Goal: Communication & Community: Answer question/provide support

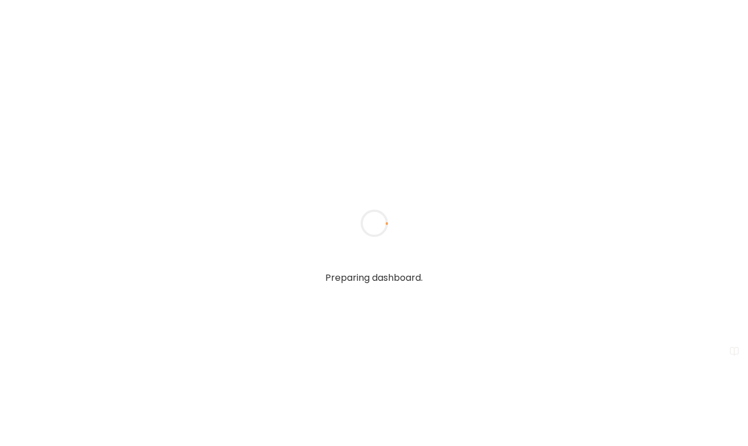
type input "**********"
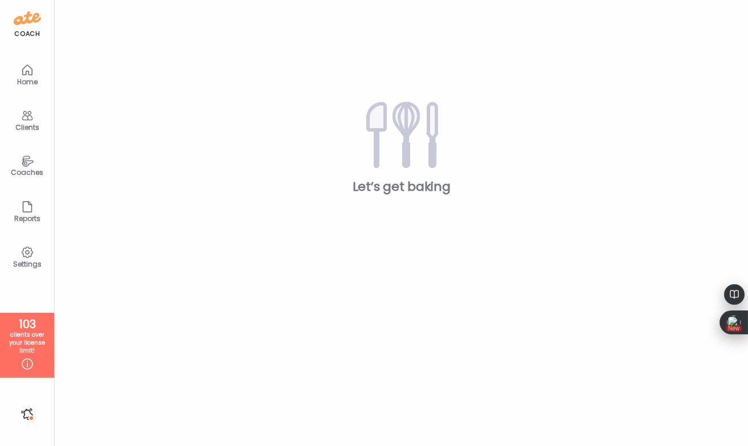
click at [30, 124] on div "Clients" at bounding box center [27, 127] width 41 height 7
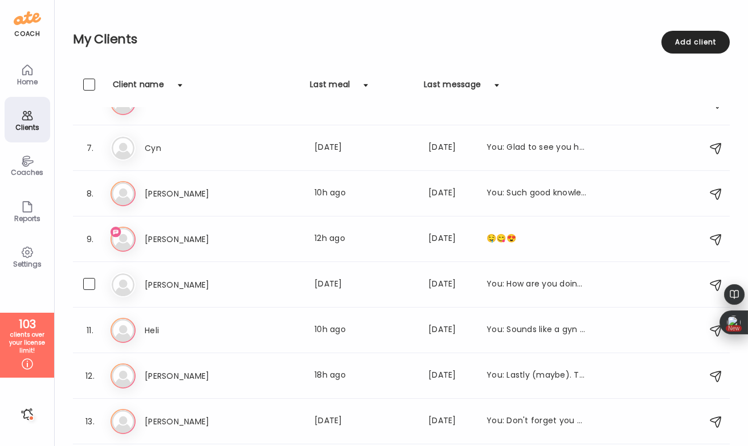
scroll to position [259, 0]
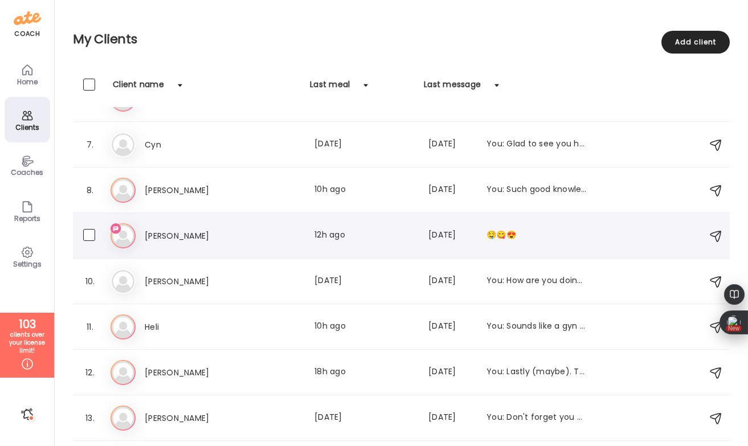
click at [170, 237] on h3 "[PERSON_NAME]" at bounding box center [195, 236] width 100 height 14
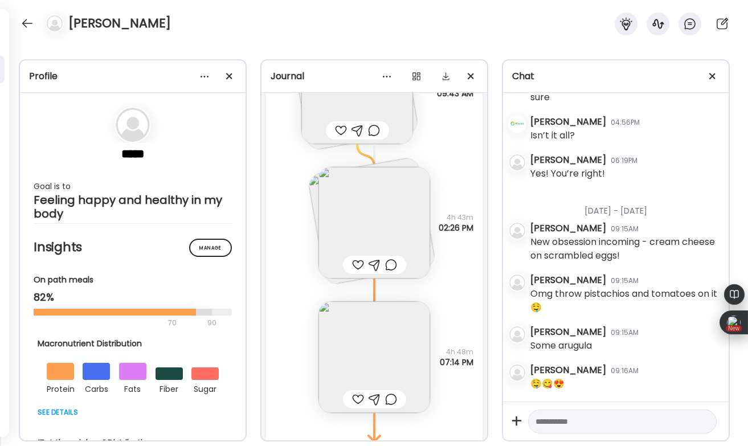
scroll to position [2992, 0]
click at [558, 416] on textarea at bounding box center [612, 422] width 153 height 14
type textarea "**********"
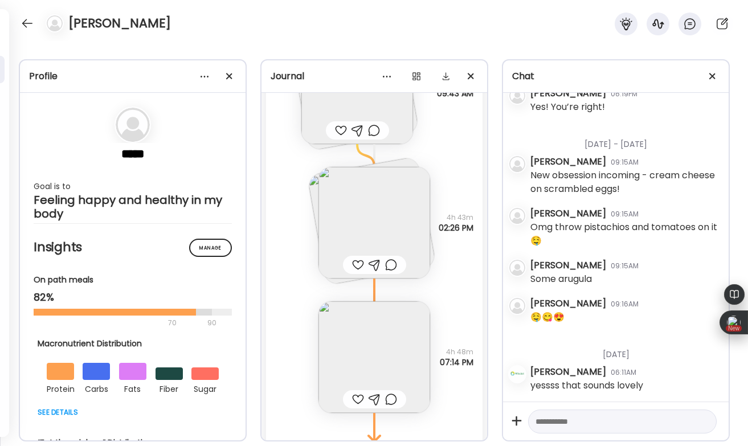
scroll to position [3061, 0]
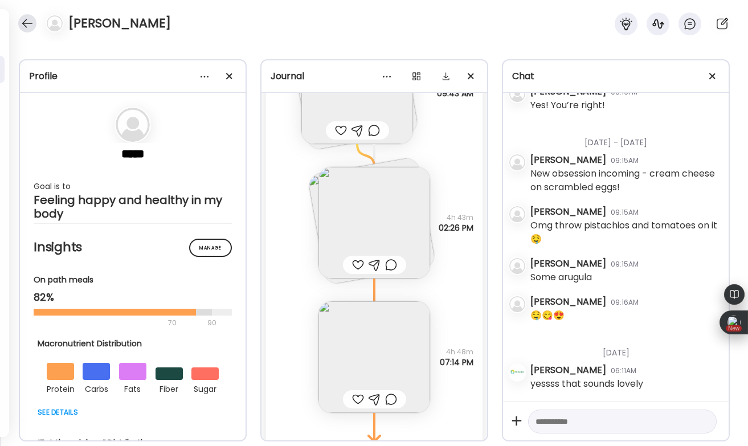
click at [28, 28] on div at bounding box center [27, 23] width 18 height 18
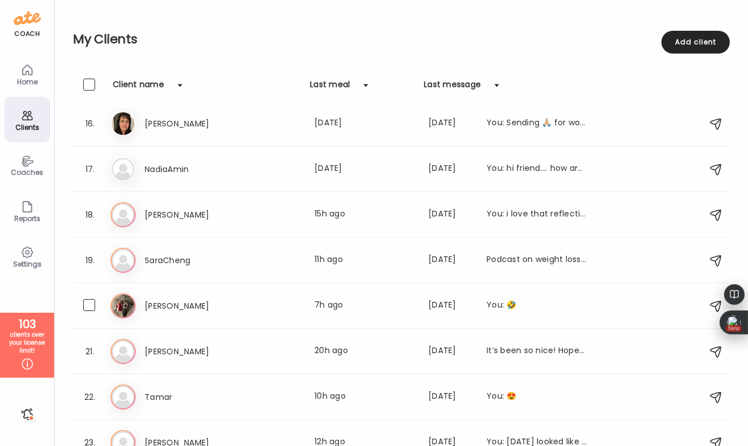
scroll to position [708, 0]
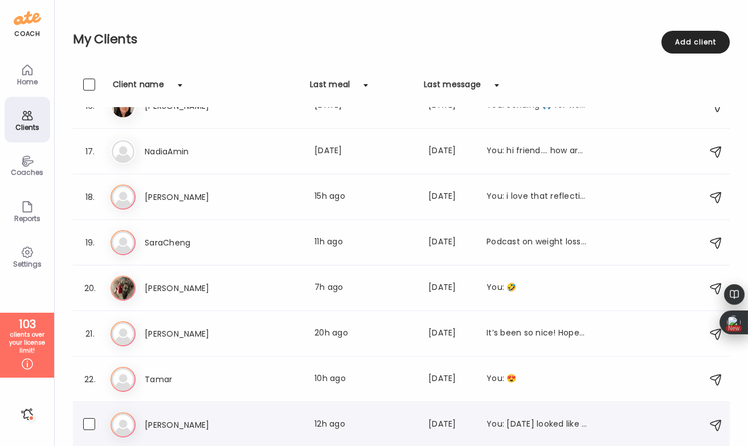
click at [186, 427] on h3 "[PERSON_NAME]" at bounding box center [195, 425] width 100 height 14
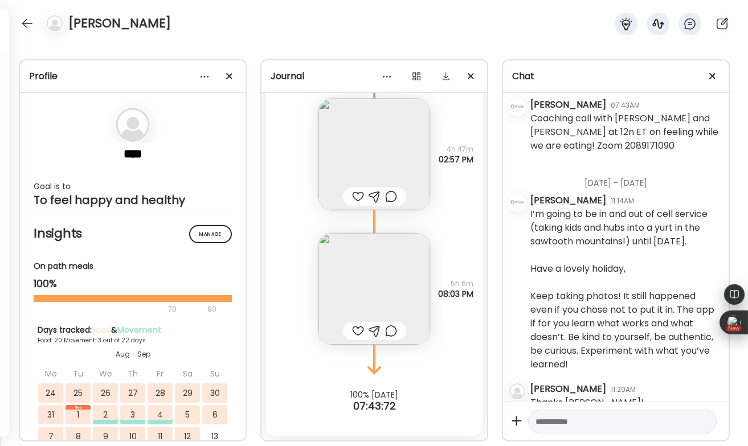
scroll to position [4701, 0]
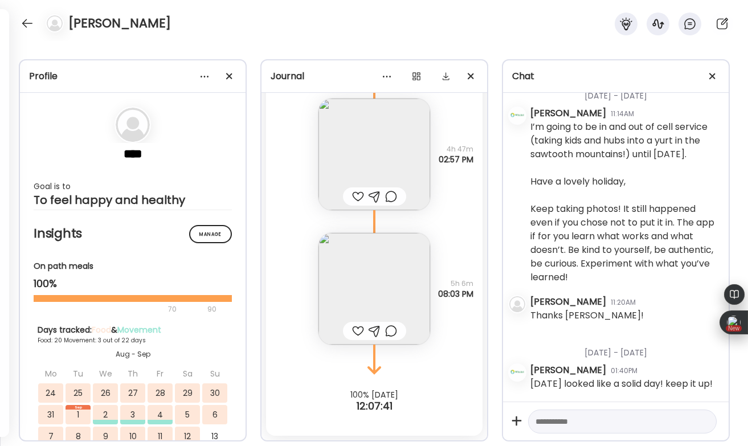
click at [356, 329] on div at bounding box center [358, 331] width 12 height 14
click at [390, 329] on div at bounding box center [391, 331] width 12 height 14
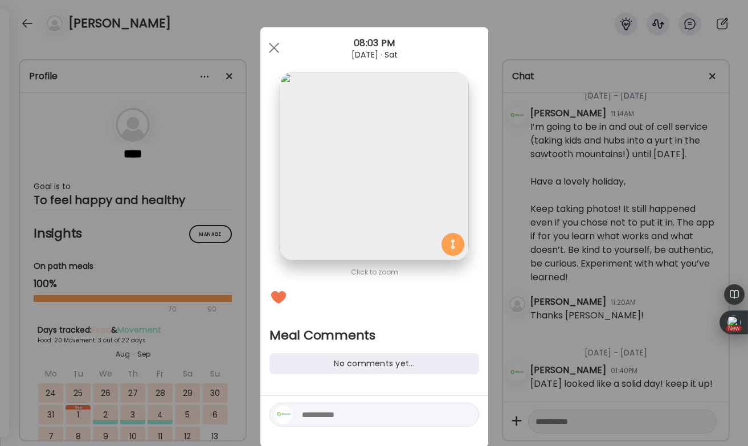
scroll to position [14, 0]
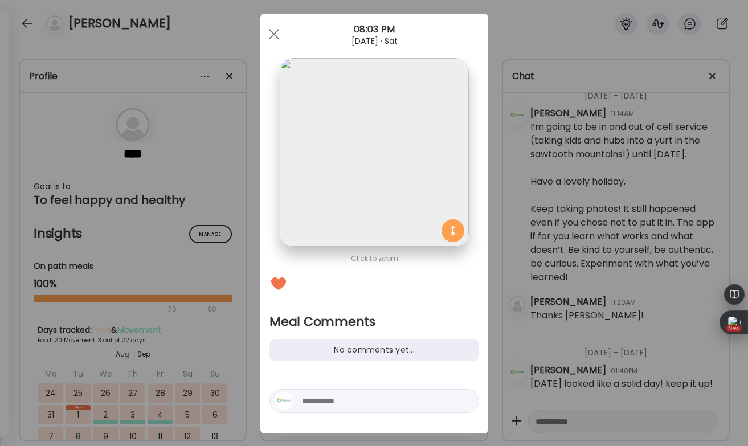
click at [321, 395] on textarea at bounding box center [379, 401] width 154 height 14
type textarea "**********"
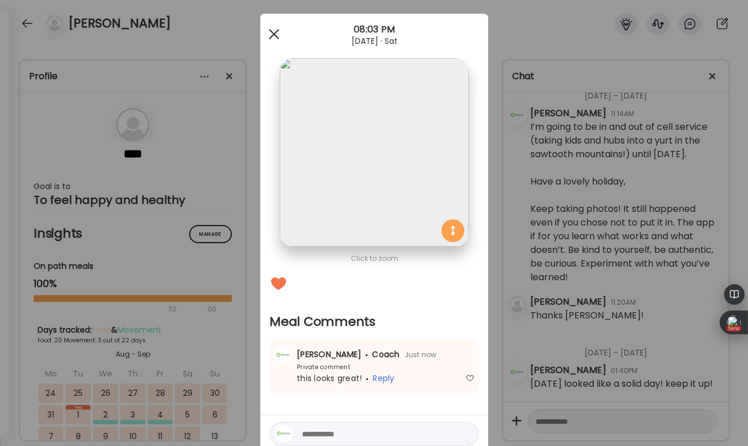
click at [275, 33] on div at bounding box center [274, 34] width 23 height 23
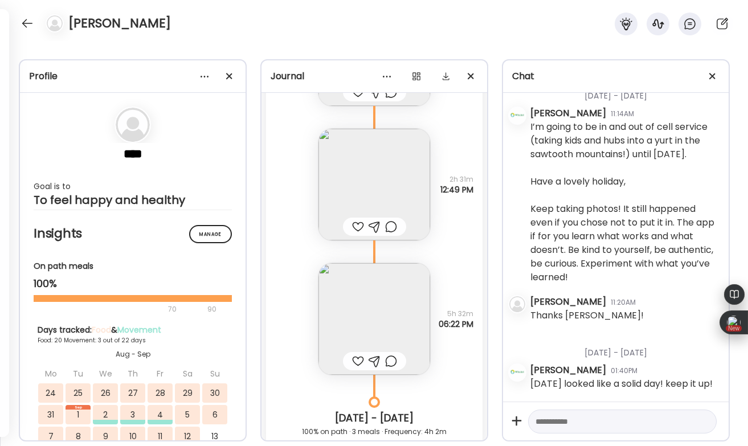
scroll to position [15810, 0]
click at [358, 359] on div at bounding box center [358, 363] width 12 height 14
click at [356, 227] on div at bounding box center [358, 229] width 12 height 14
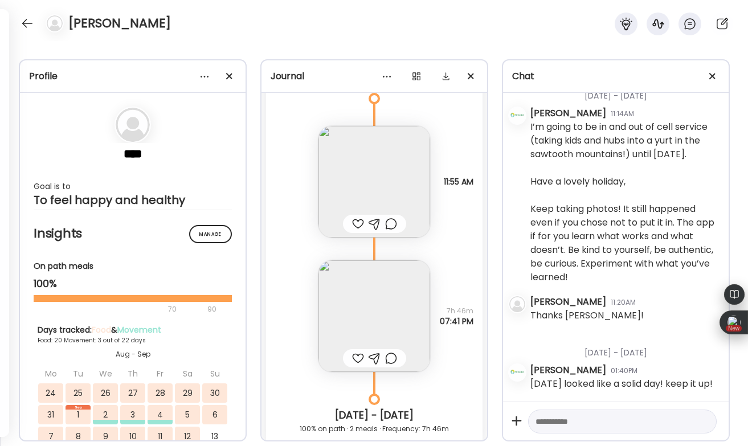
scroll to position [15262, 0]
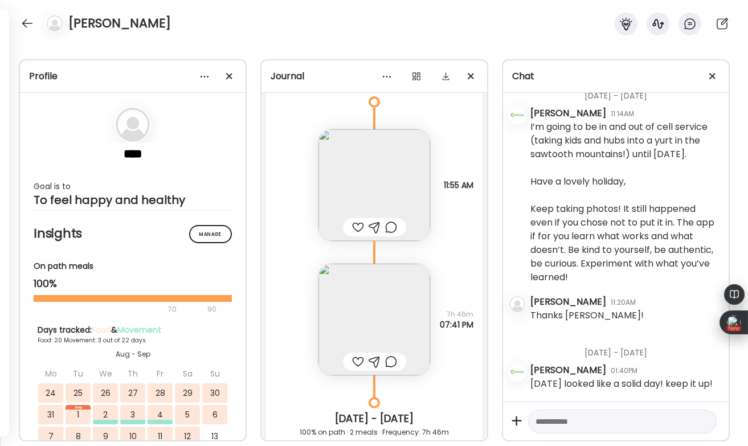
click at [357, 357] on div at bounding box center [358, 362] width 12 height 14
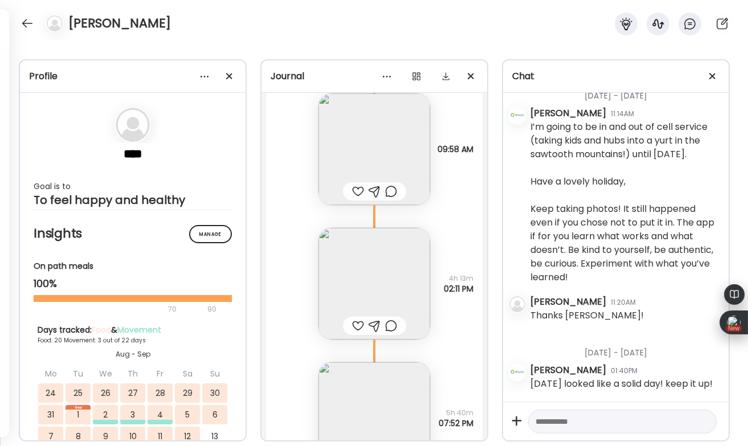
scroll to position [14756, 0]
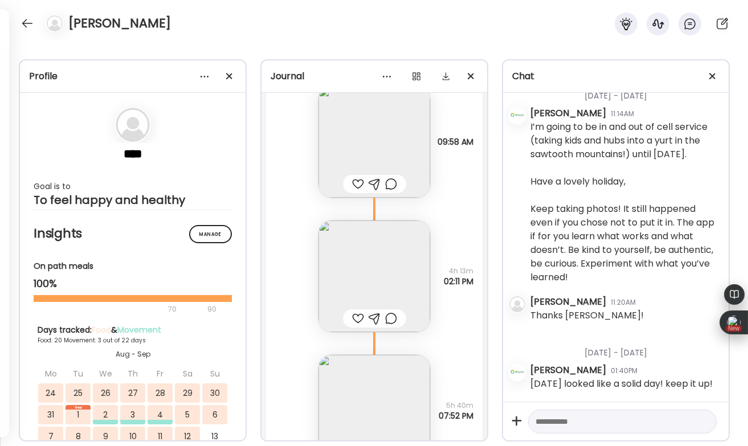
click at [356, 318] on div at bounding box center [358, 319] width 12 height 14
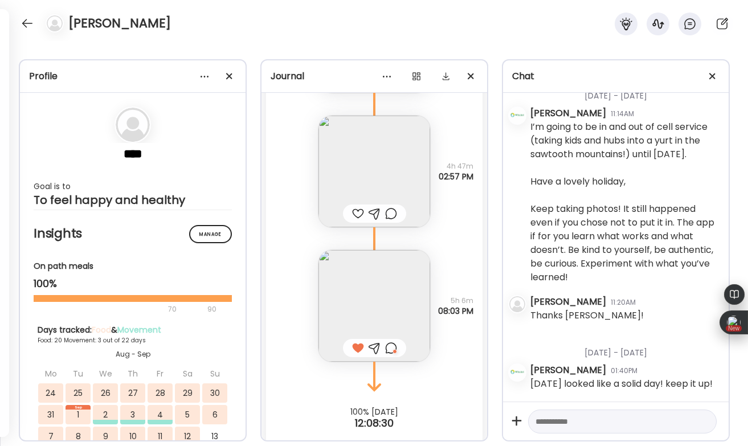
scroll to position [16940, 0]
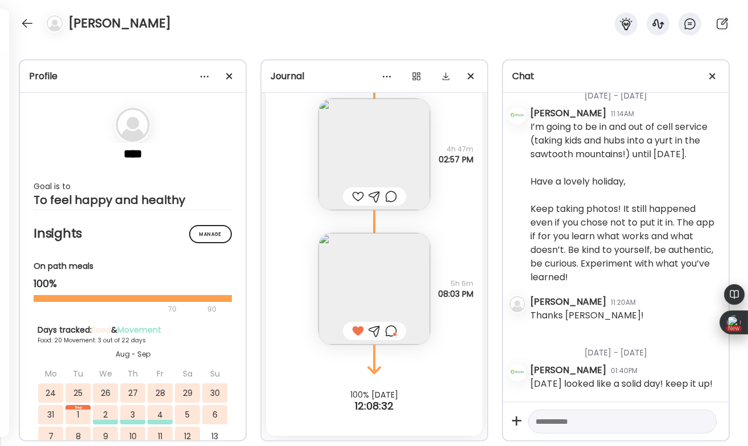
click at [550, 426] on textarea at bounding box center [612, 422] width 153 height 14
type textarea "**********"
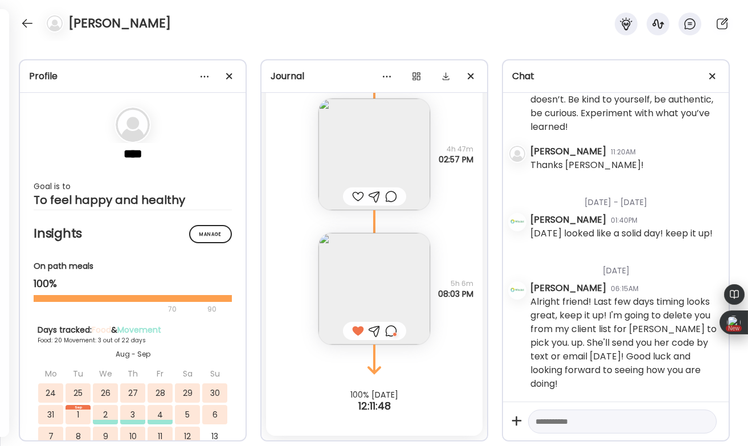
scroll to position [4837, 0]
click at [26, 16] on div at bounding box center [27, 23] width 18 height 18
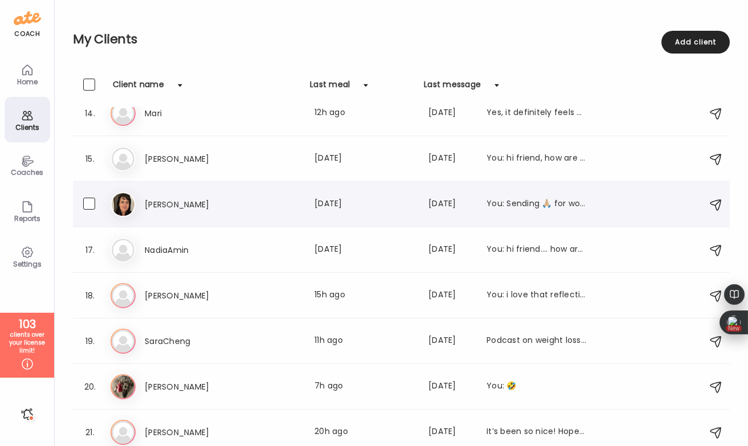
scroll to position [708, 0]
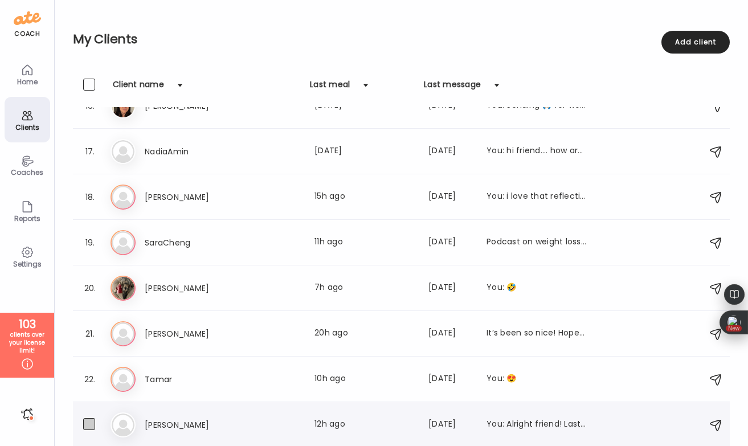
click at [89, 426] on span at bounding box center [89, 424] width 12 height 12
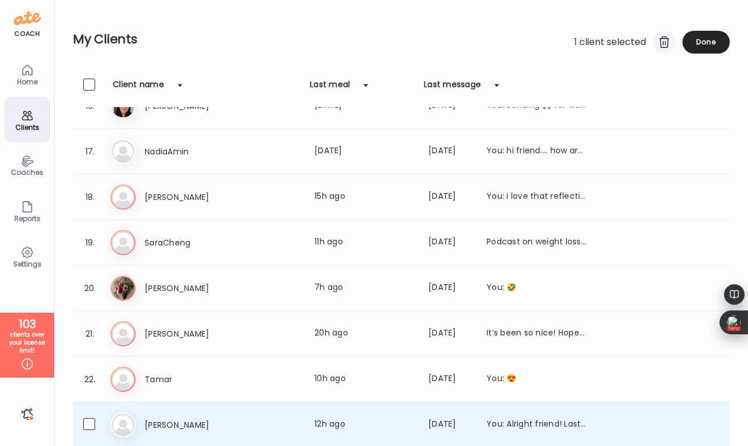
click at [665, 44] on div at bounding box center [664, 42] width 23 height 23
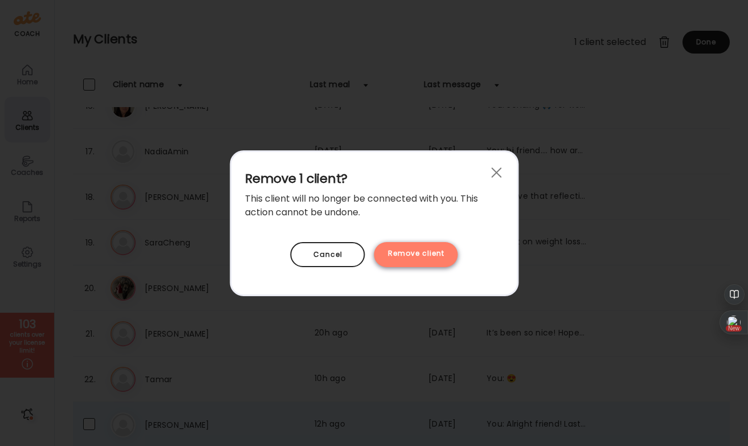
click at [423, 250] on div "Remove client" at bounding box center [416, 254] width 84 height 25
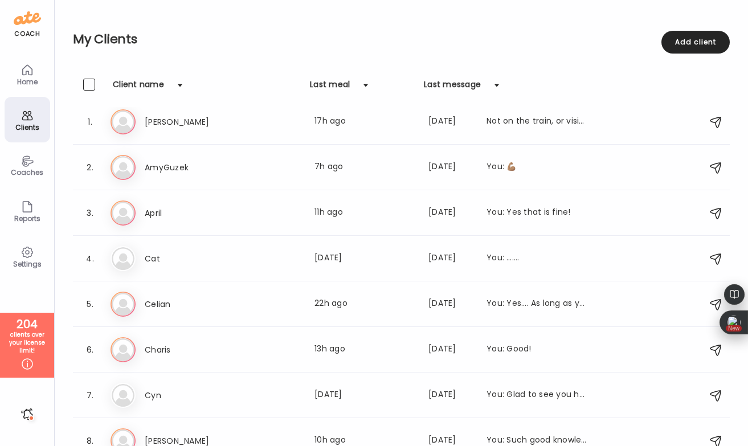
scroll to position [0, 0]
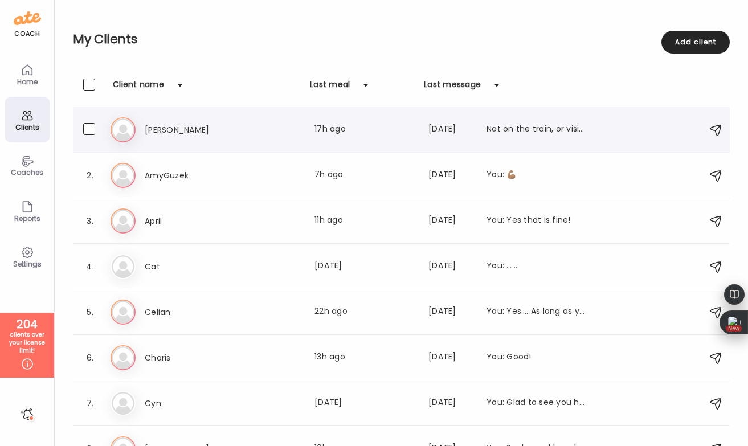
click at [326, 133] on div "Last meal: 17h ago" at bounding box center [364, 130] width 100 height 14
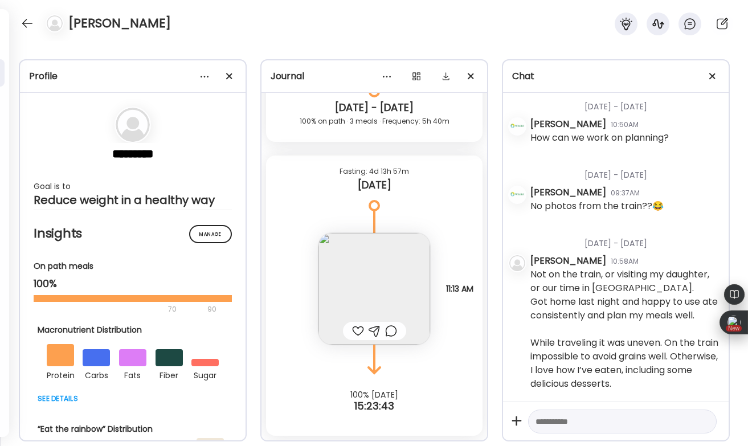
scroll to position [1485, 0]
click at [357, 330] on div at bounding box center [358, 331] width 12 height 14
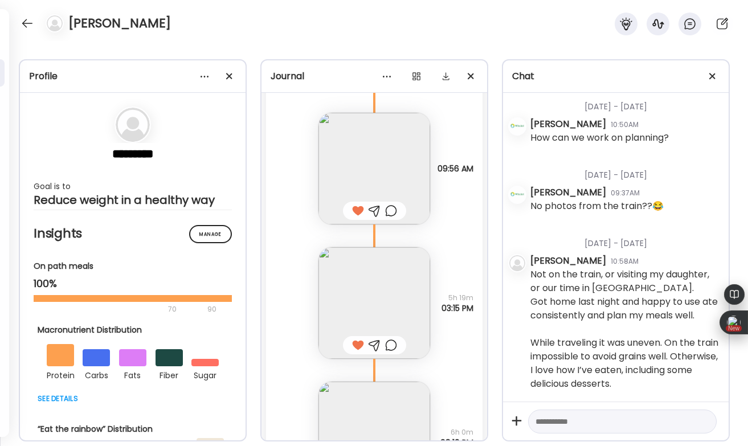
scroll to position [8136, 0]
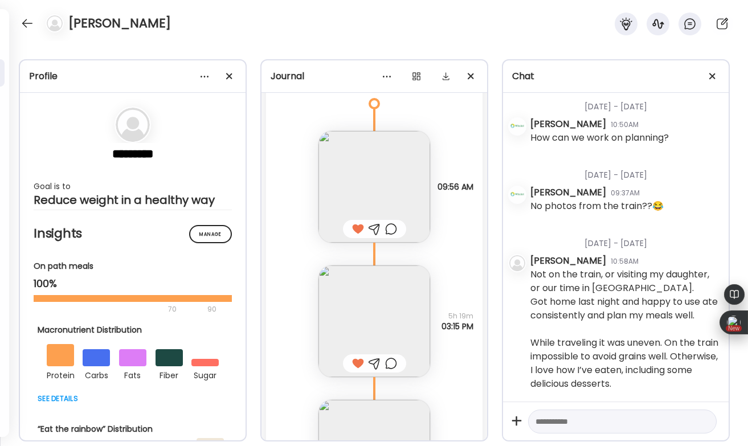
click at [356, 231] on div at bounding box center [358, 229] width 12 height 14
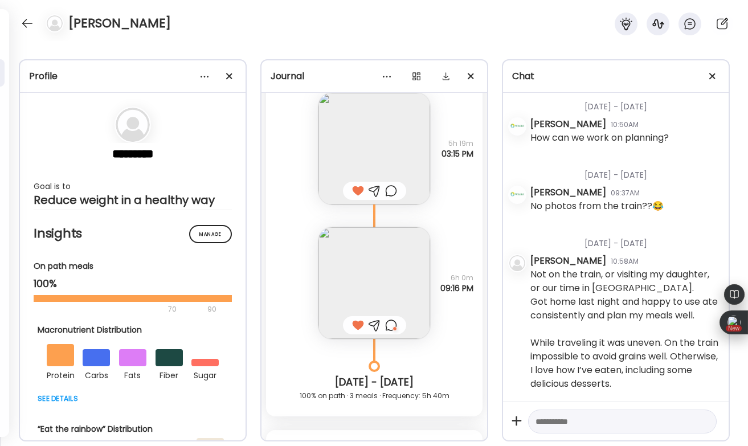
scroll to position [8313, 0]
click at [393, 319] on div at bounding box center [391, 321] width 12 height 14
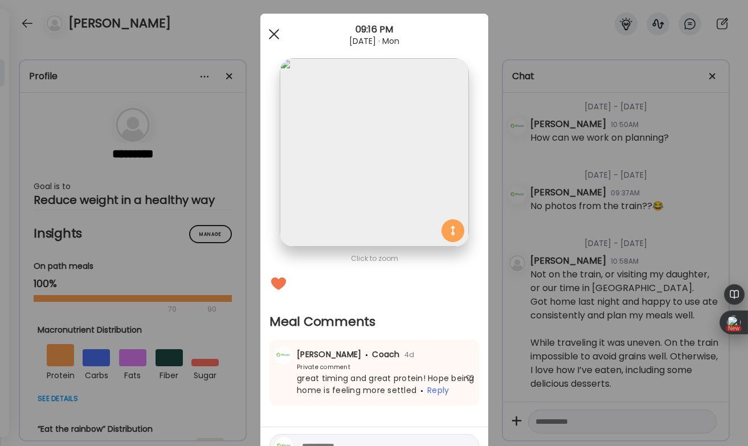
click at [275, 31] on span at bounding box center [273, 34] width 10 height 10
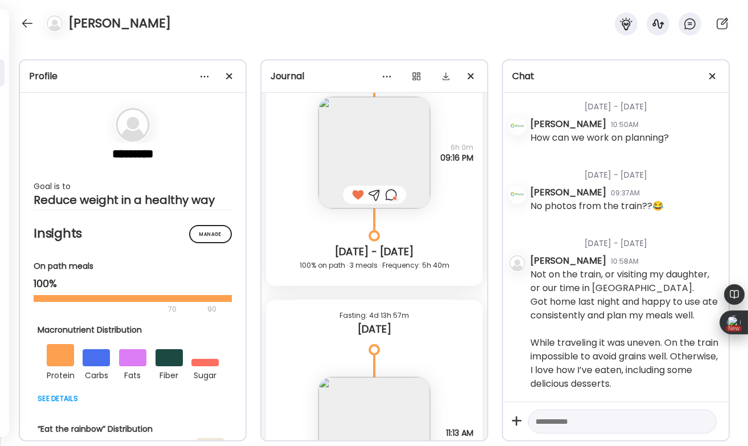
scroll to position [8583, 0]
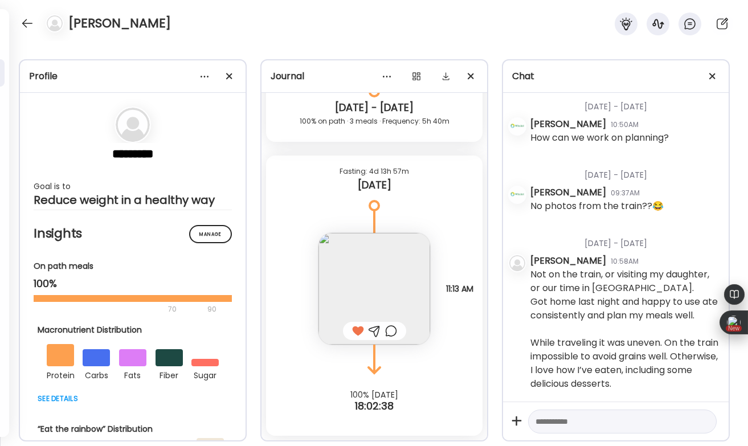
click at [539, 423] on textarea at bounding box center [612, 422] width 153 height 14
type textarea "**********"
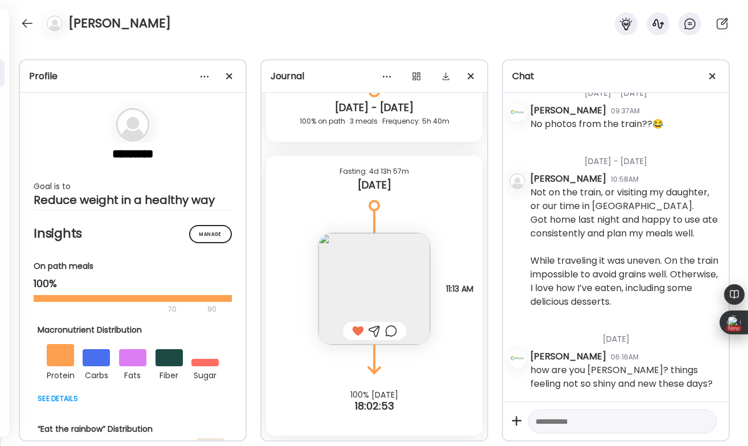
scroll to position [1567, 0]
click at [32, 27] on div at bounding box center [27, 23] width 18 height 18
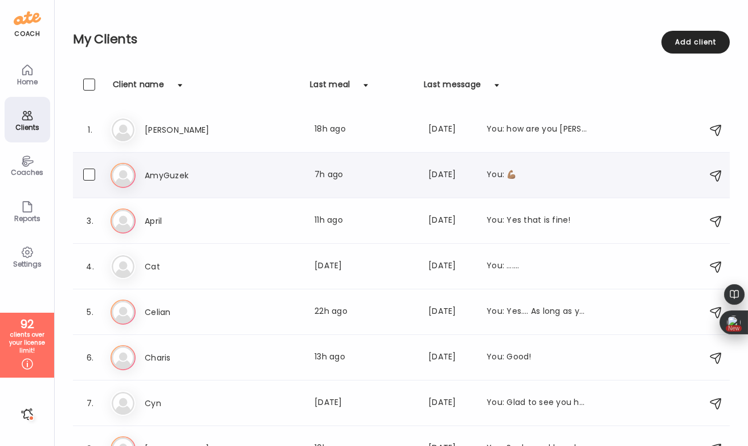
click at [165, 176] on h3 "AmyGuzek" at bounding box center [195, 176] width 100 height 14
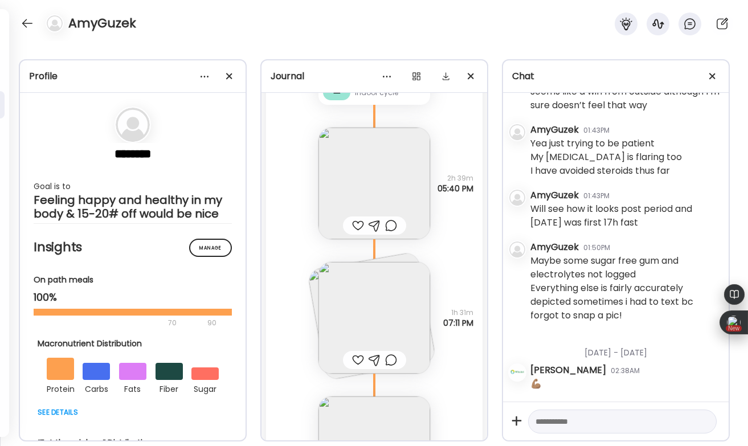
scroll to position [47509, 0]
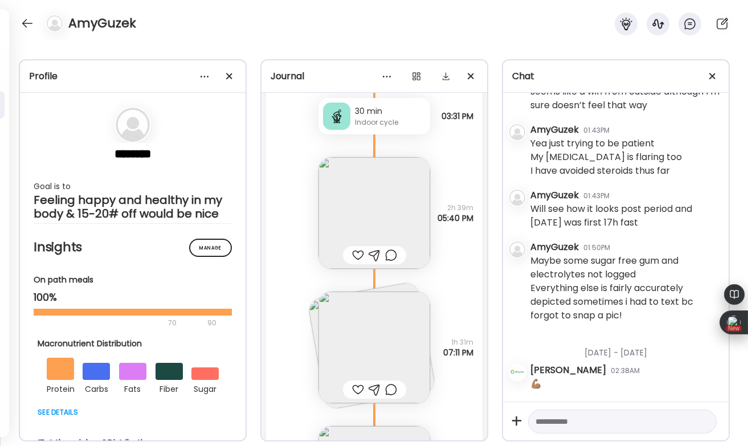
click at [359, 252] on div at bounding box center [358, 255] width 12 height 14
click at [394, 254] on div at bounding box center [391, 255] width 12 height 14
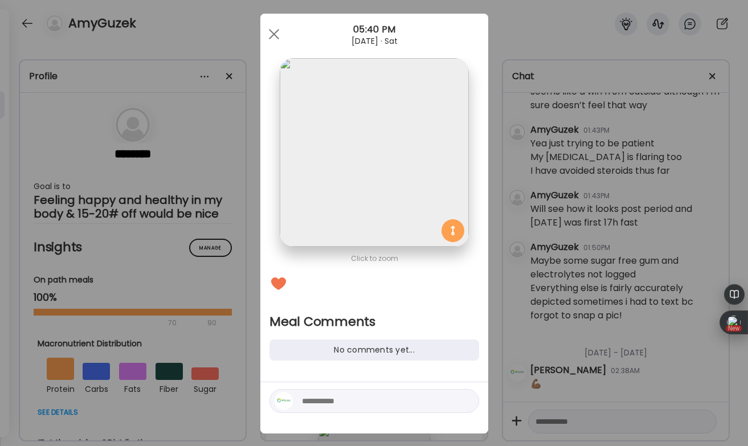
click at [329, 398] on textarea at bounding box center [379, 401] width 154 height 14
type textarea "***"
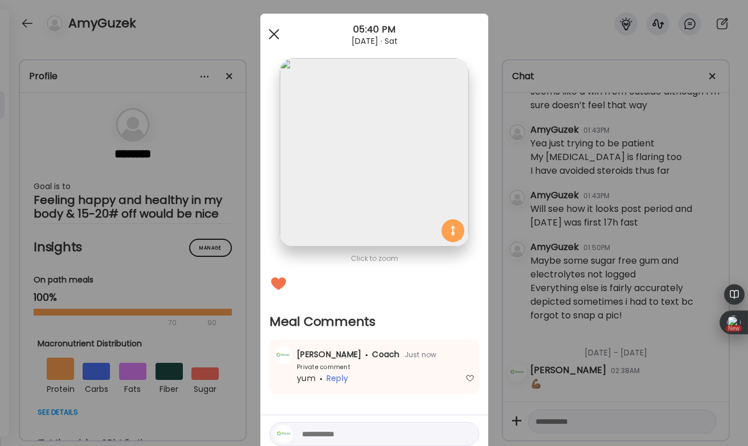
click at [276, 34] on div at bounding box center [274, 34] width 23 height 23
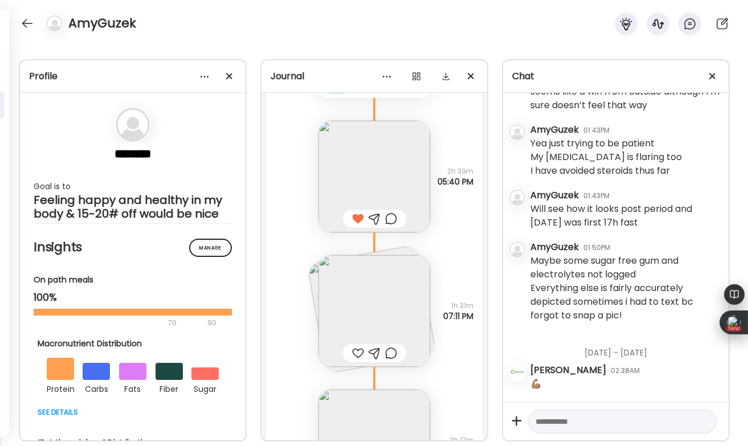
scroll to position [47548, 0]
click at [354, 260] on img at bounding box center [374, 308] width 112 height 112
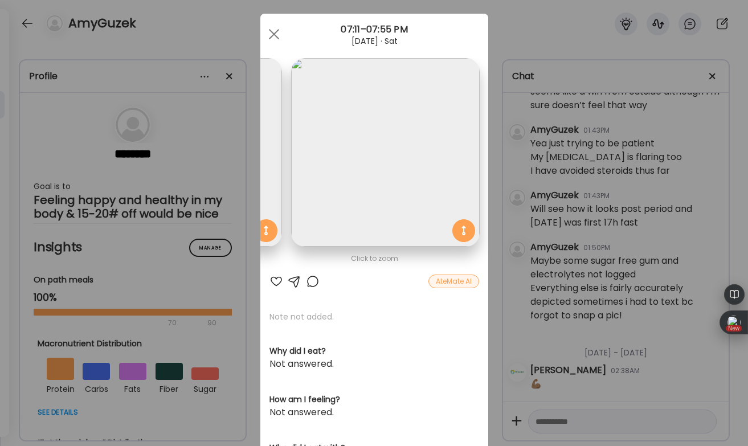
scroll to position [0, 186]
click at [312, 278] on div at bounding box center [313, 282] width 14 height 14
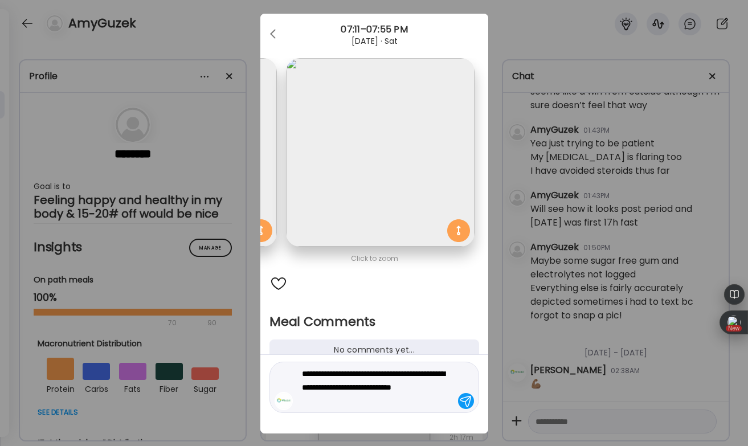
type textarea "**********"
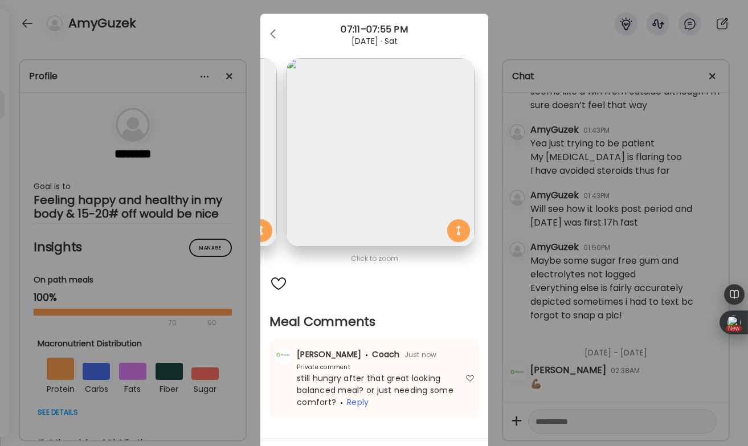
click at [226, 35] on div "Ate Coach Dashboard Wahoo! It’s official Take a moment to set up your Coach Pro…" at bounding box center [374, 223] width 748 height 446
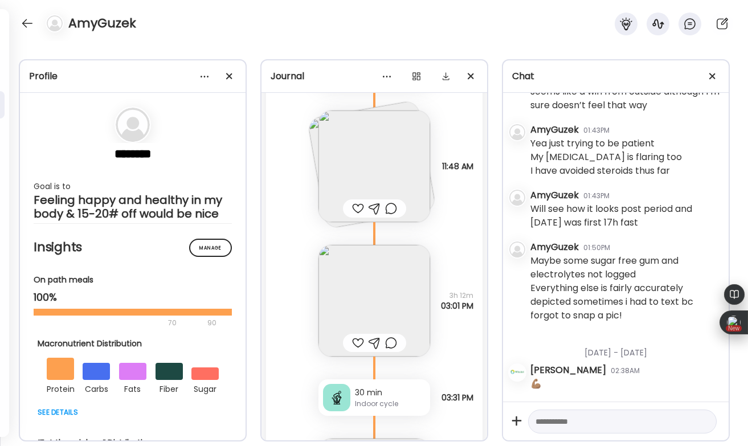
scroll to position [47226, 0]
click at [389, 170] on img at bounding box center [374, 168] width 112 height 112
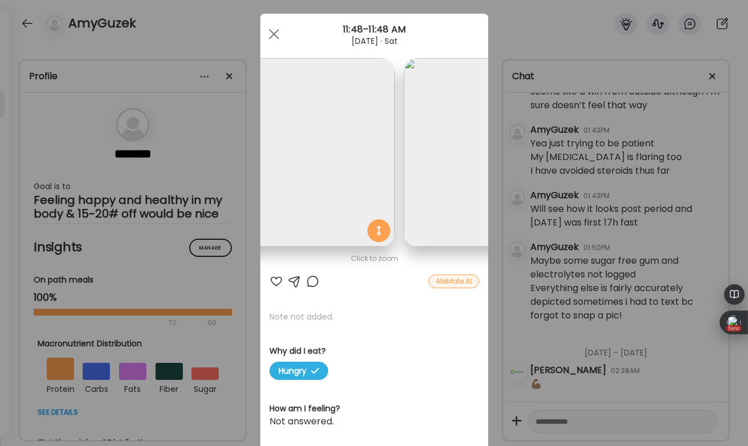
scroll to position [0, 0]
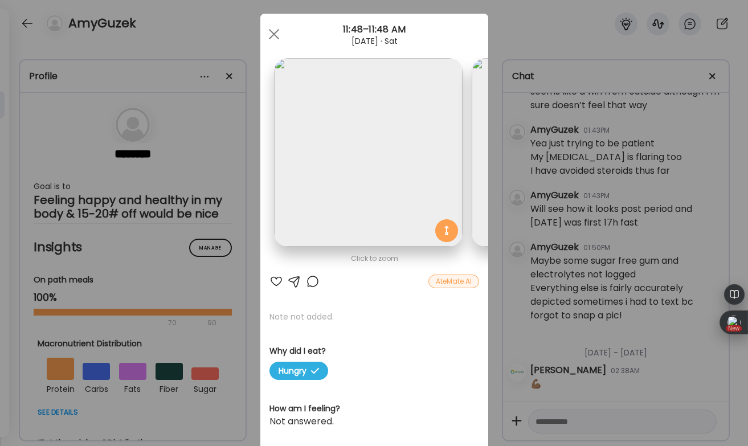
click at [277, 280] on div at bounding box center [276, 282] width 14 height 14
click at [236, 36] on div "Ate Coach Dashboard Wahoo! It’s official Take a moment to set up your Coach Pro…" at bounding box center [374, 223] width 748 height 446
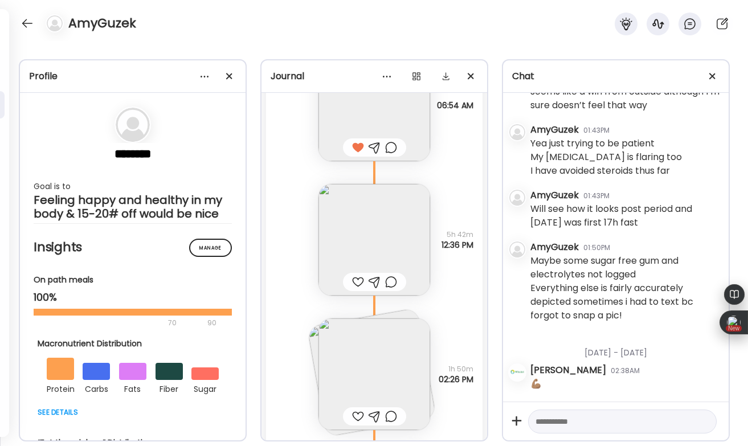
scroll to position [46411, 0]
click at [356, 276] on div at bounding box center [358, 283] width 12 height 14
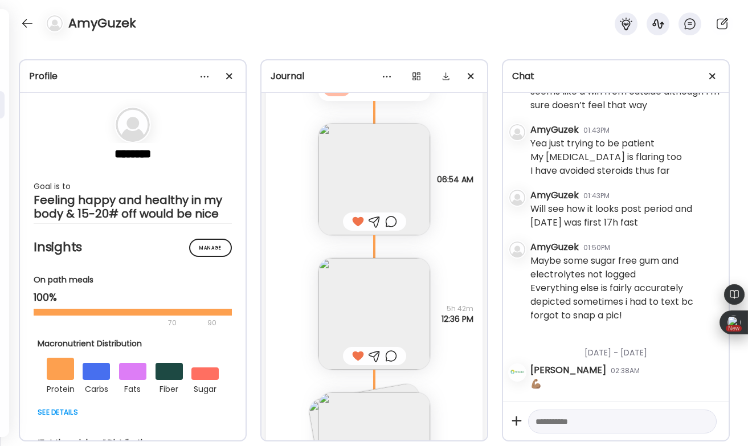
scroll to position [46351, 0]
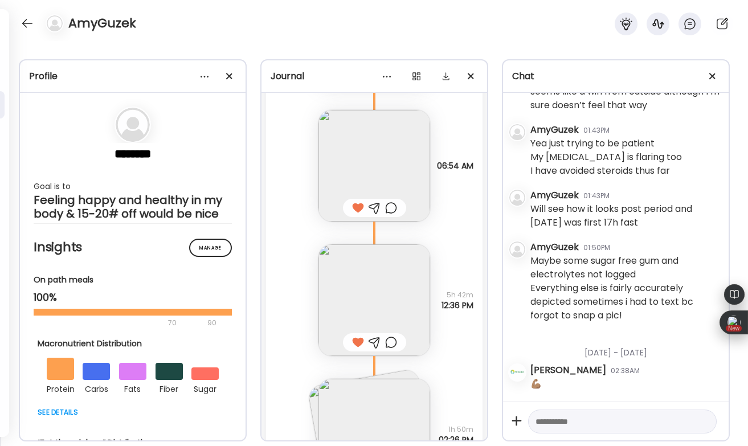
click at [386, 275] on img at bounding box center [374, 300] width 112 height 112
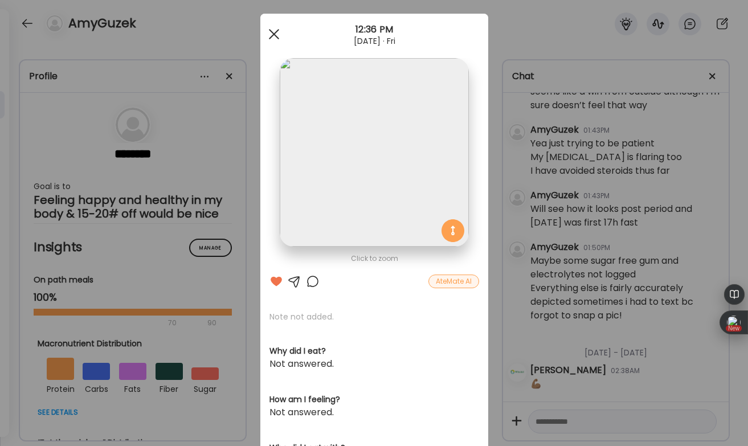
click at [277, 36] on span at bounding box center [273, 34] width 10 height 10
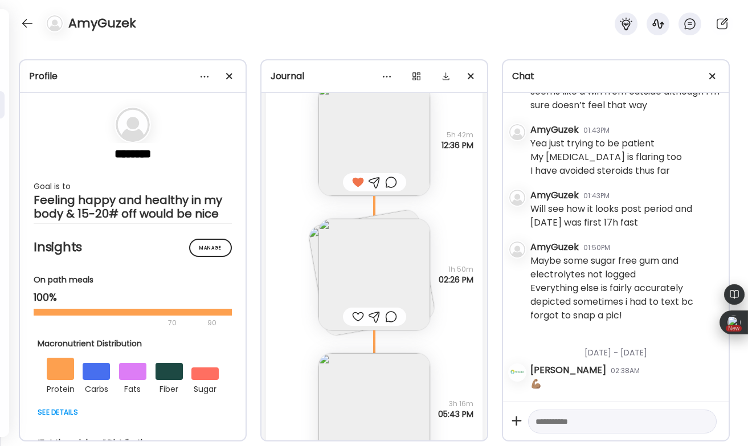
scroll to position [46514, 0]
click at [354, 258] on img at bounding box center [374, 271] width 112 height 112
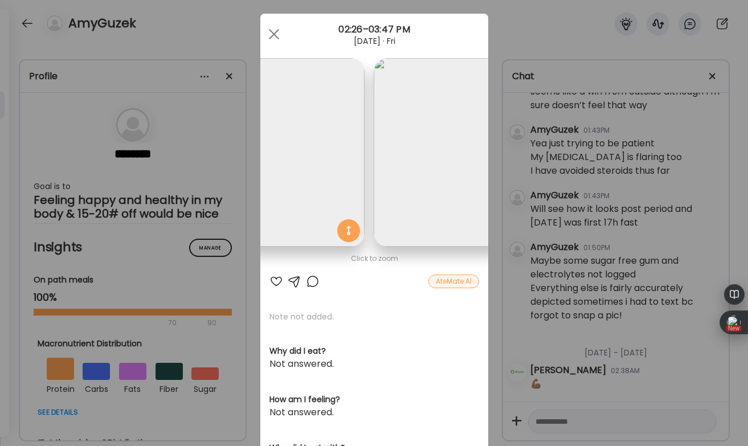
scroll to position [0, 0]
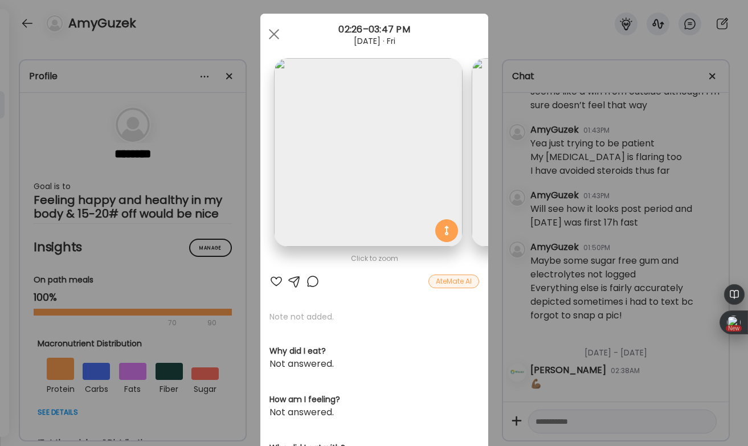
click at [232, 23] on div "Ate Coach Dashboard Wahoo! It’s official Take a moment to set up your Coach Pro…" at bounding box center [374, 223] width 748 height 446
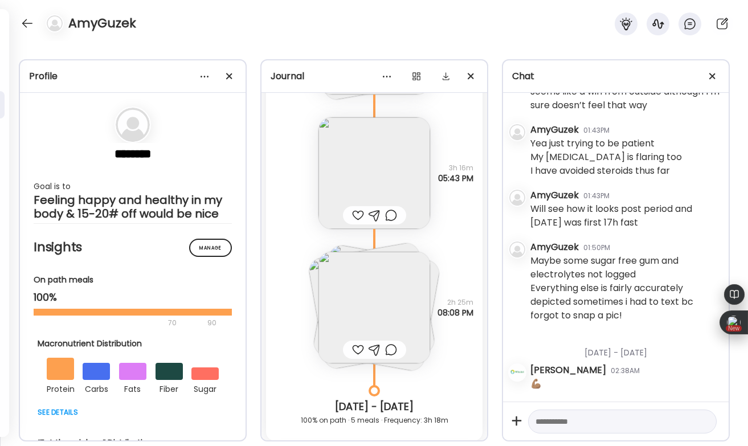
scroll to position [46747, 0]
click at [373, 298] on img at bounding box center [374, 307] width 112 height 112
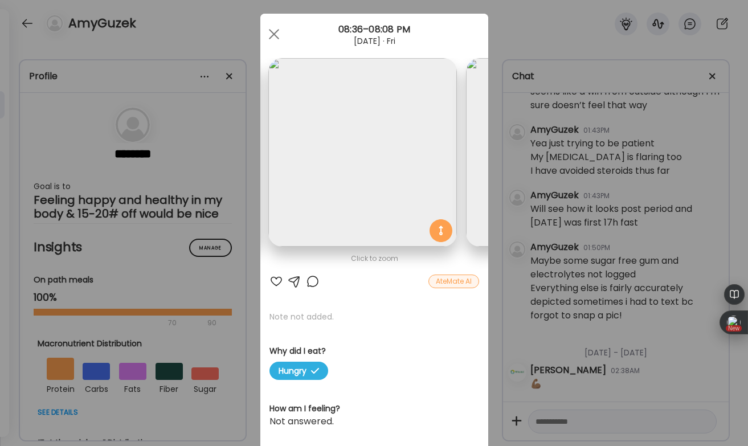
scroll to position [0, 0]
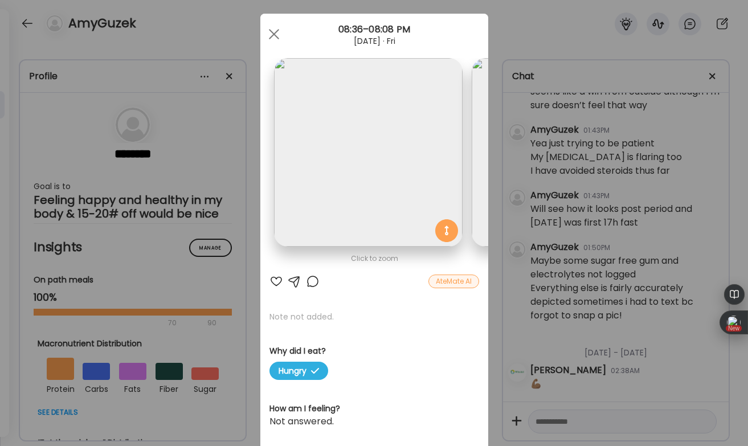
click at [209, 24] on div "Ate Coach Dashboard Wahoo! It’s official Take a moment to set up your Coach Pro…" at bounding box center [374, 223] width 748 height 446
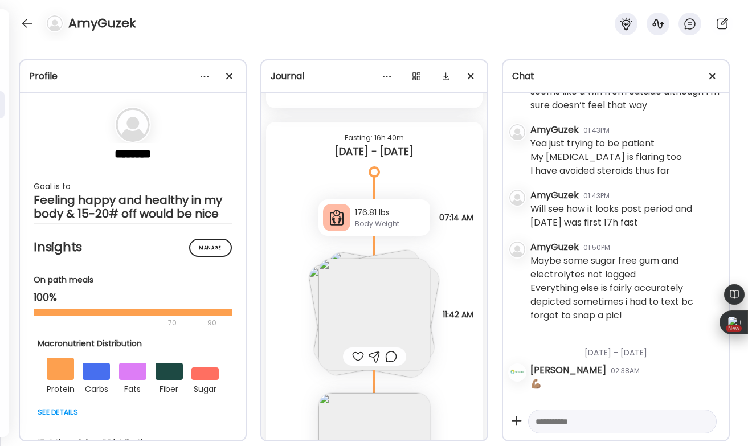
scroll to position [45443, 0]
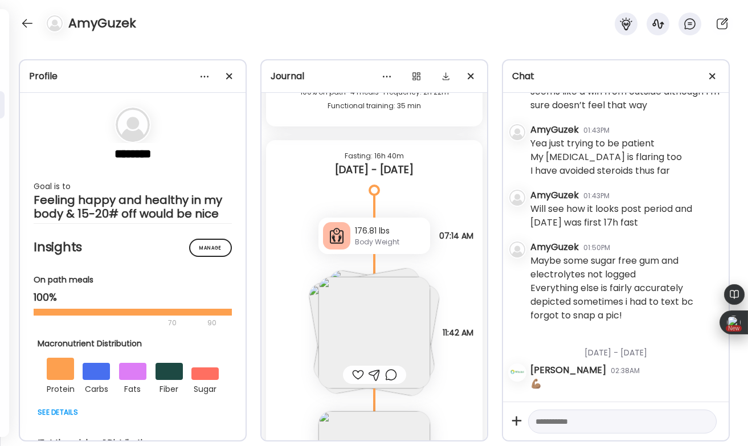
click at [373, 333] on img at bounding box center [374, 333] width 112 height 112
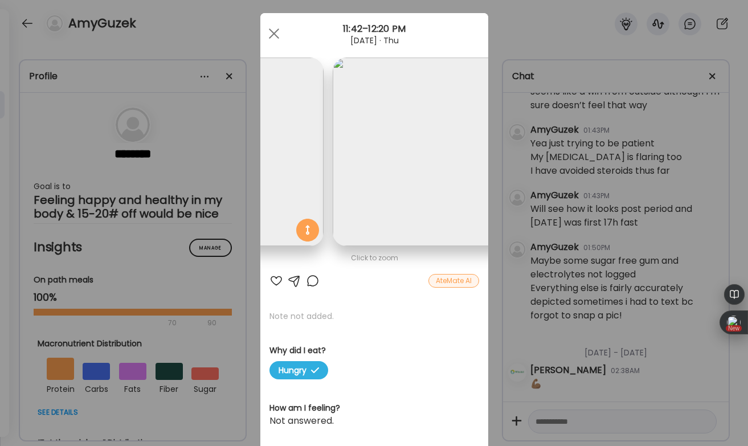
scroll to position [0, 0]
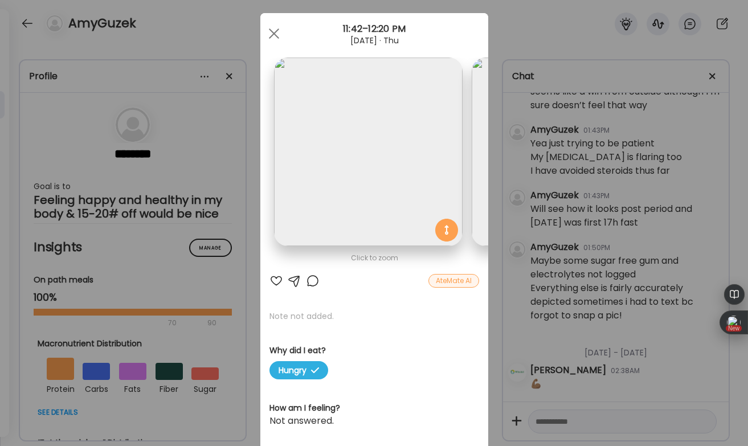
click at [277, 277] on div at bounding box center [276, 281] width 14 height 14
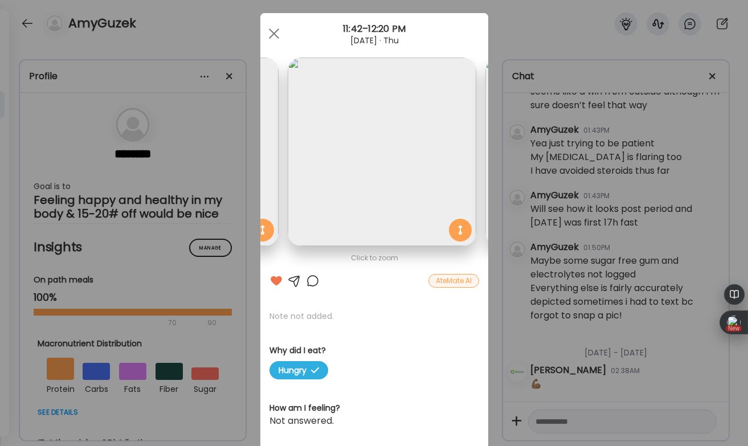
scroll to position [0, 193]
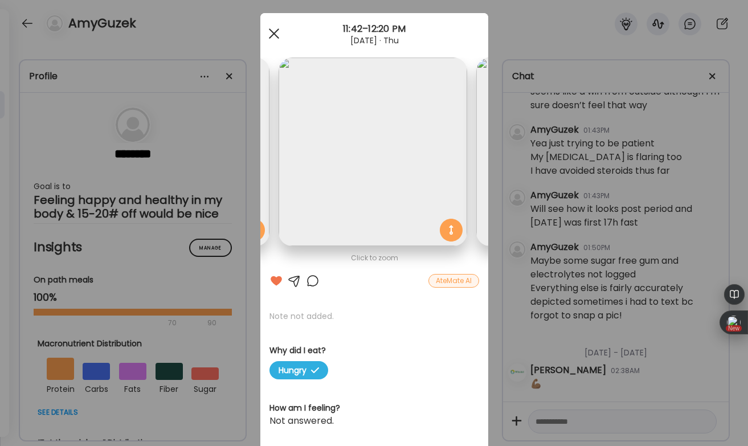
click at [273, 35] on div at bounding box center [274, 33] width 23 height 23
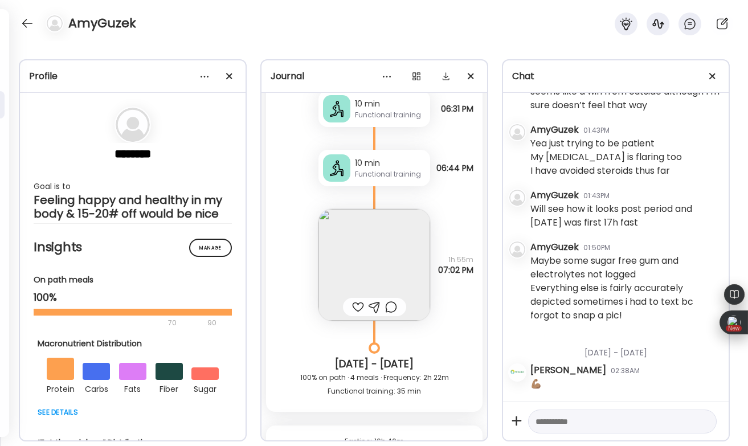
scroll to position [45155, 0]
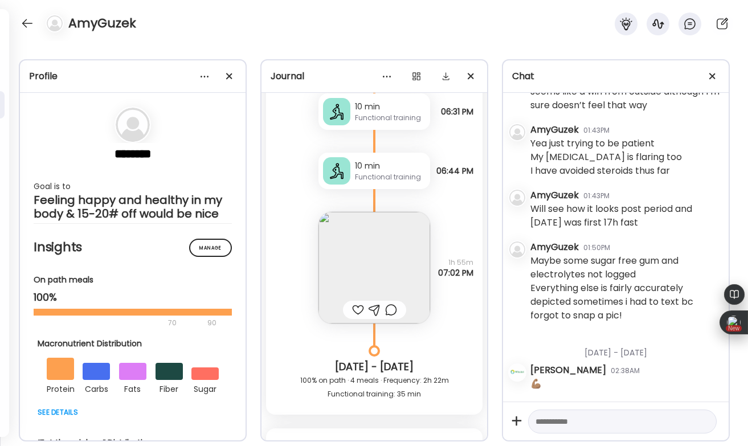
click at [356, 304] on div at bounding box center [358, 310] width 12 height 14
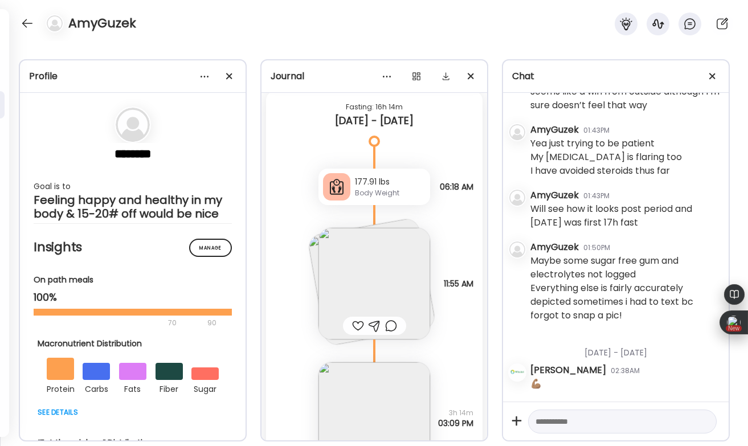
scroll to position [44487, 0]
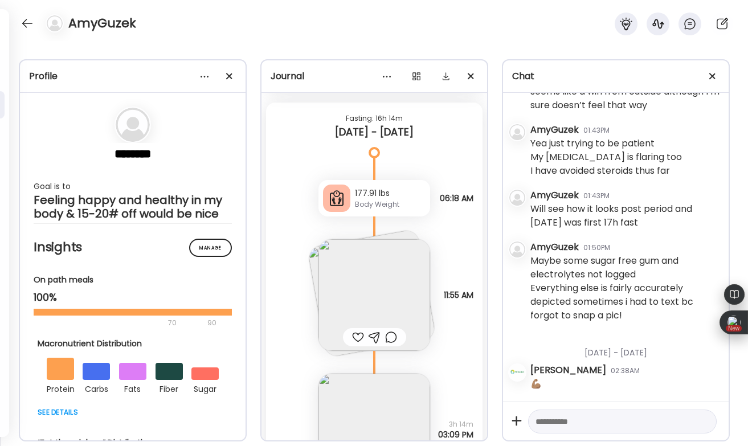
click at [358, 335] on div at bounding box center [358, 337] width 12 height 14
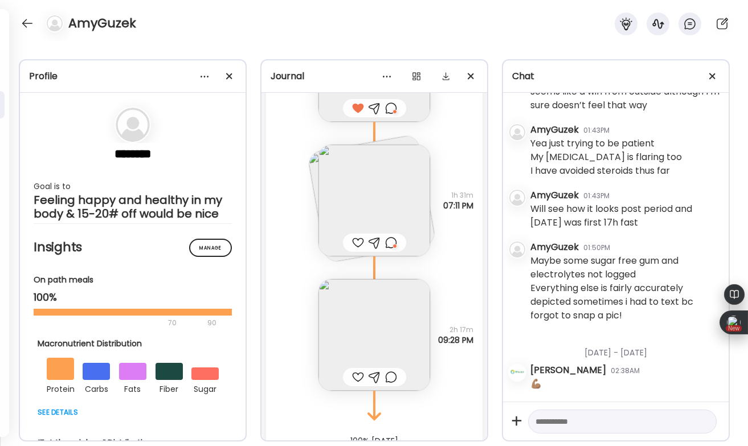
scroll to position [47702, 0]
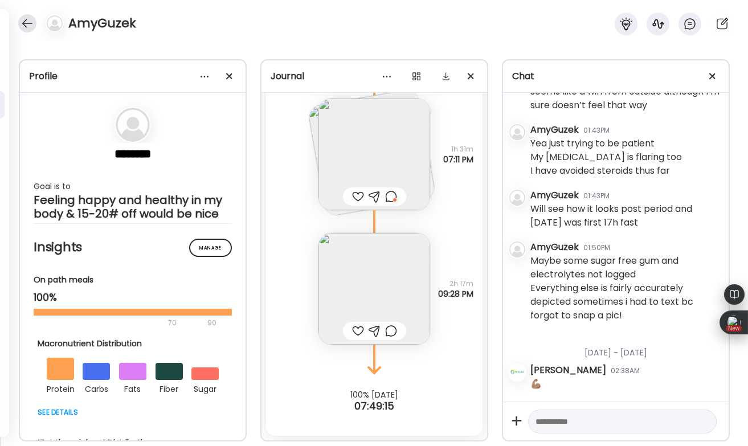
click at [31, 18] on div at bounding box center [27, 23] width 18 height 18
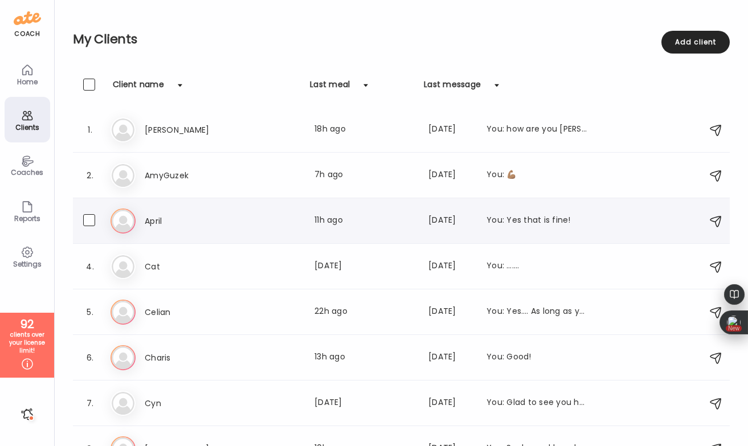
click at [207, 230] on div "Ap April Last meal: 11h ago Last message: [DATE] You: Yes that is fine!" at bounding box center [403, 221] width 585 height 25
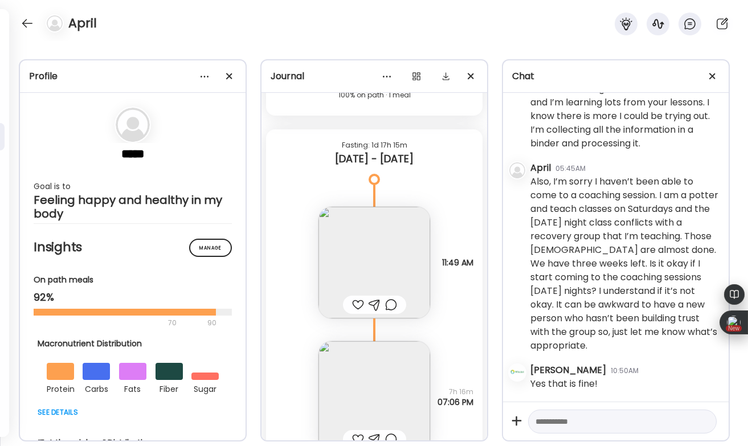
scroll to position [15921, 0]
click at [354, 301] on div at bounding box center [358, 304] width 12 height 14
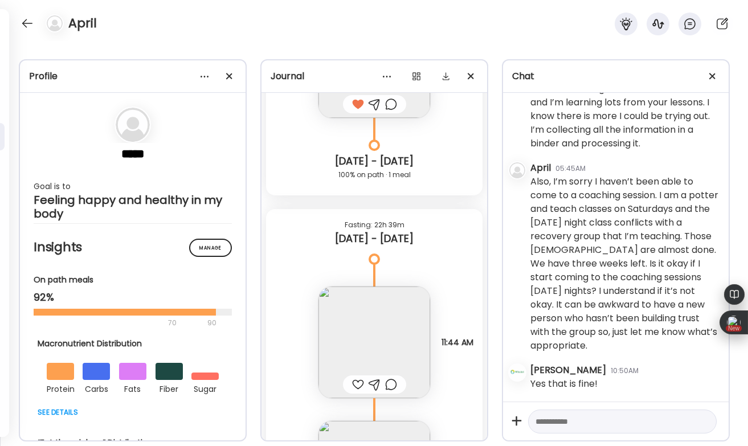
scroll to position [16556, 0]
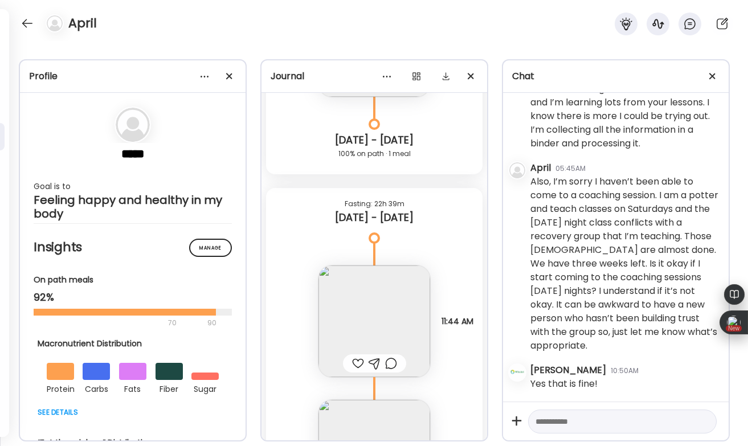
click at [358, 363] on div at bounding box center [358, 364] width 12 height 14
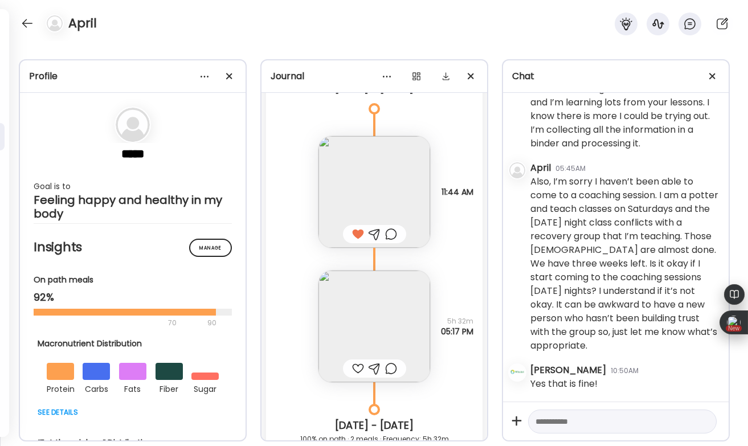
click at [358, 364] on div at bounding box center [358, 369] width 12 height 14
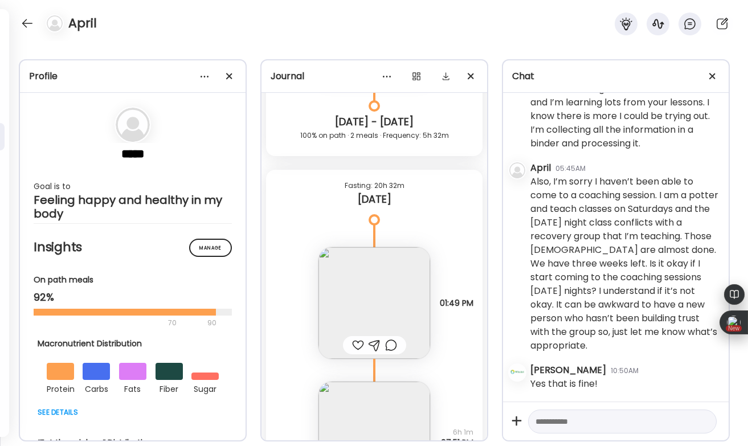
scroll to position [17004, 0]
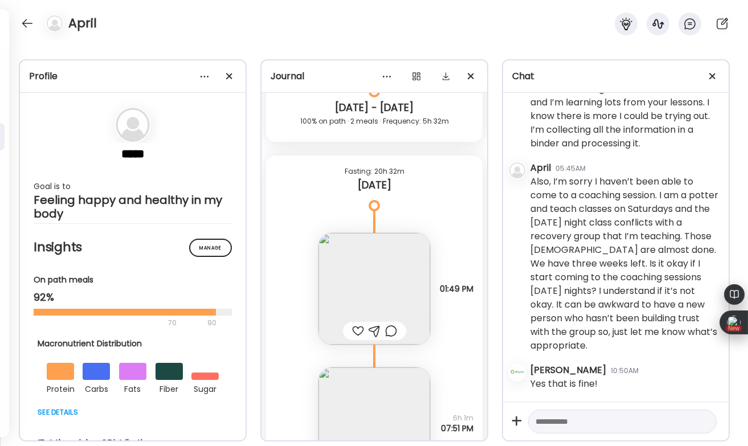
click at [356, 329] on div at bounding box center [358, 331] width 12 height 14
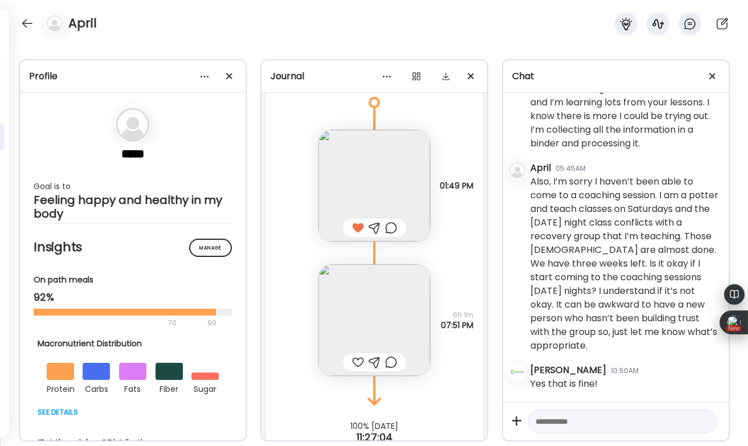
click at [354, 358] on div at bounding box center [358, 363] width 12 height 14
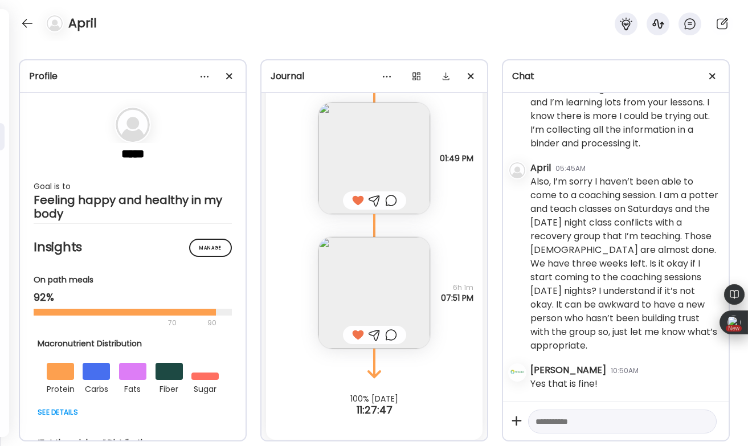
scroll to position [17138, 0]
click at [392, 330] on div at bounding box center [391, 331] width 12 height 14
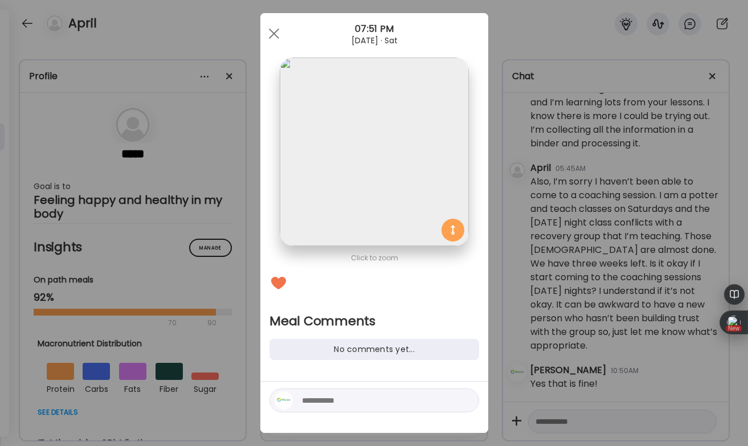
click at [324, 395] on textarea at bounding box center [379, 401] width 154 height 14
click at [274, 43] on div at bounding box center [274, 33] width 23 height 23
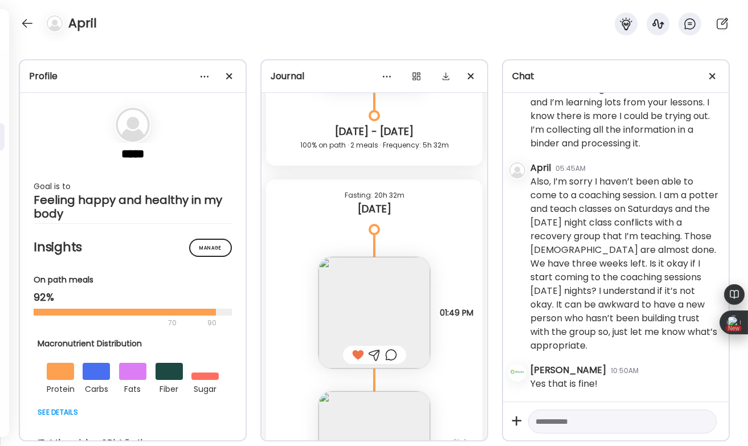
scroll to position [16976, 0]
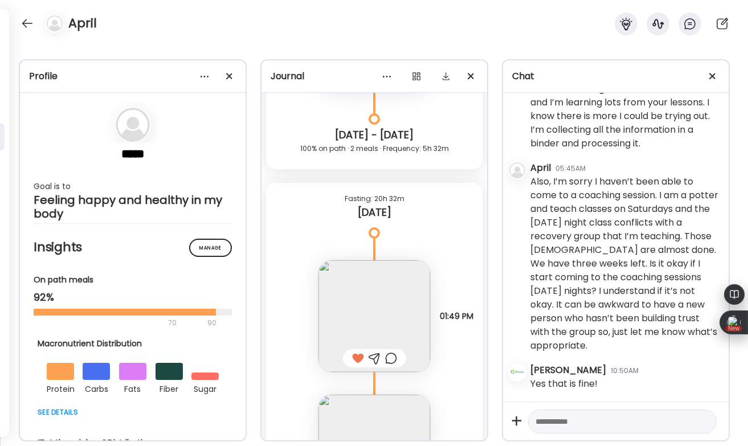
click at [362, 294] on img at bounding box center [374, 316] width 112 height 112
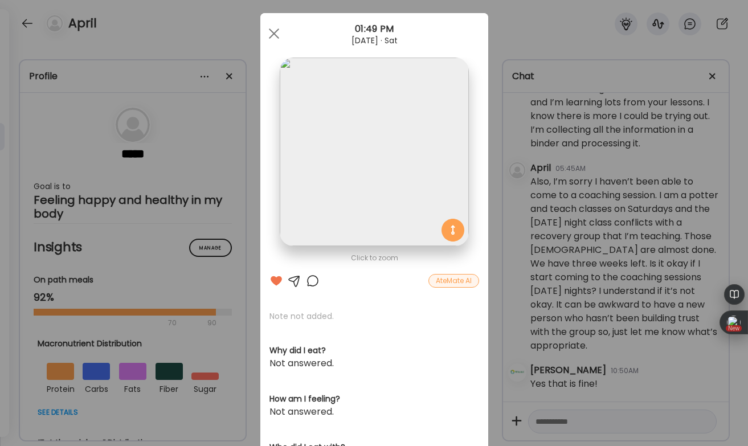
click at [309, 279] on div at bounding box center [313, 281] width 14 height 14
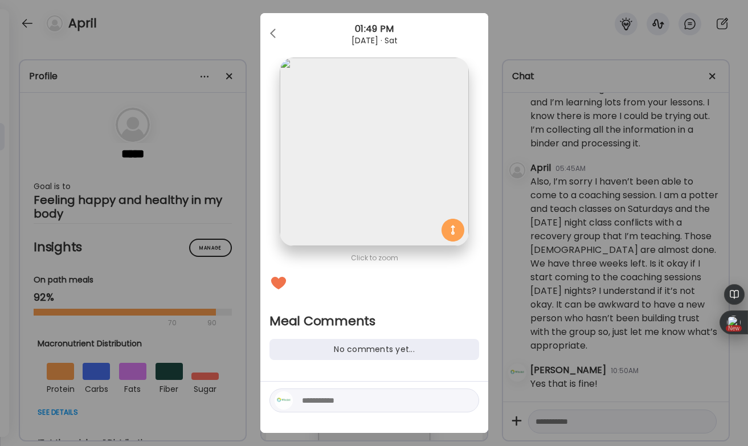
click at [319, 400] on textarea at bounding box center [379, 401] width 154 height 14
type textarea "**********"
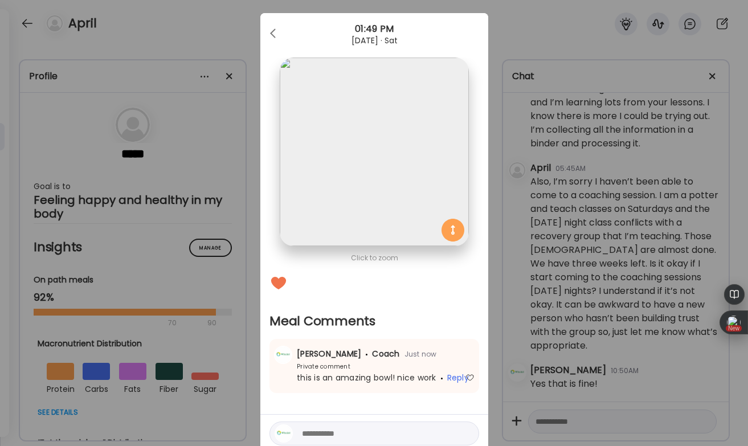
click at [237, 28] on div "Ate Coach Dashboard Wahoo! It’s official Take a moment to set up your Coach Pro…" at bounding box center [374, 223] width 748 height 446
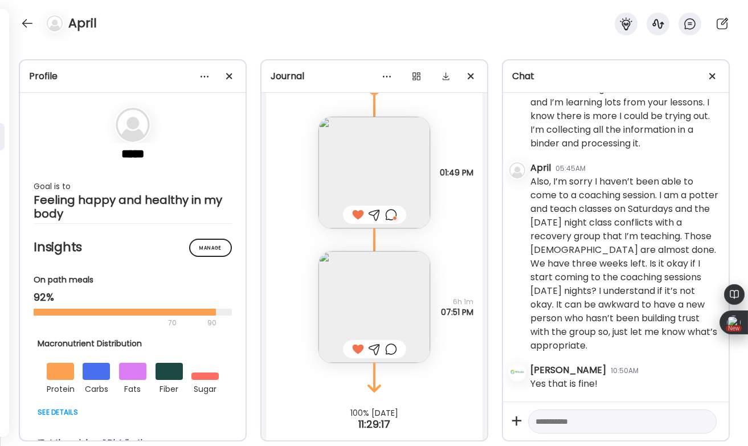
scroll to position [17138, 0]
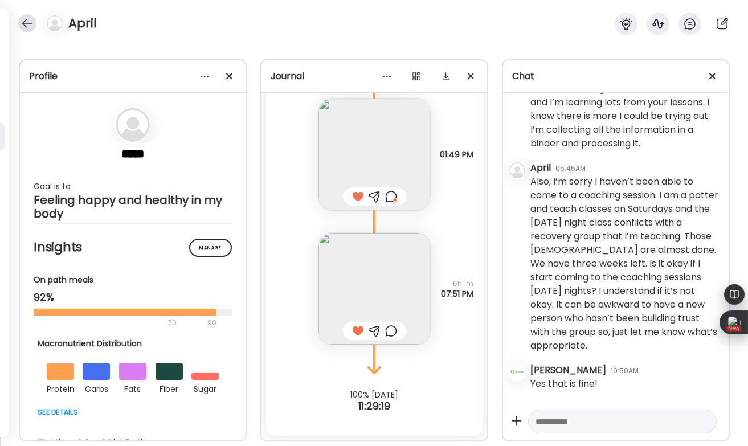
click at [24, 24] on div at bounding box center [27, 23] width 18 height 18
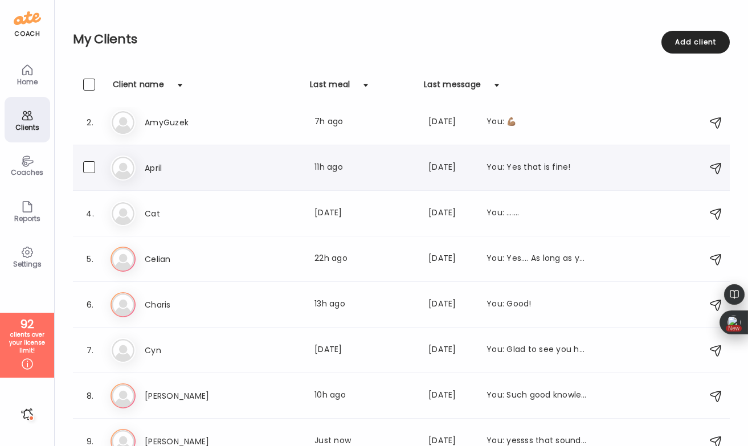
scroll to position [58, 0]
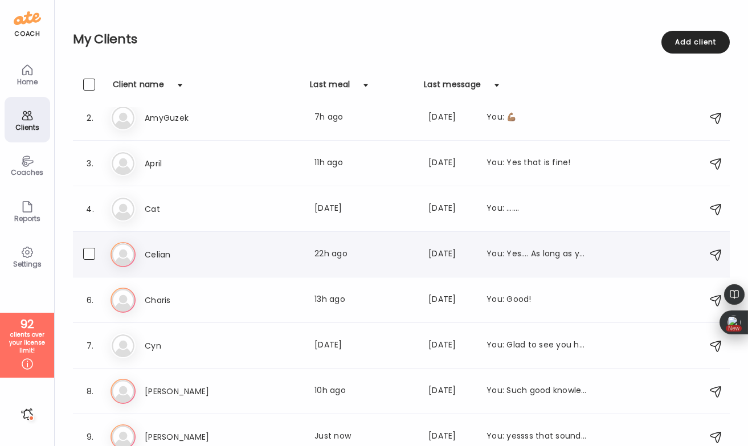
click at [180, 260] on h3 "Celian" at bounding box center [195, 255] width 100 height 14
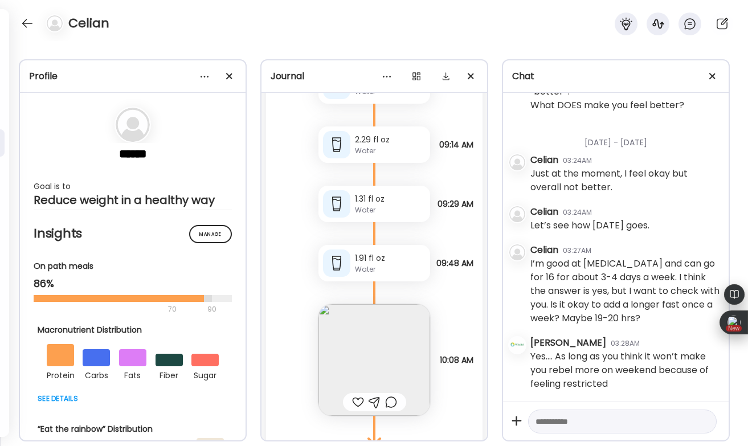
scroll to position [67781, 0]
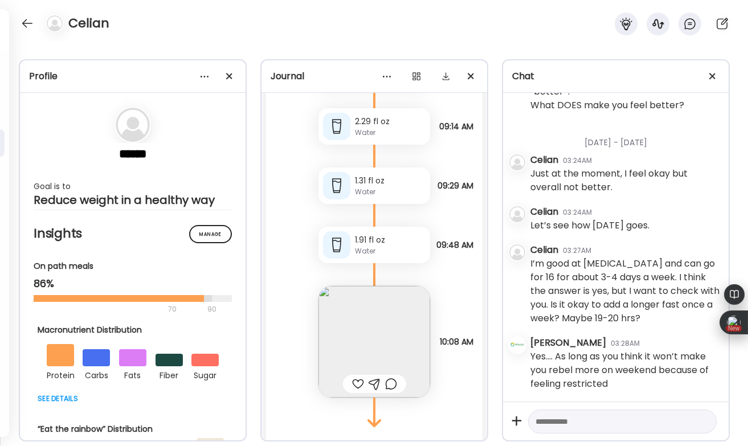
click at [359, 377] on div at bounding box center [358, 384] width 12 height 14
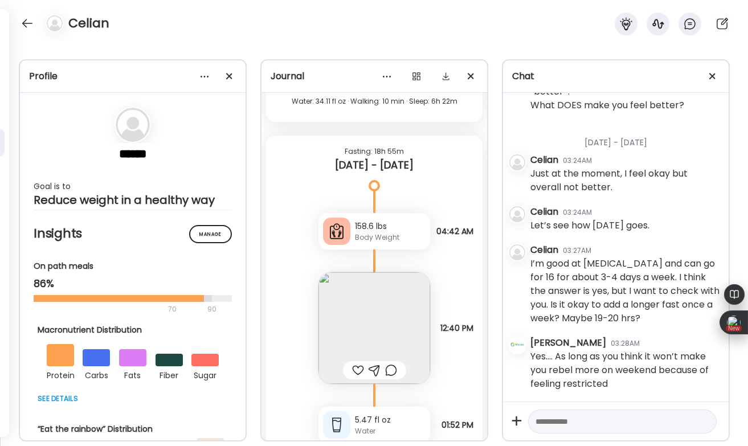
scroll to position [66411, 0]
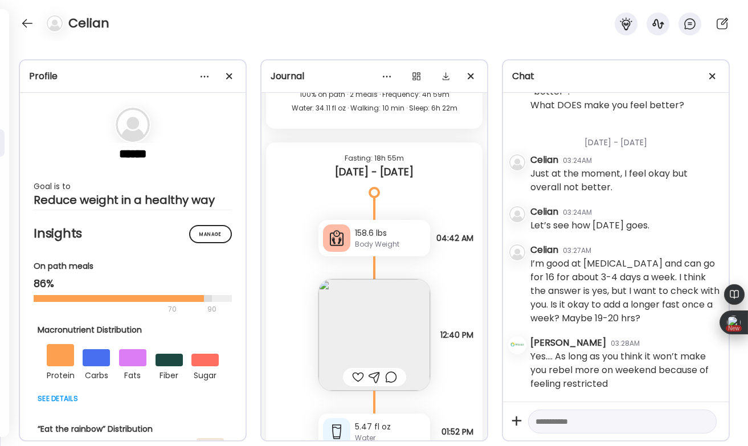
click at [356, 370] on div at bounding box center [358, 377] width 12 height 14
click at [390, 302] on img at bounding box center [374, 335] width 112 height 112
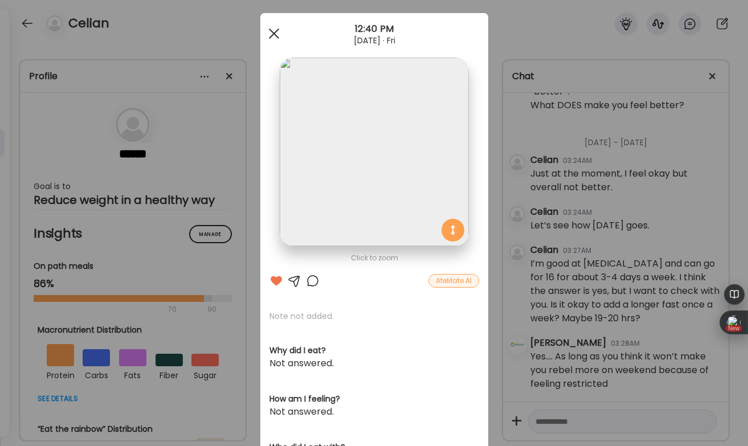
click at [269, 27] on div at bounding box center [274, 33] width 23 height 23
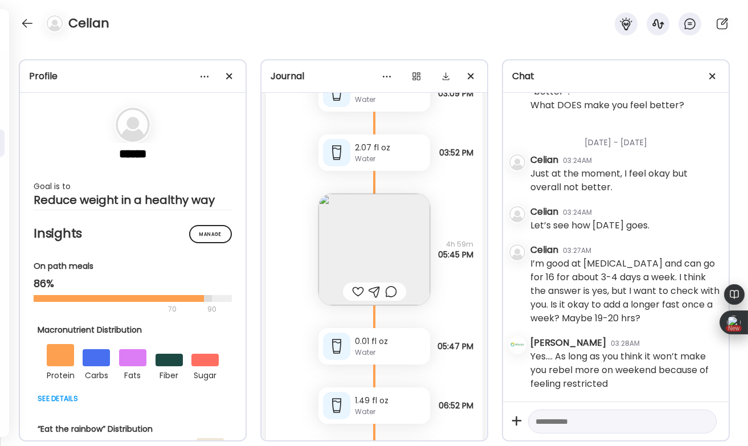
scroll to position [65963, 0]
click at [354, 287] on div at bounding box center [358, 294] width 12 height 14
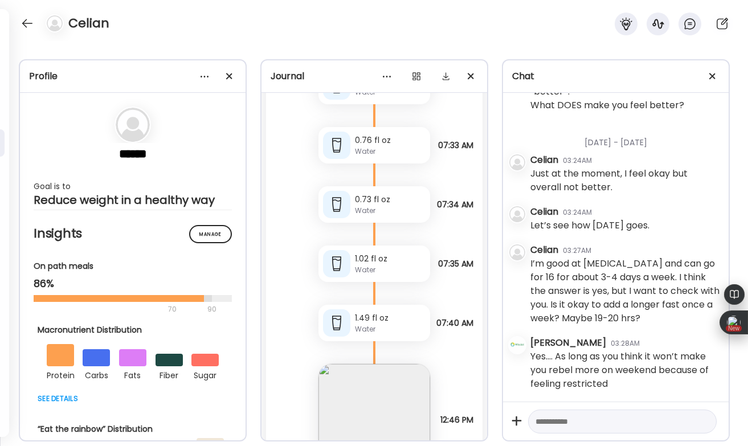
scroll to position [64953, 0]
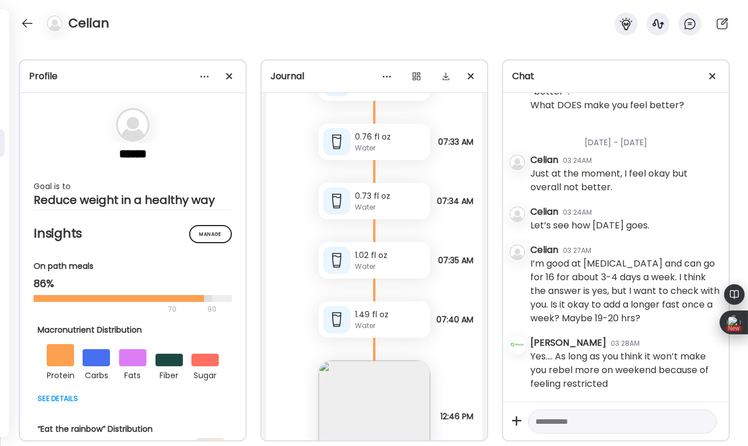
click at [553, 425] on textarea at bounding box center [612, 422] width 153 height 14
type textarea "**********"
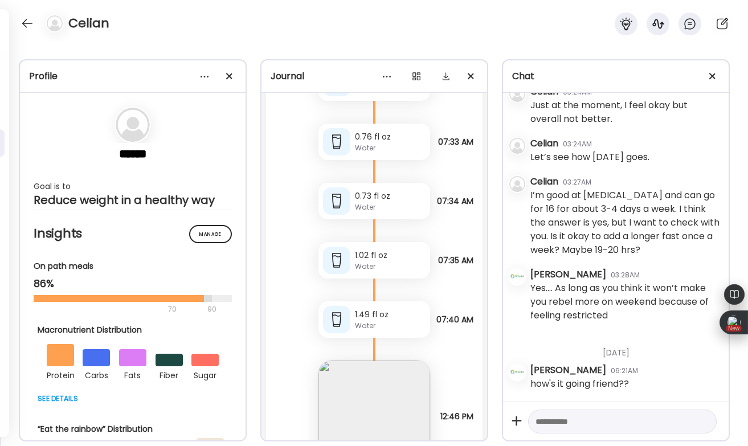
scroll to position [6134, 0]
click at [31, 28] on div at bounding box center [27, 23] width 18 height 18
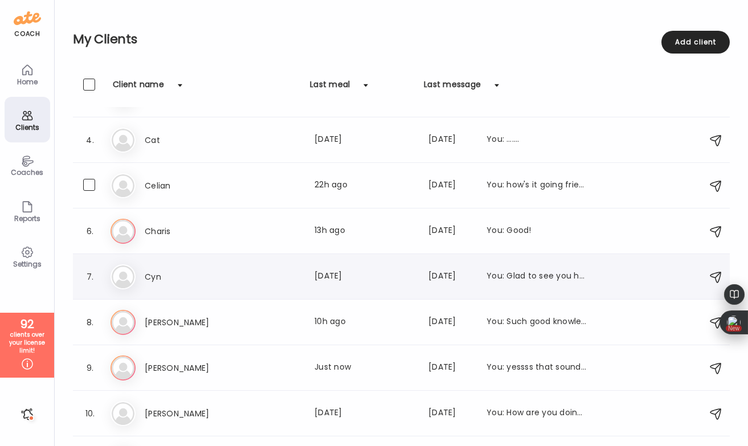
scroll to position [129, 0]
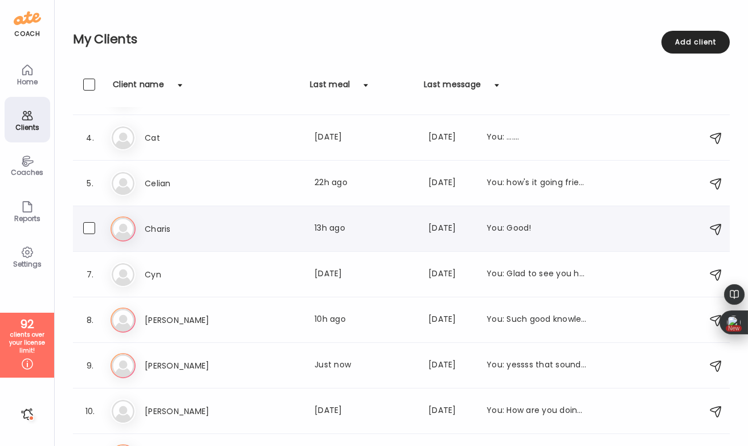
click at [247, 233] on div "[PERSON_NAME] Last meal: 13h ago Last message: [DATE] You: Good!" at bounding box center [366, 229] width 442 height 14
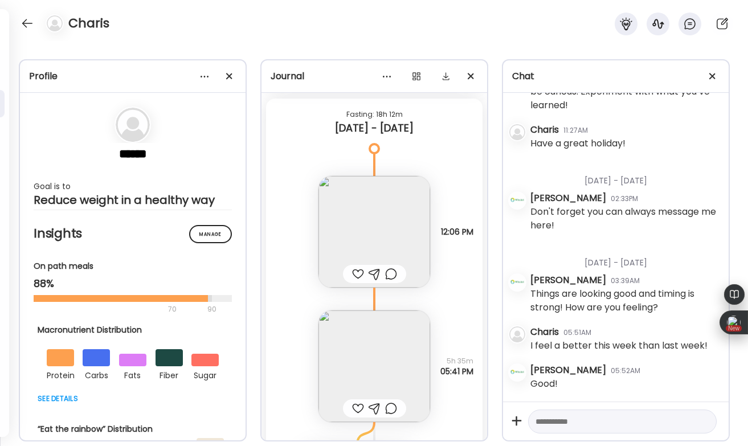
scroll to position [15970, 0]
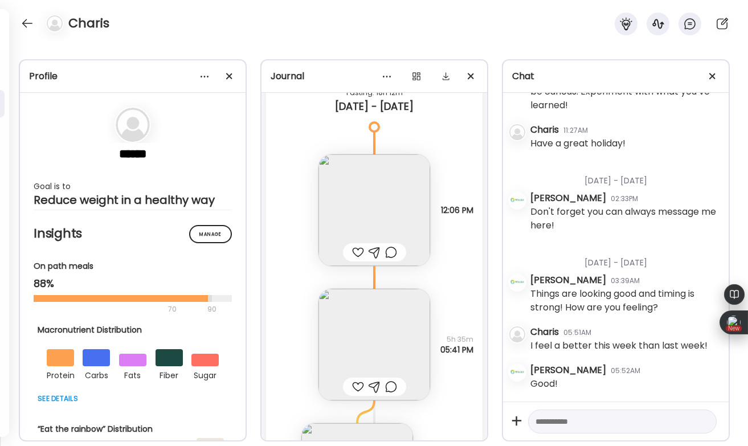
click at [358, 381] on div at bounding box center [358, 387] width 12 height 14
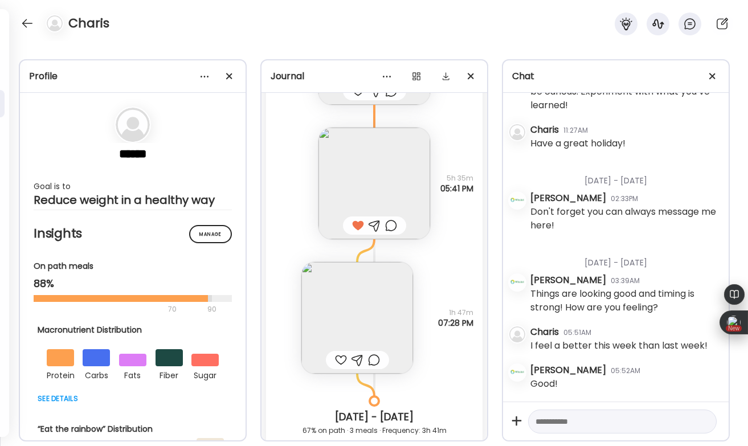
scroll to position [16184, 0]
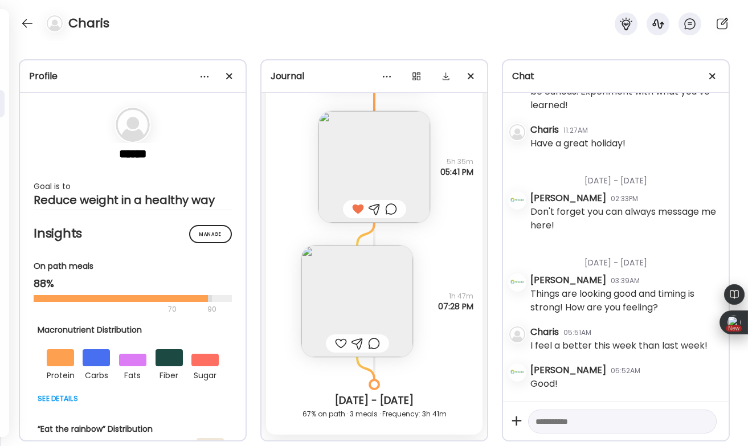
click at [341, 344] on div at bounding box center [341, 344] width 12 height 14
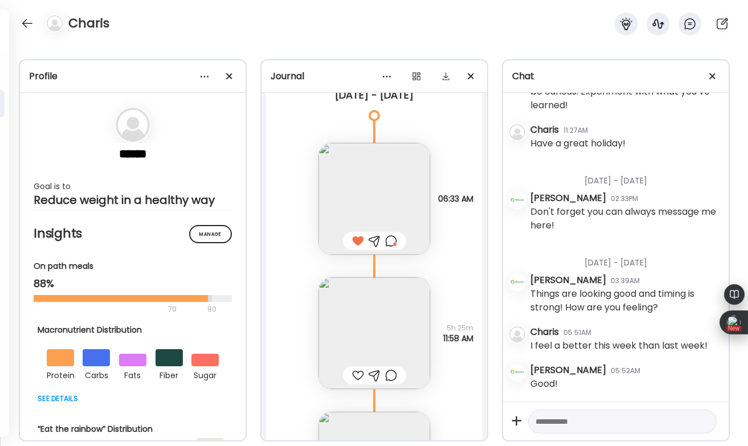
scroll to position [16570, 0]
click at [358, 370] on div at bounding box center [358, 373] width 12 height 14
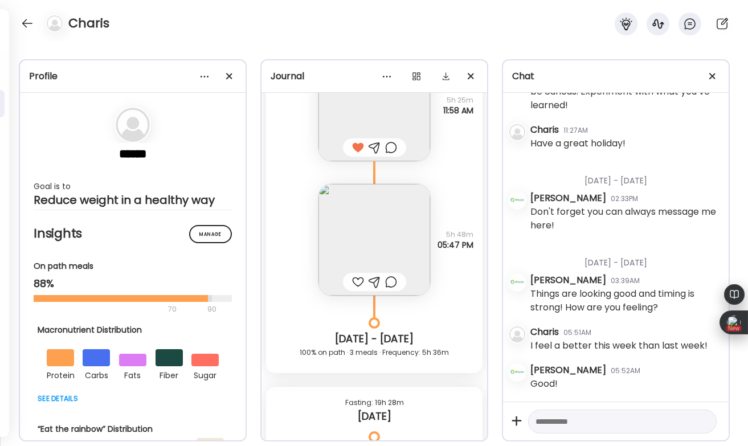
scroll to position [16848, 0]
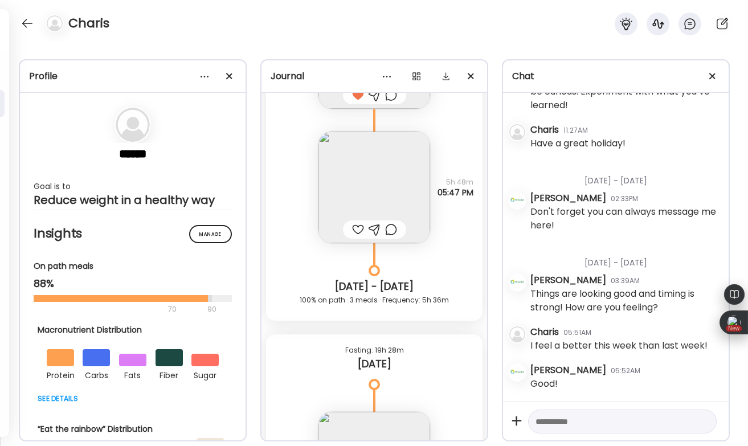
click at [356, 227] on div at bounding box center [358, 230] width 12 height 14
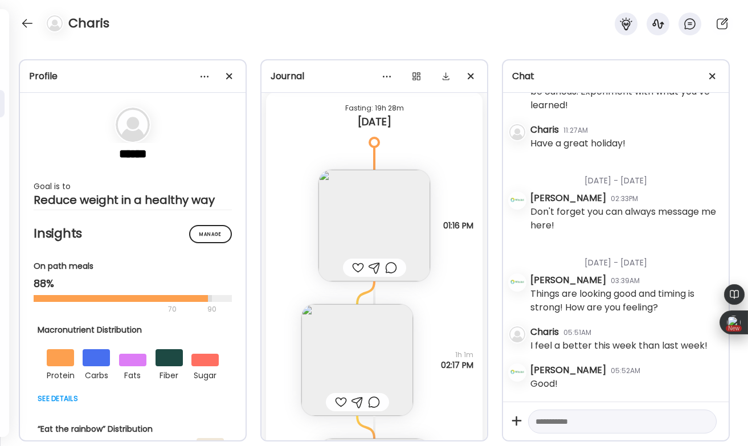
scroll to position [17098, 0]
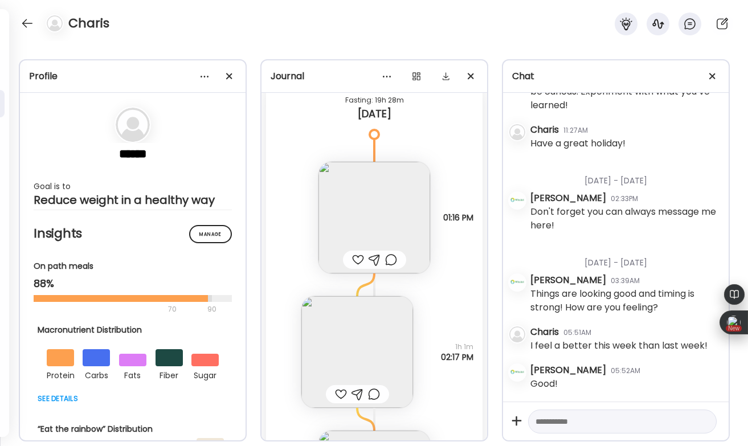
click at [356, 257] on div at bounding box center [358, 260] width 12 height 14
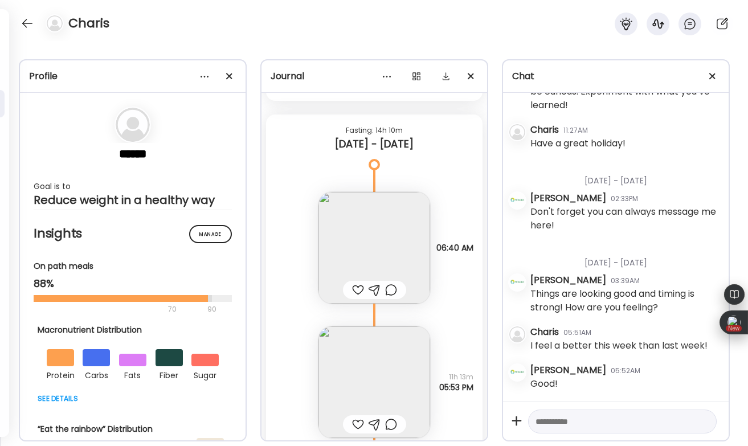
scroll to position [15585, 0]
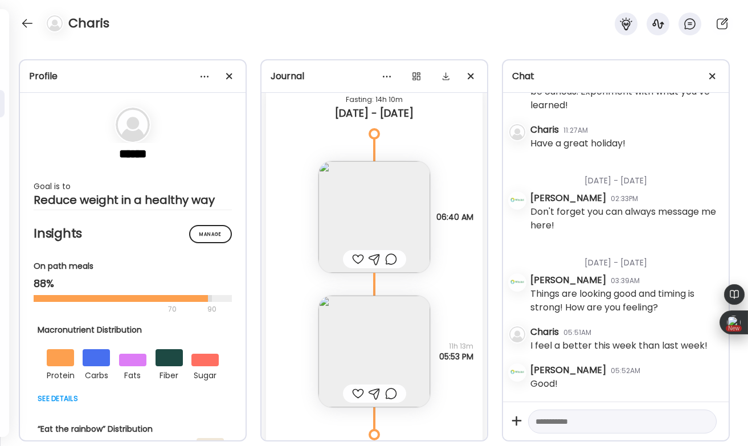
click at [358, 393] on div at bounding box center [358, 394] width 12 height 14
click at [358, 259] on div at bounding box center [358, 259] width 12 height 14
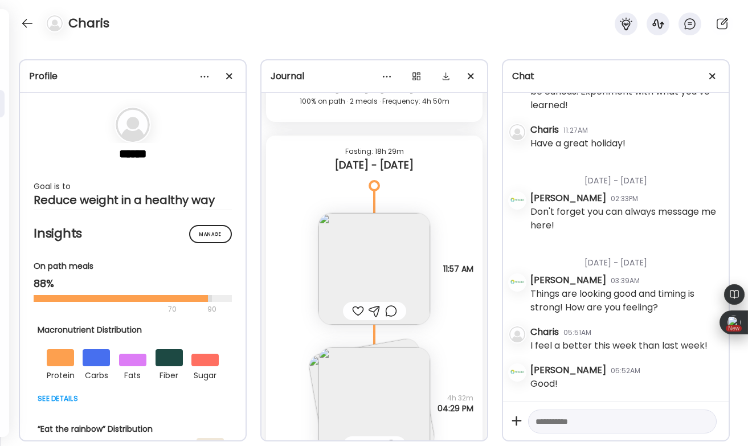
scroll to position [15115, 0]
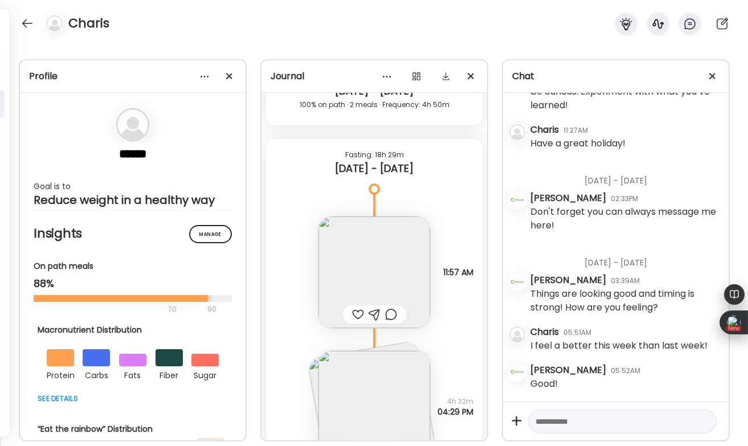
click at [356, 307] on div at bounding box center [374, 314] width 63 height 18
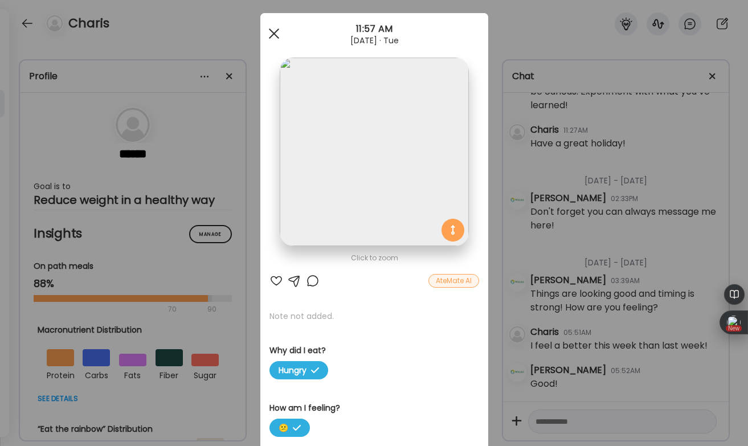
click at [274, 36] on div at bounding box center [274, 33] width 23 height 23
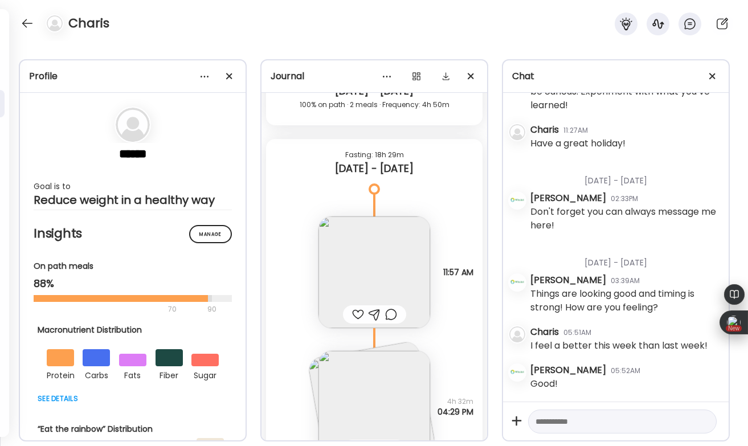
click at [355, 309] on div at bounding box center [358, 315] width 12 height 14
click at [371, 391] on img at bounding box center [374, 407] width 112 height 112
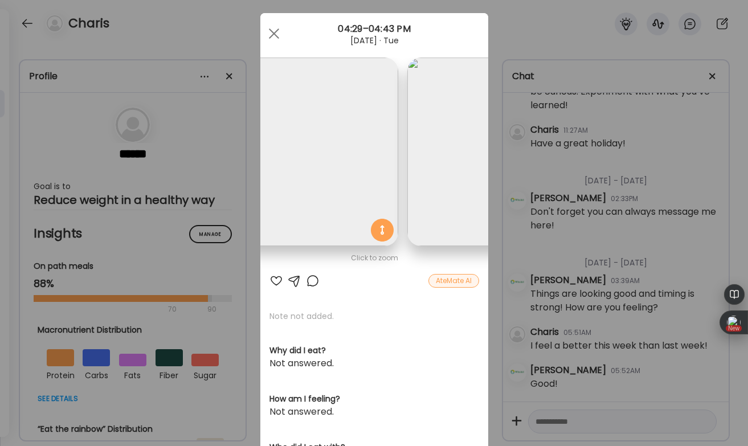
scroll to position [0, 0]
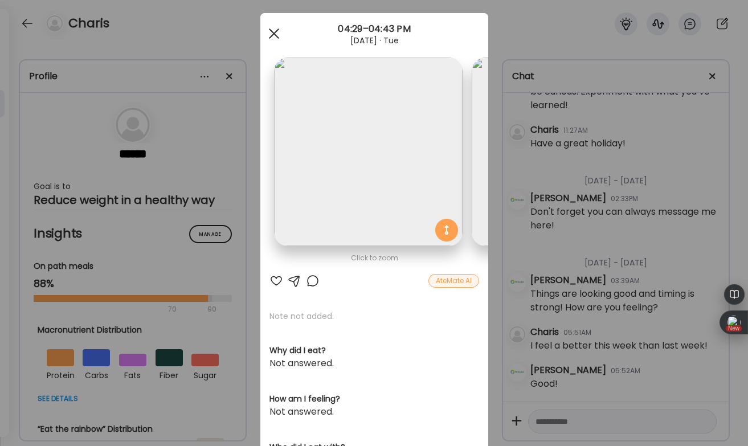
click at [277, 38] on div at bounding box center [274, 33] width 23 height 23
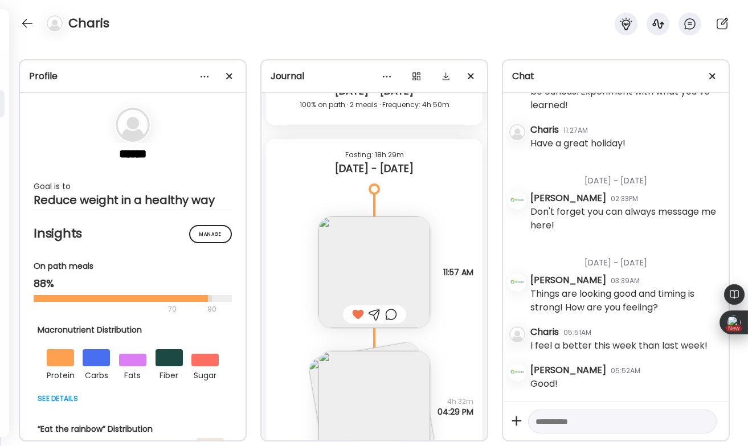
click at [272, 34] on div "Charis" at bounding box center [374, 20] width 748 height 41
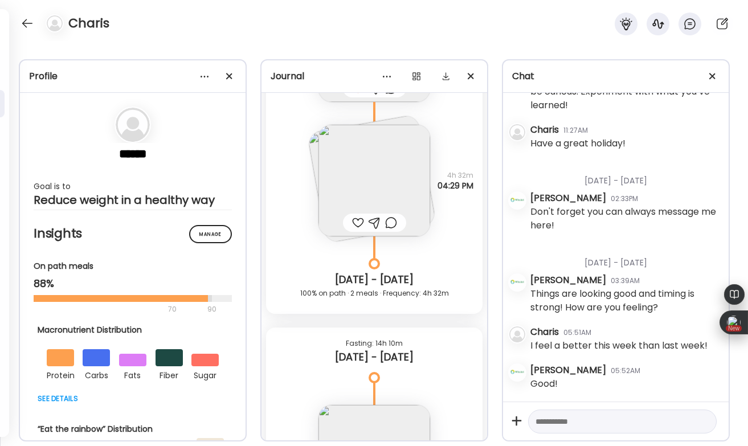
scroll to position [15348, 0]
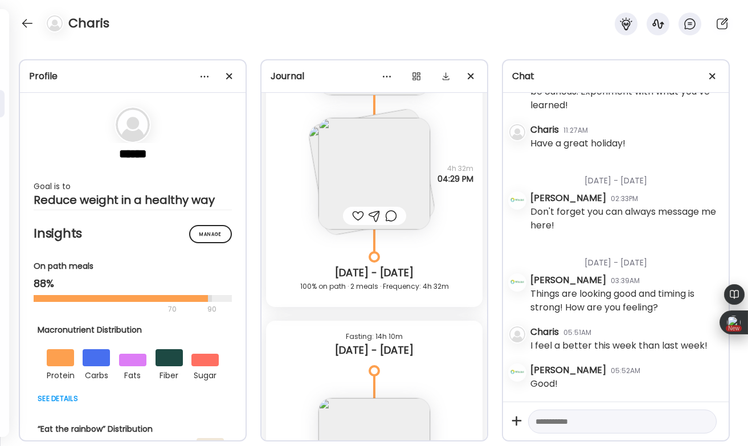
click at [362, 182] on img at bounding box center [374, 174] width 112 height 112
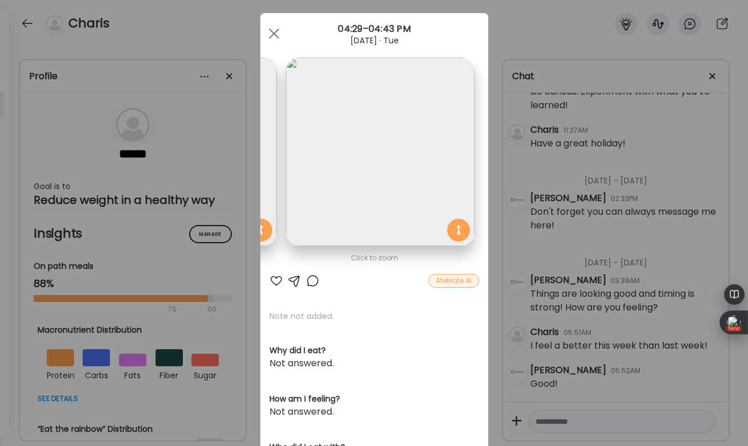
scroll to position [0, 0]
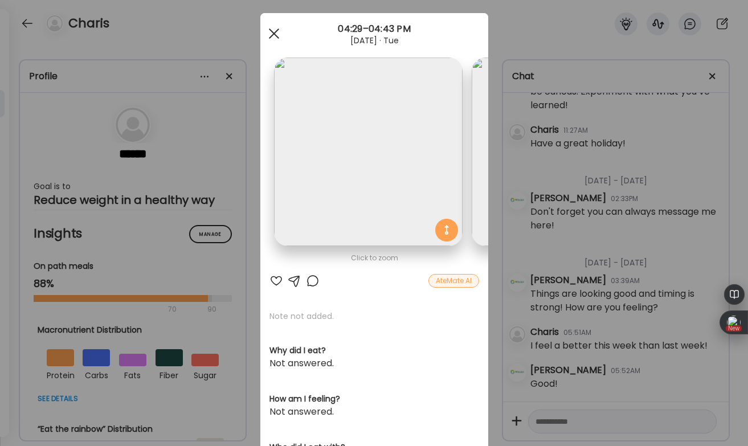
click at [272, 34] on span at bounding box center [273, 33] width 10 height 10
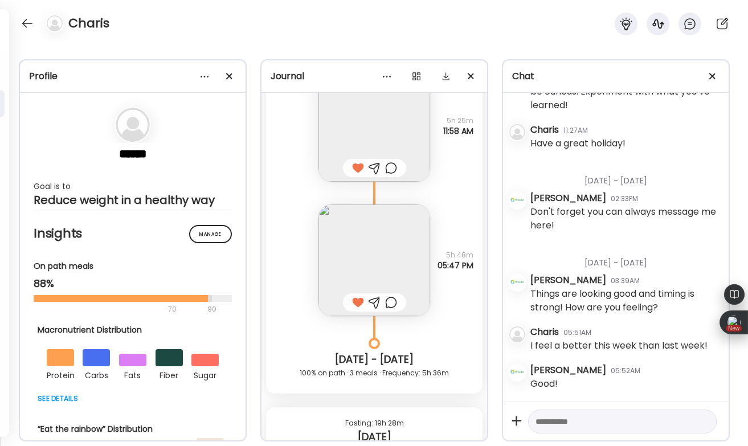
scroll to position [16780, 0]
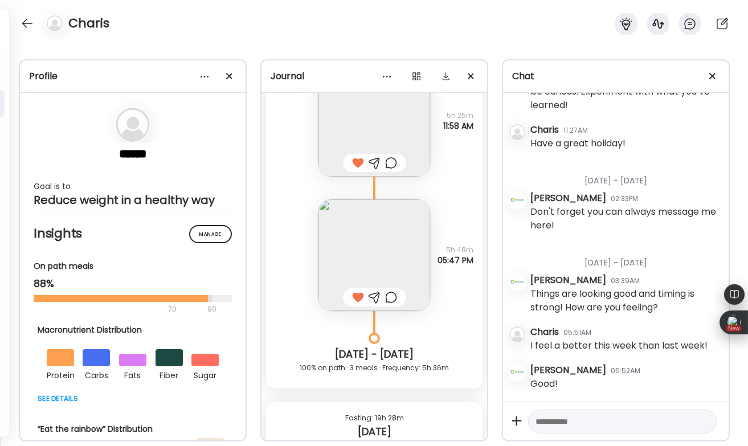
click at [565, 423] on textarea at bounding box center [612, 422] width 153 height 14
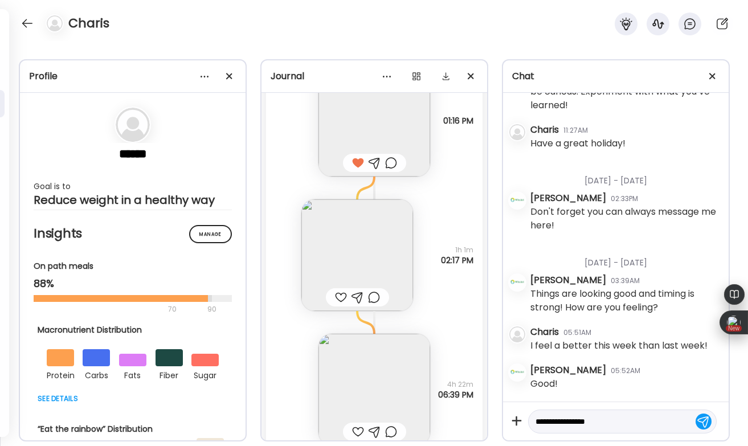
scroll to position [17295, 0]
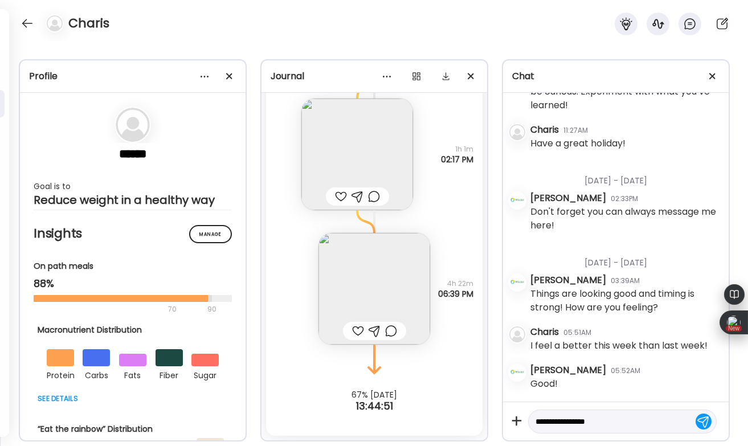
click at [616, 419] on textarea "**********" at bounding box center [612, 422] width 153 height 14
type textarea "**********"
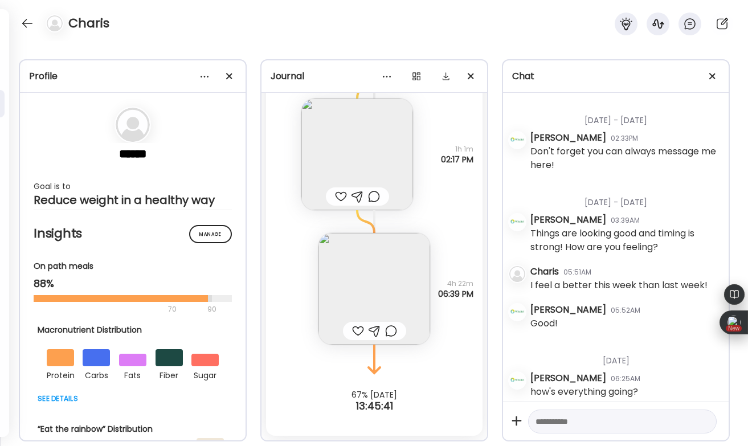
scroll to position [1646, 0]
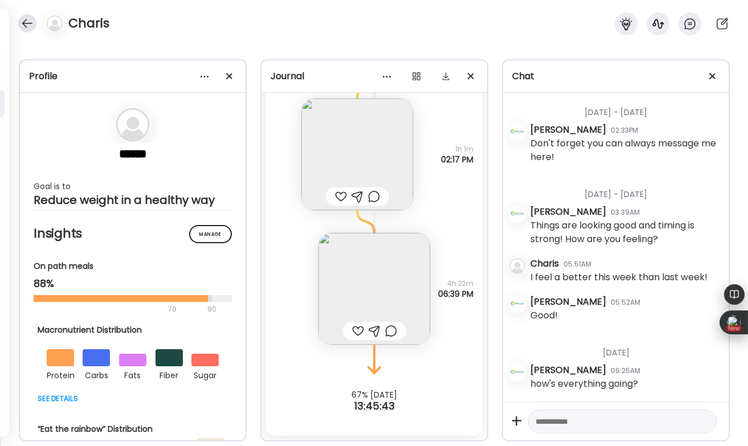
click at [29, 26] on div at bounding box center [27, 23] width 18 height 18
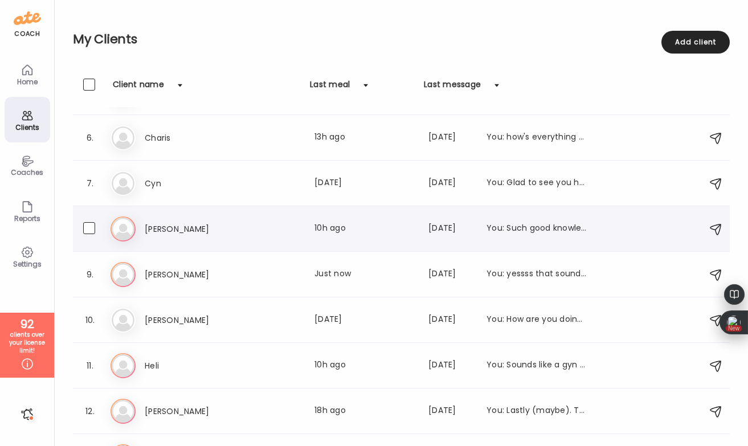
scroll to position [221, 0]
click at [218, 234] on h3 "[PERSON_NAME]" at bounding box center [195, 228] width 100 height 14
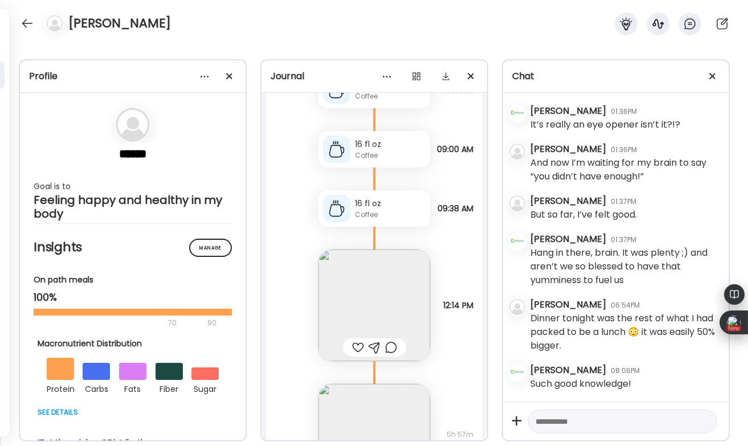
scroll to position [22781, 0]
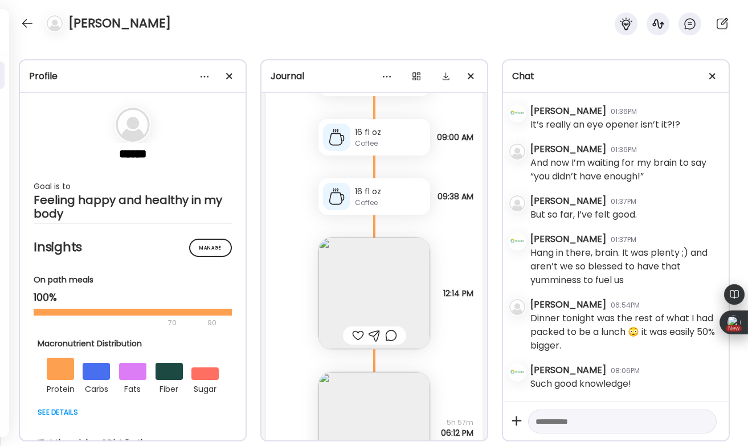
click at [356, 331] on div at bounding box center [358, 336] width 12 height 14
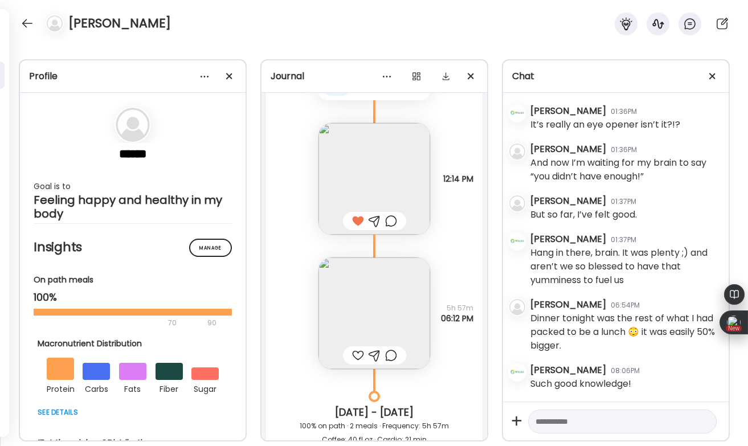
scroll to position [22896, 0]
click at [354, 348] on div at bounding box center [374, 355] width 63 height 18
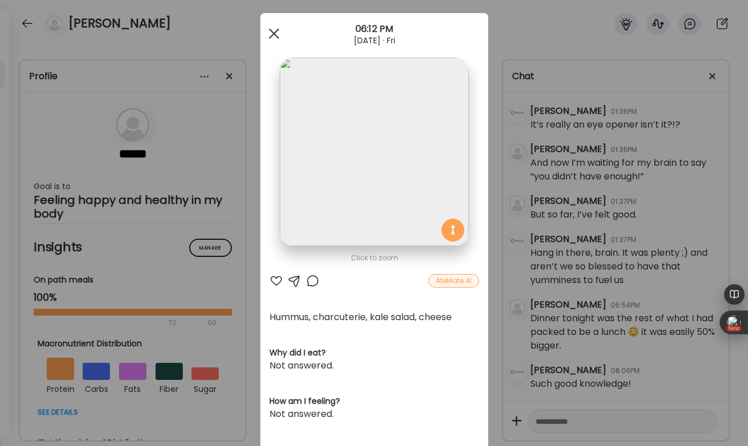
click at [272, 26] on div at bounding box center [274, 33] width 23 height 23
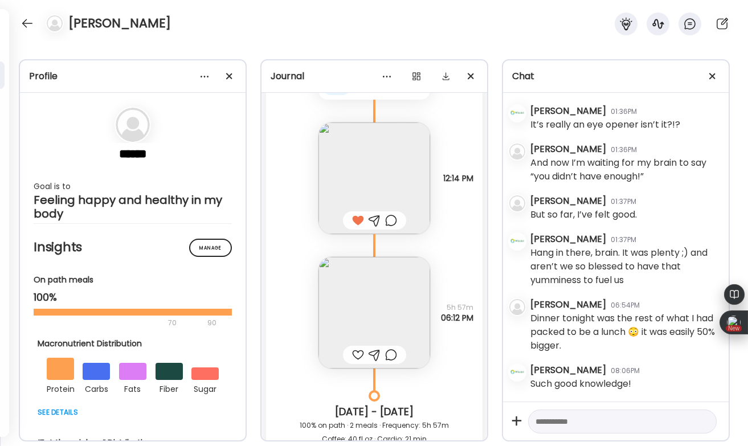
click at [356, 352] on div at bounding box center [358, 355] width 12 height 14
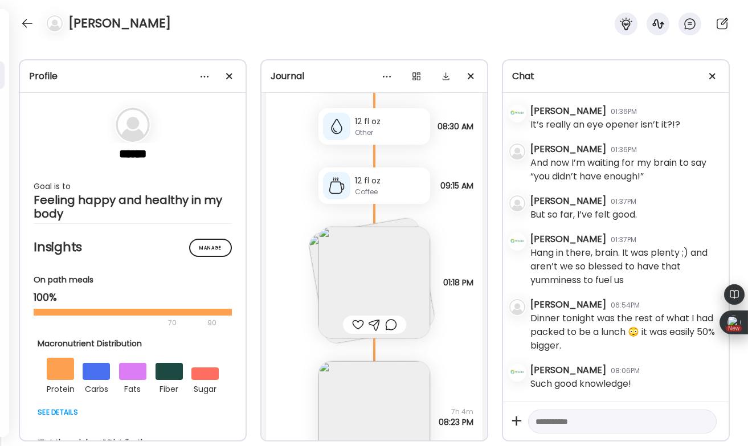
scroll to position [23551, 0]
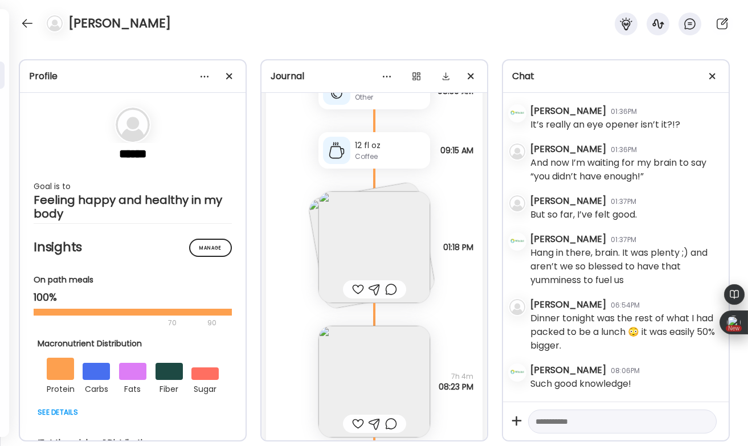
click at [354, 287] on div at bounding box center [358, 290] width 12 height 14
click at [357, 420] on div at bounding box center [358, 424] width 12 height 14
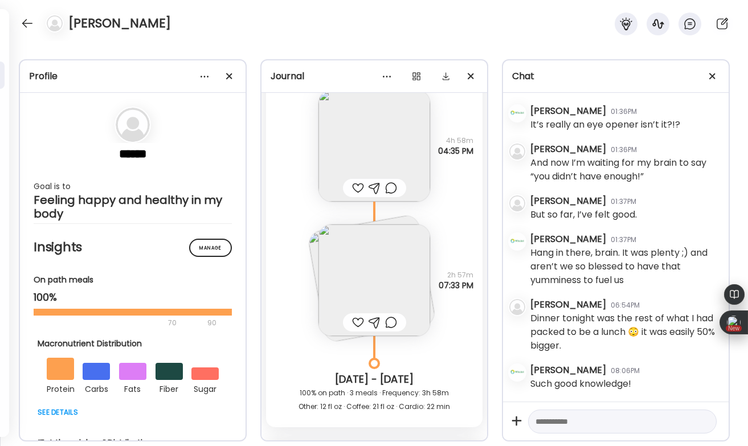
scroll to position [22260, 0]
click at [378, 293] on img at bounding box center [374, 283] width 112 height 112
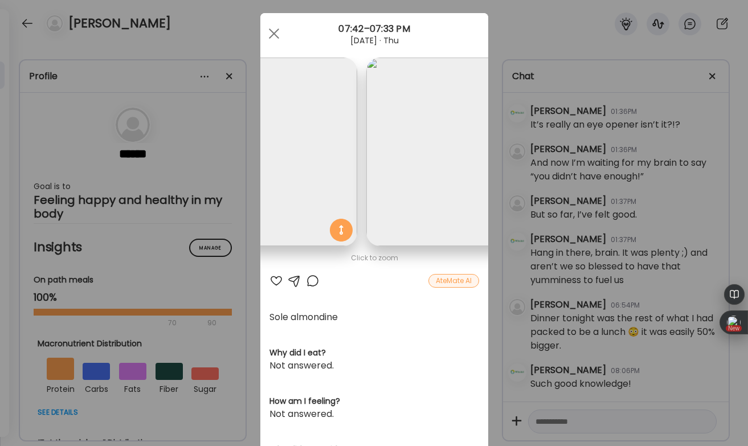
scroll to position [0, 0]
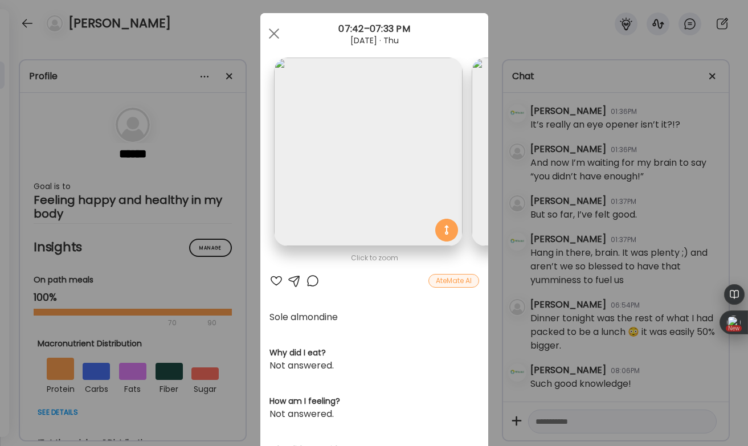
click at [223, 39] on div "Ate Coach Dashboard Wahoo! It’s official Take a moment to set up your Coach Pro…" at bounding box center [374, 223] width 748 height 446
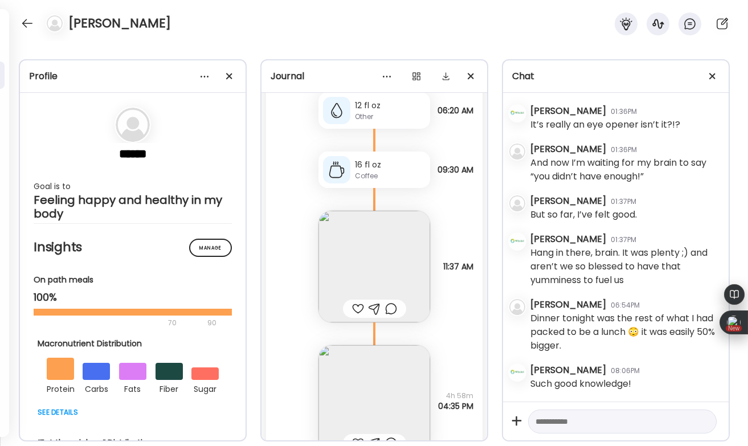
scroll to position [21999, 0]
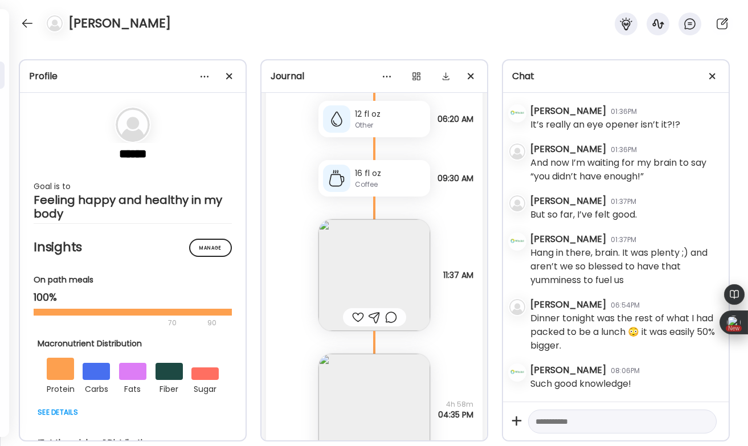
click at [356, 318] on div at bounding box center [358, 317] width 12 height 14
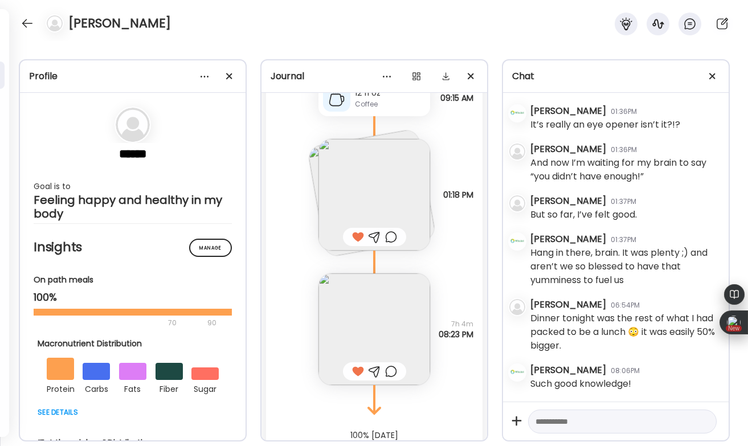
scroll to position [23644, 0]
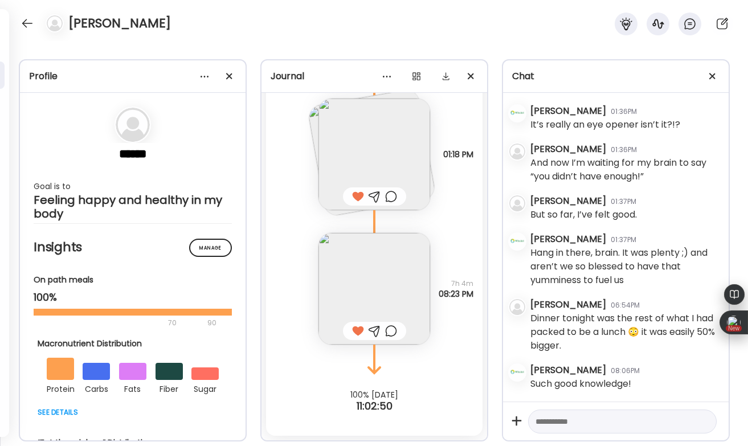
click at [542, 426] on textarea at bounding box center [612, 422] width 153 height 14
type textarea "**********"
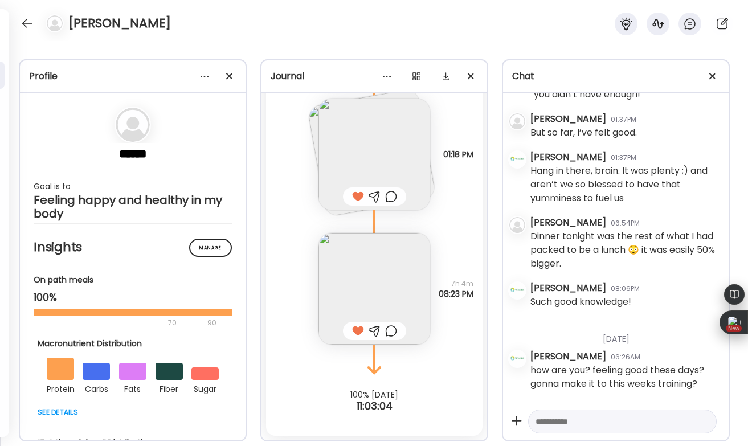
scroll to position [1767, 0]
click at [30, 23] on div at bounding box center [27, 23] width 18 height 18
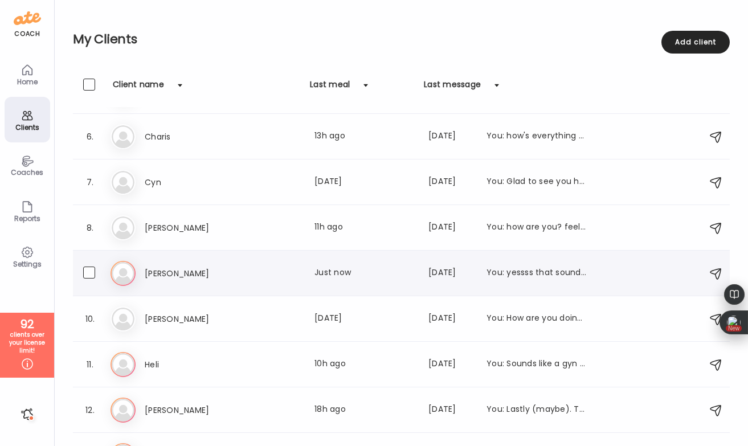
click at [223, 267] on h3 "[PERSON_NAME]" at bounding box center [195, 274] width 100 height 14
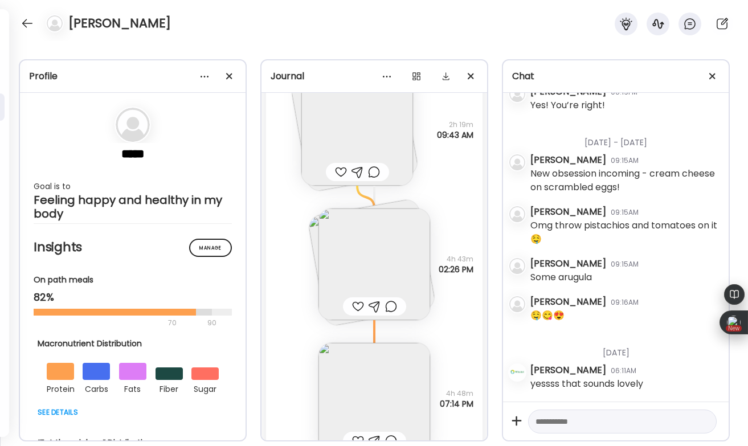
scroll to position [34757, 0]
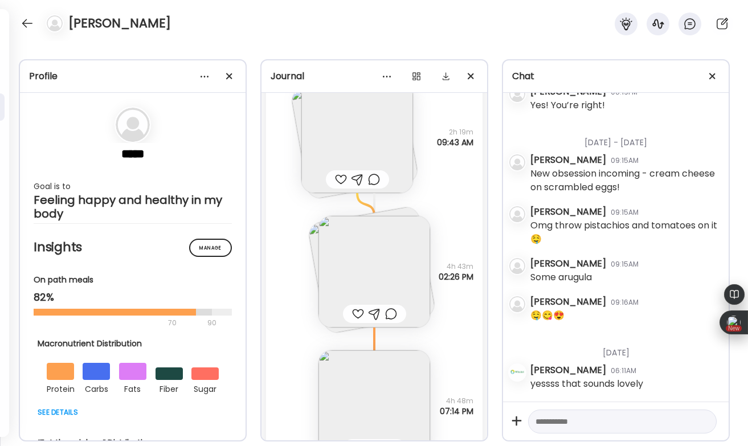
click at [358, 442] on div at bounding box center [358, 449] width 12 height 14
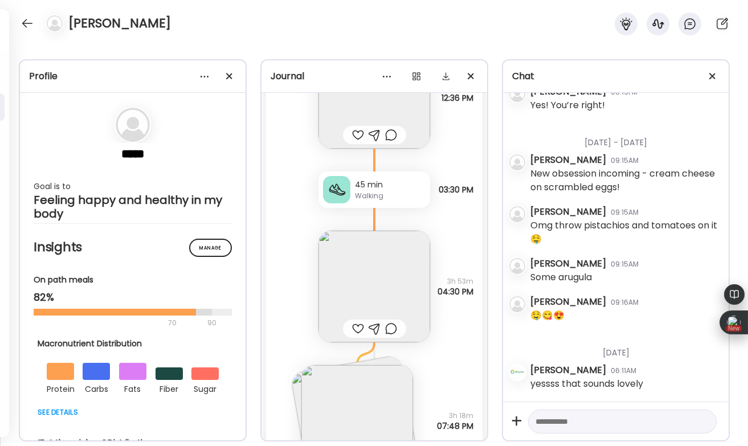
scroll to position [33909, 0]
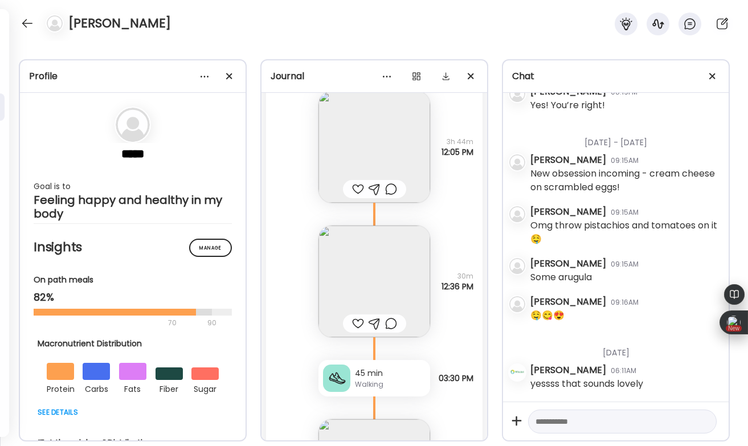
scroll to position [33723, 0]
click at [357, 318] on div at bounding box center [358, 325] width 12 height 14
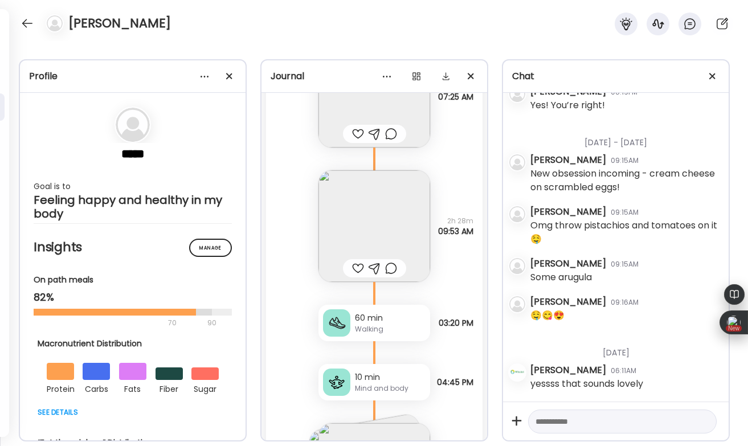
scroll to position [32583, 0]
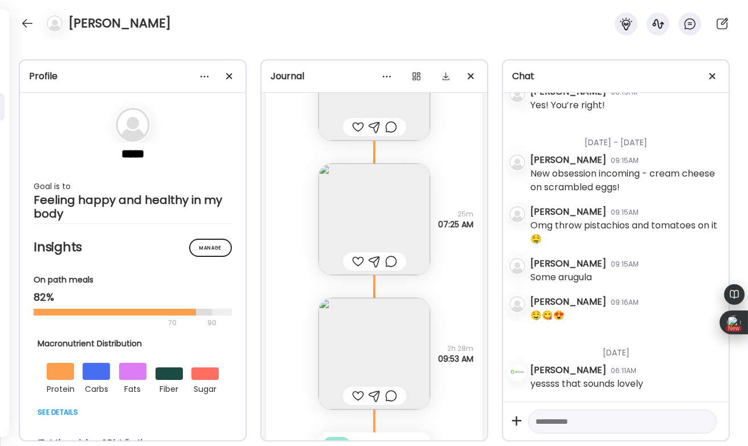
click at [354, 255] on div at bounding box center [358, 262] width 12 height 14
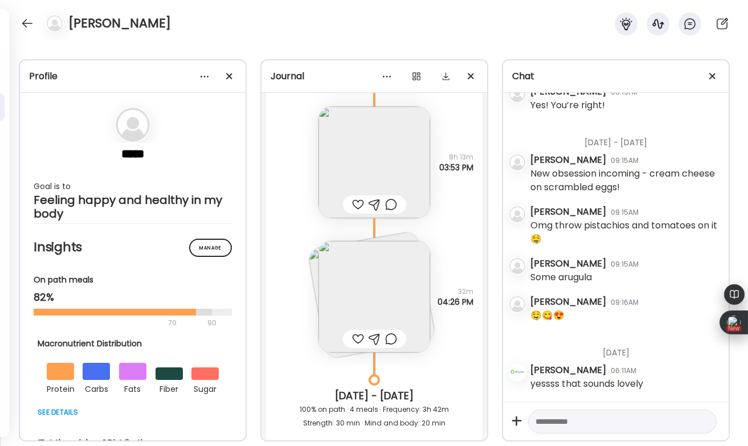
scroll to position [32077, 0]
click at [358, 333] on div at bounding box center [358, 340] width 12 height 14
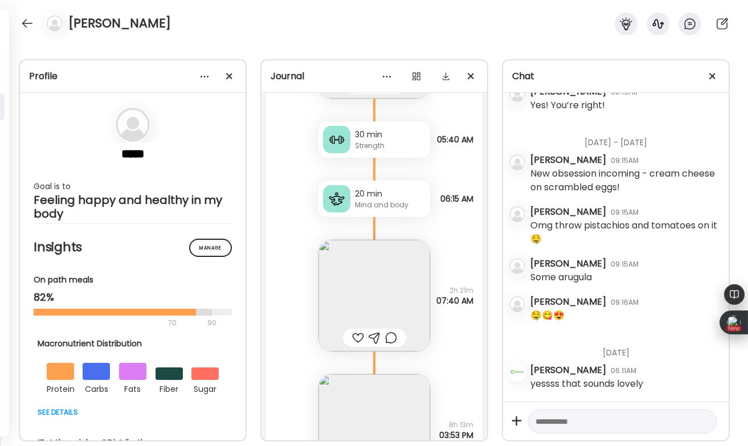
scroll to position [31806, 0]
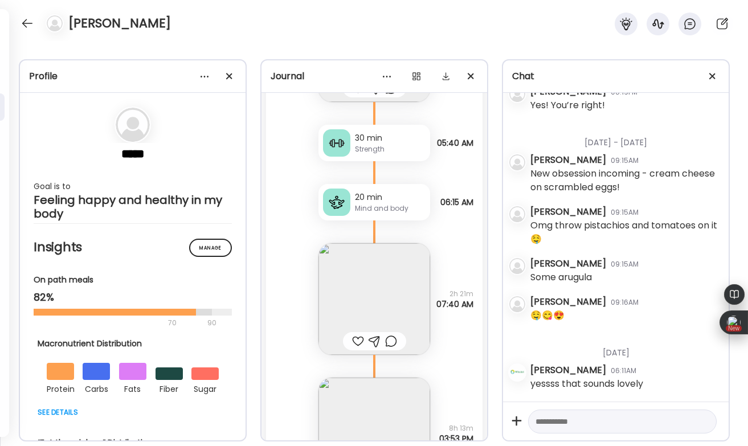
click at [355, 334] on div at bounding box center [358, 341] width 12 height 14
click at [389, 334] on div at bounding box center [391, 341] width 12 height 14
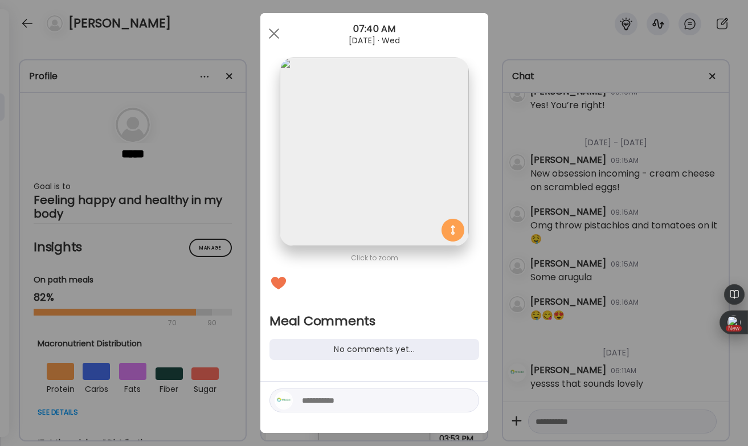
click at [330, 401] on textarea at bounding box center [379, 401] width 154 height 14
type textarea "**"
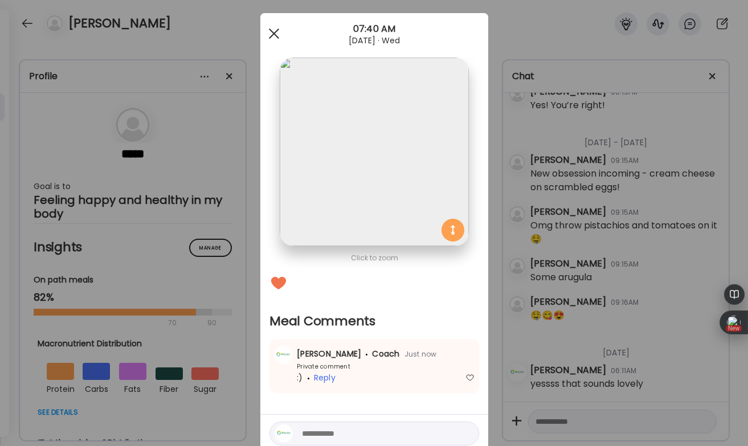
click at [275, 31] on span at bounding box center [273, 33] width 10 height 10
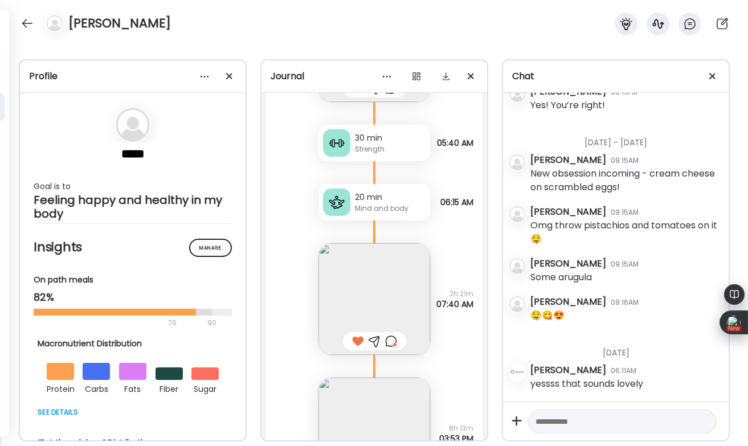
click at [557, 419] on textarea at bounding box center [612, 422] width 153 height 14
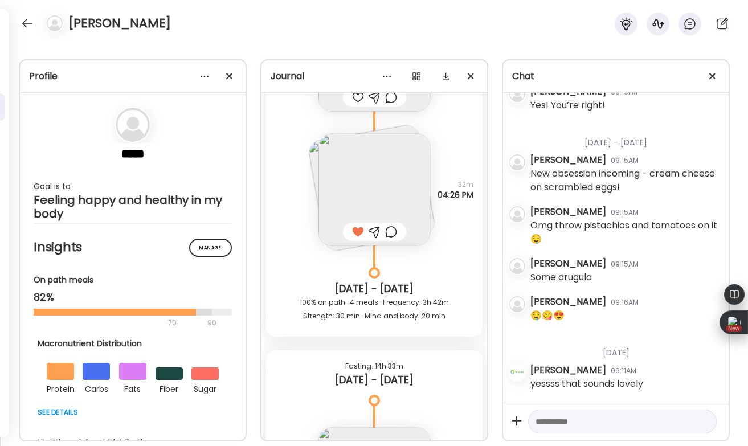
scroll to position [32236, 0]
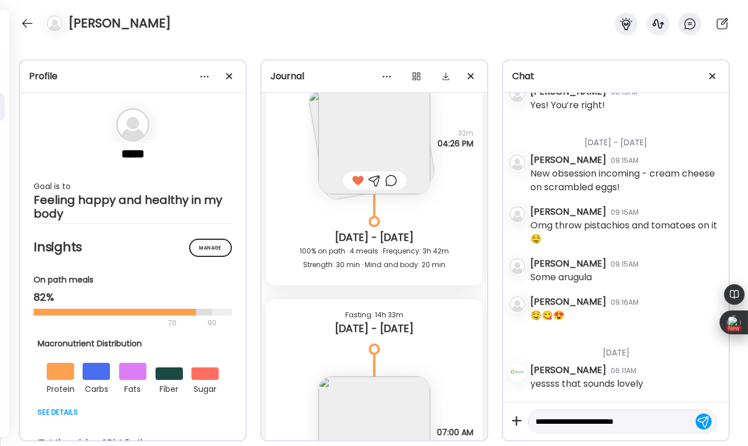
type textarea "**********"
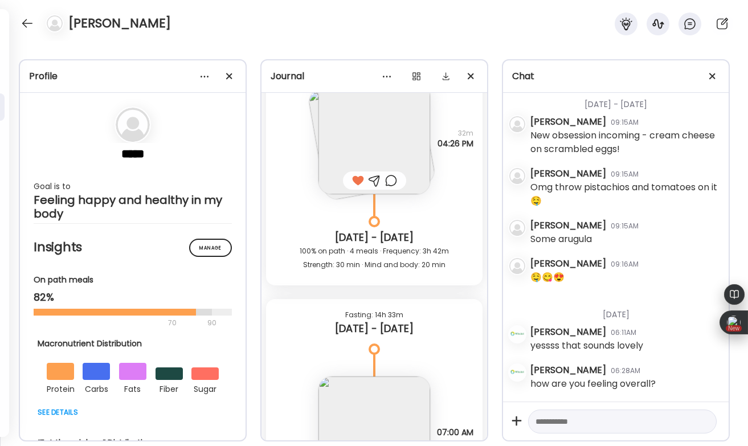
scroll to position [3099, 0]
click at [31, 27] on div at bounding box center [27, 23] width 18 height 18
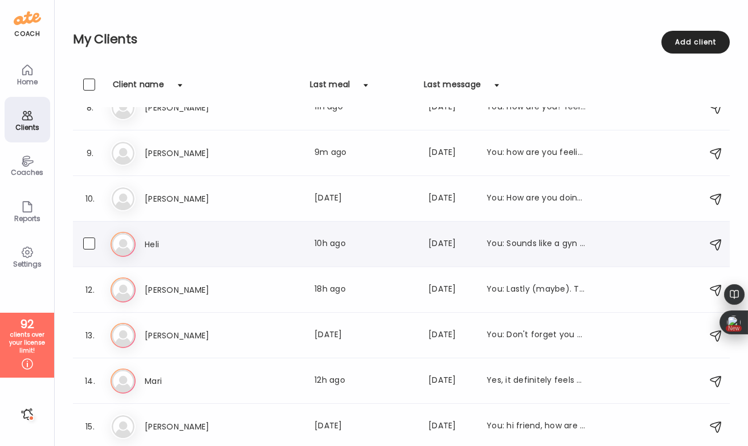
click at [293, 243] on div "Heli Last meal: 10h ago Last message: [DATE] You: Sounds like a gyn question! 😬" at bounding box center [366, 245] width 442 height 14
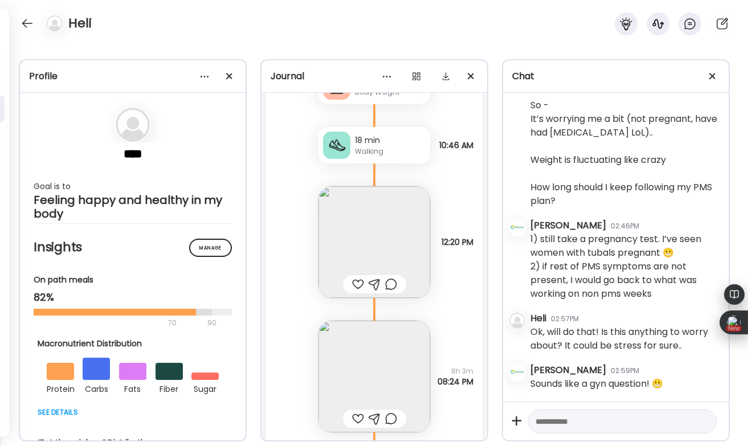
scroll to position [18081, 0]
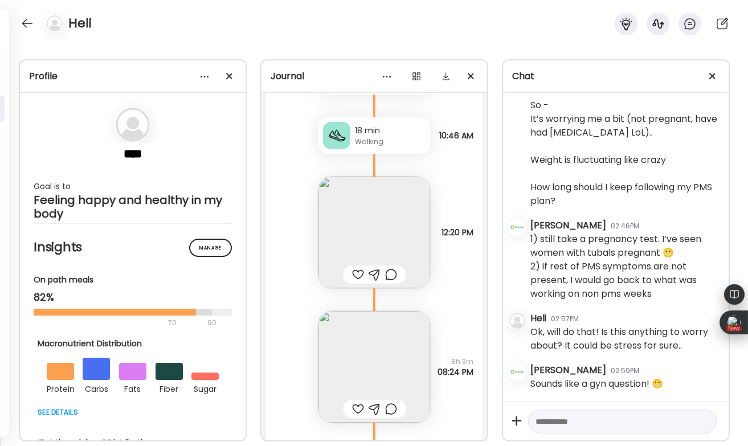
click at [355, 272] on div at bounding box center [358, 275] width 12 height 14
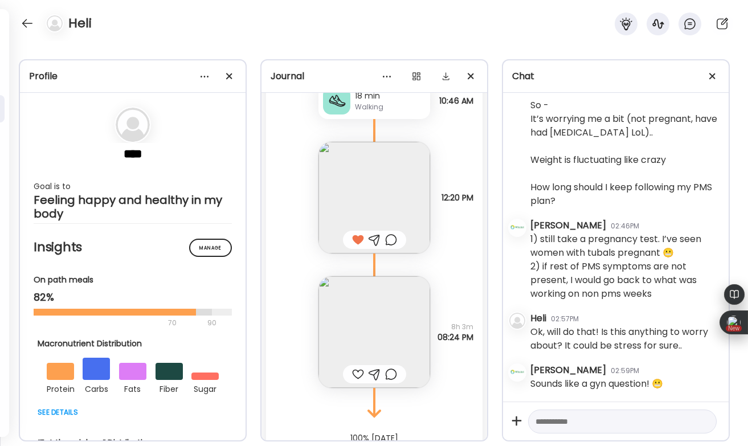
scroll to position [18128, 0]
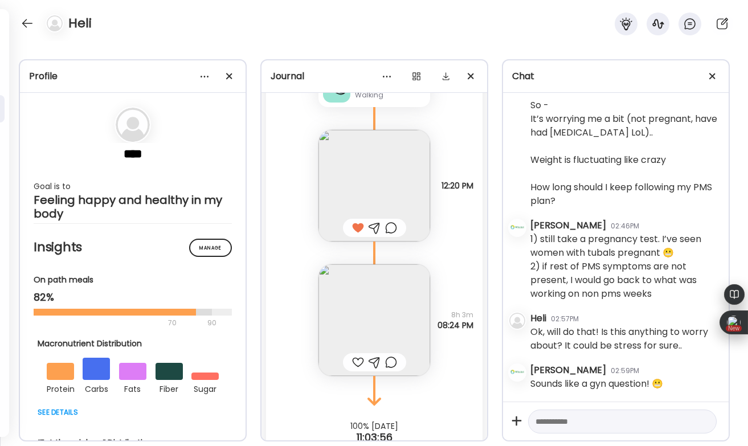
click at [356, 361] on div at bounding box center [358, 363] width 12 height 14
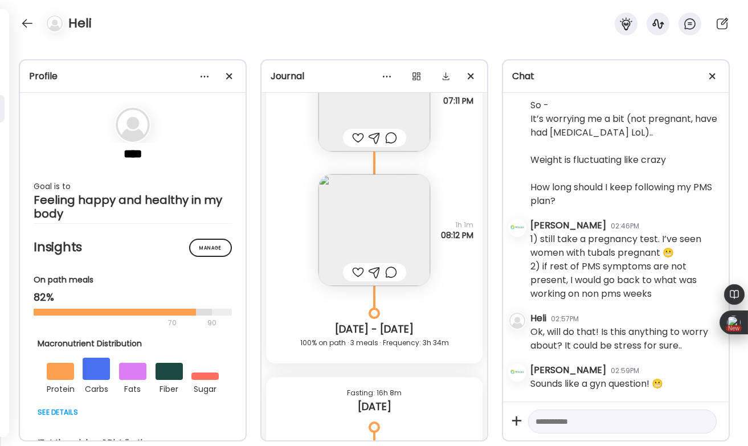
scroll to position [17684, 0]
click at [357, 273] on div at bounding box center [358, 273] width 12 height 14
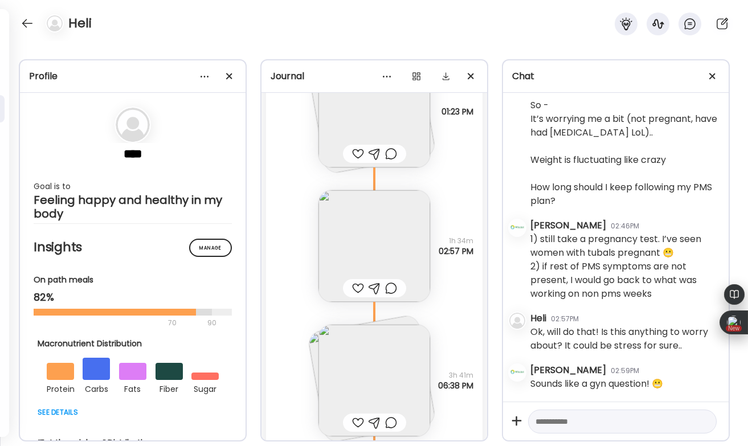
scroll to position [16839, 0]
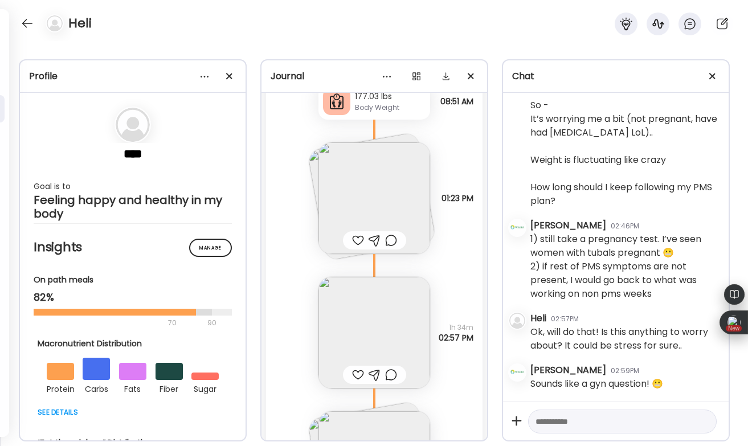
click at [356, 237] on div at bounding box center [358, 241] width 12 height 14
click at [356, 208] on img at bounding box center [374, 198] width 112 height 112
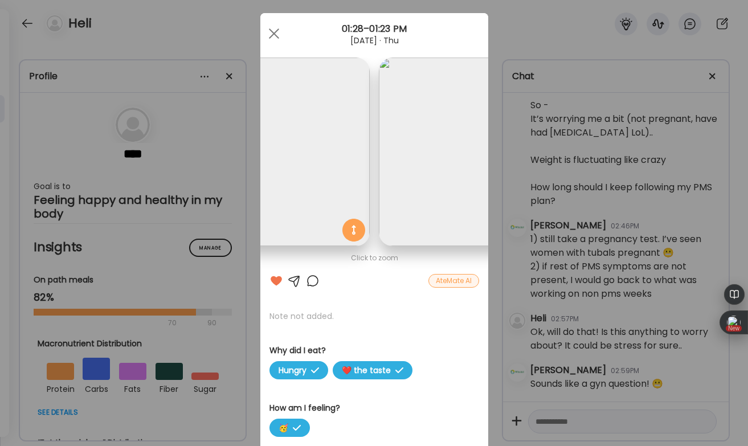
scroll to position [0, 0]
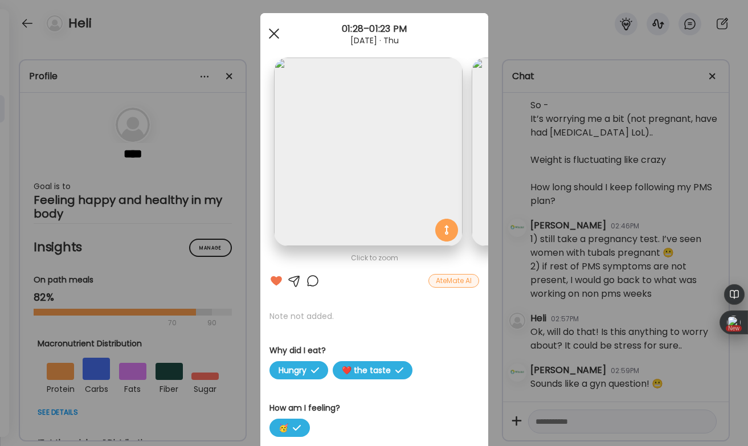
click at [272, 35] on span at bounding box center [273, 33] width 10 height 10
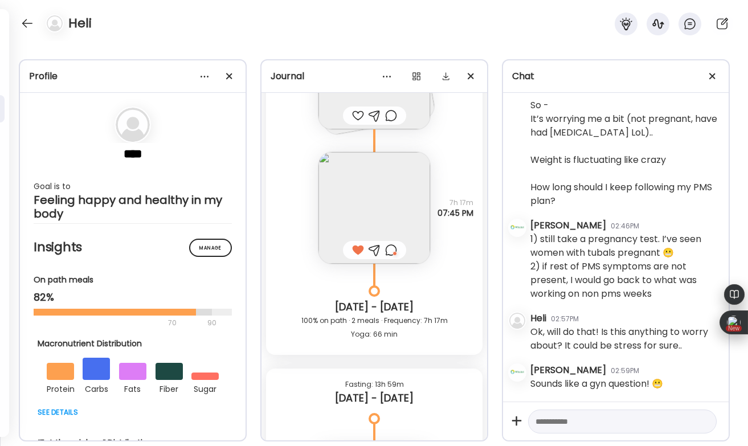
scroll to position [3025, 0]
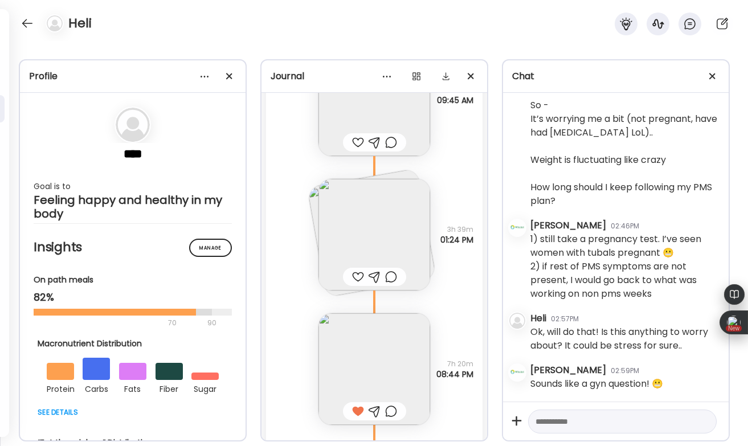
click at [554, 426] on textarea at bounding box center [612, 422] width 153 height 14
type textarea "**********"
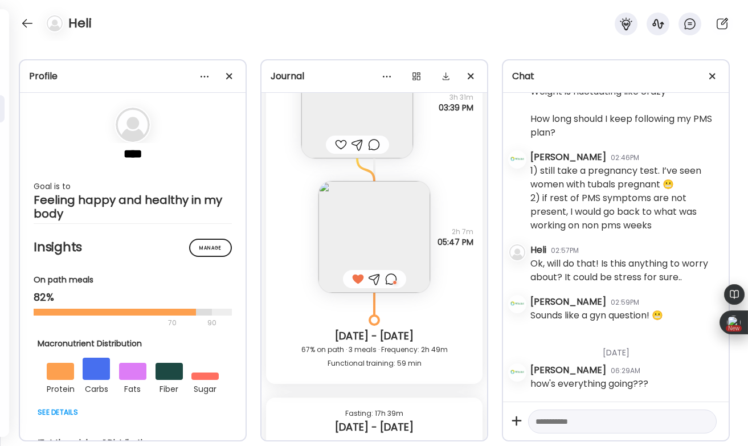
scroll to position [4944, 0]
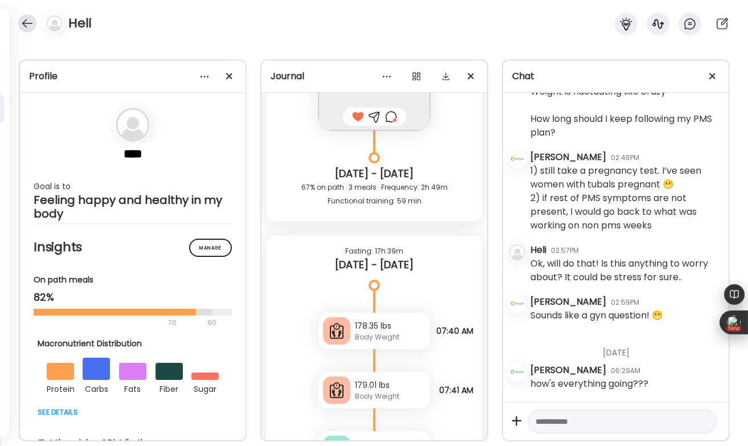
click at [30, 21] on div at bounding box center [27, 23] width 18 height 18
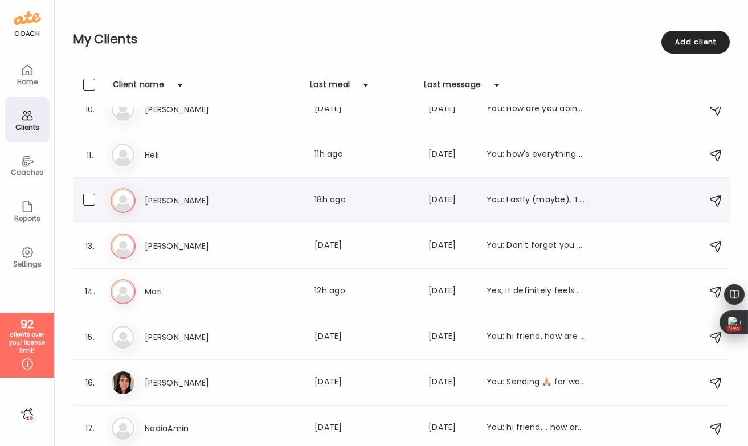
click at [273, 212] on div "Ji [PERSON_NAME] Last meal: 18h ago Last message: [DATE] You: Lastly (maybe). T…" at bounding box center [403, 200] width 585 height 25
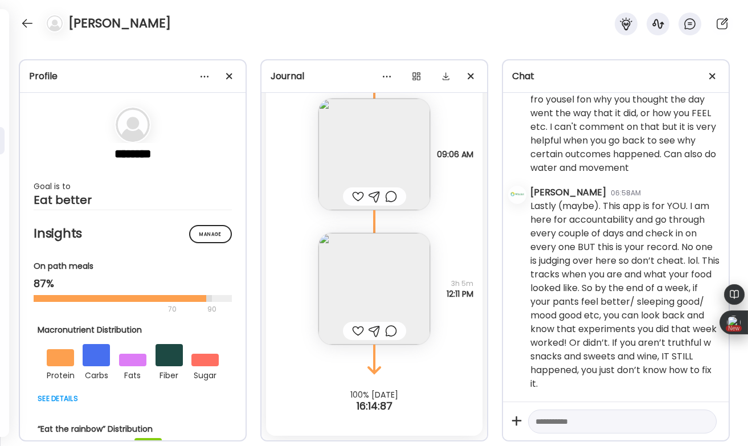
scroll to position [392, 0]
click at [354, 330] on div at bounding box center [358, 331] width 12 height 14
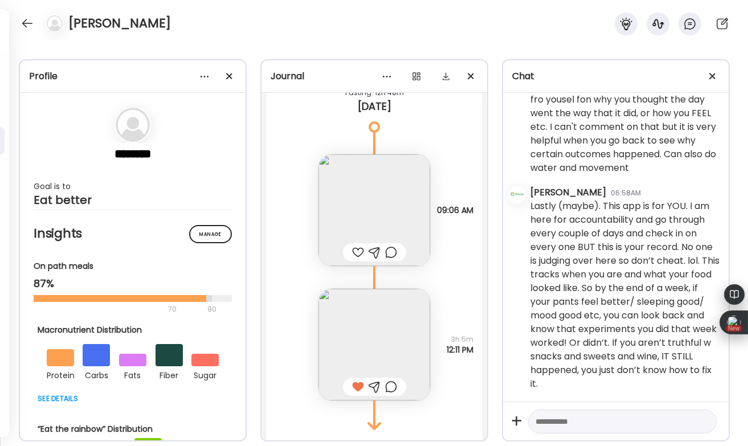
scroll to position [26080, 0]
click at [356, 253] on div at bounding box center [358, 257] width 12 height 14
click at [390, 254] on div at bounding box center [391, 257] width 12 height 14
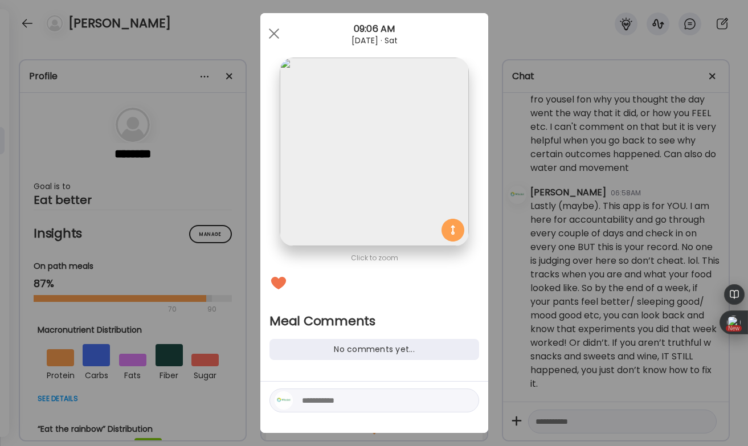
click at [324, 397] on textarea at bounding box center [379, 401] width 154 height 14
type textarea "**********"
click at [465, 404] on div at bounding box center [466, 401] width 16 height 16
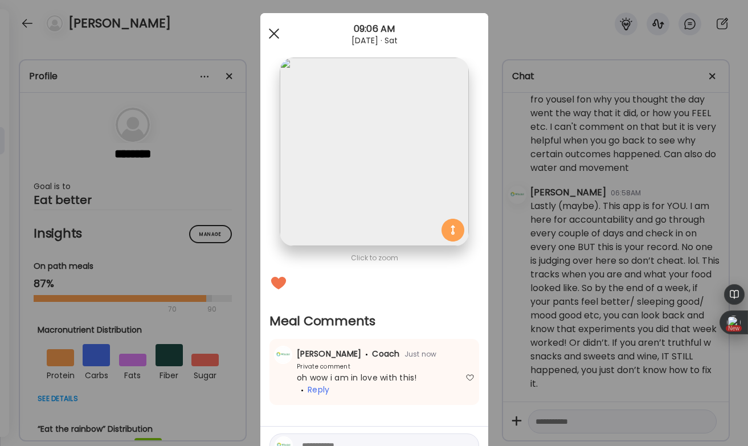
click at [271, 29] on div at bounding box center [274, 33] width 23 height 23
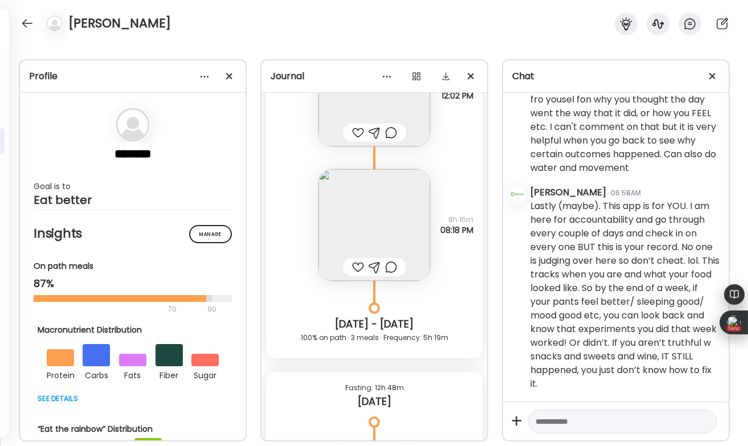
scroll to position [25788, 0]
click at [356, 267] on div at bounding box center [358, 268] width 12 height 14
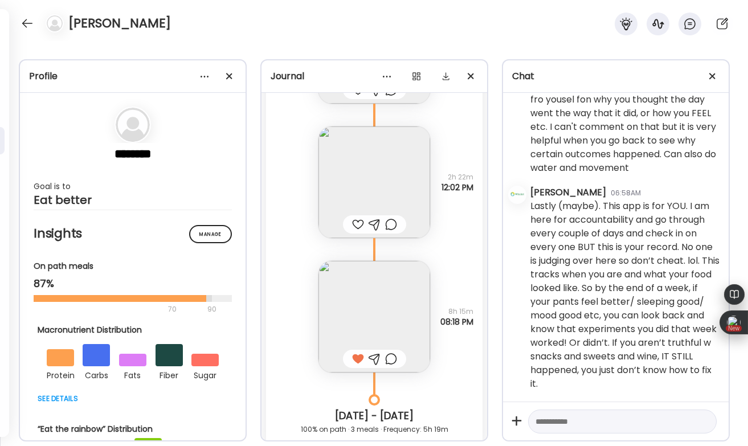
scroll to position [25696, 0]
click at [354, 223] on div at bounding box center [358, 226] width 12 height 14
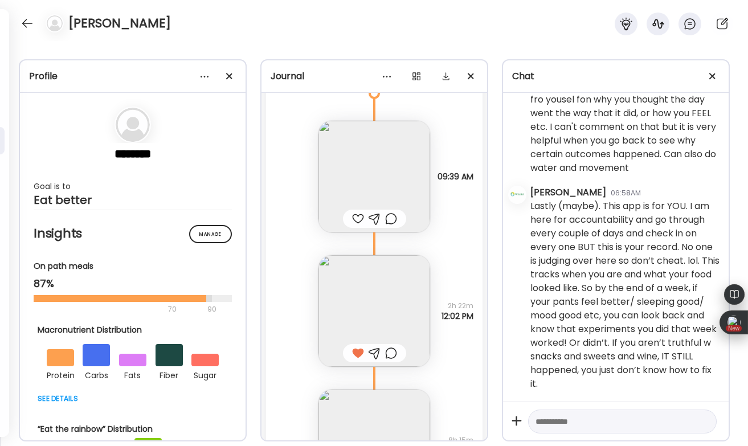
scroll to position [25564, 0]
click at [359, 222] on div at bounding box center [358, 223] width 12 height 14
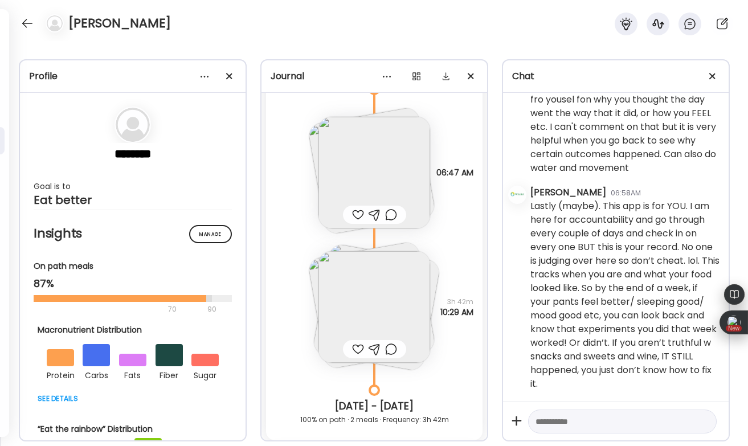
scroll to position [25158, 0]
click at [356, 344] on div at bounding box center [358, 349] width 12 height 14
click at [349, 300] on img at bounding box center [374, 307] width 112 height 112
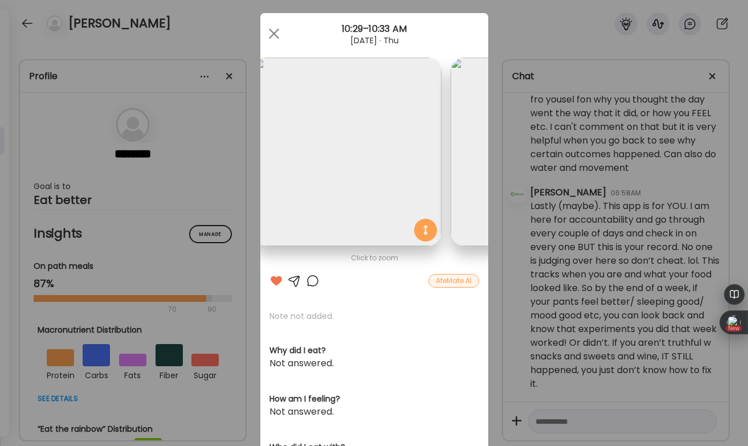
scroll to position [0, 0]
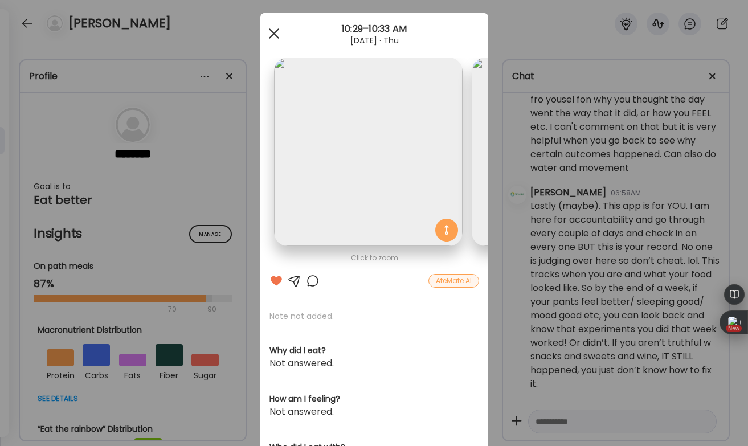
click at [274, 32] on span at bounding box center [273, 33] width 10 height 10
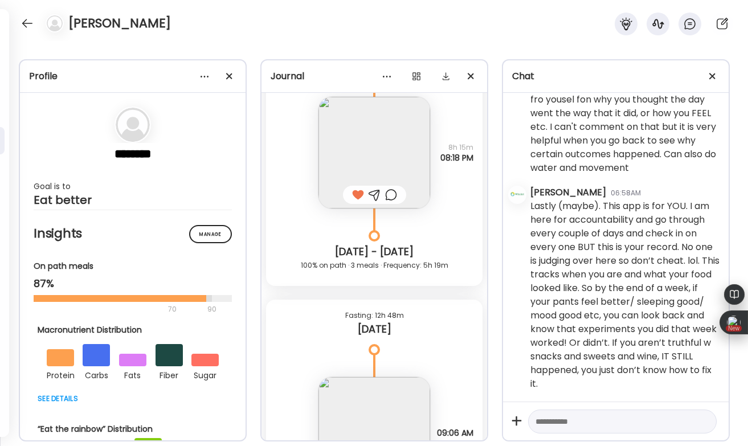
scroll to position [25862, 0]
click at [387, 194] on div at bounding box center [391, 194] width 12 height 14
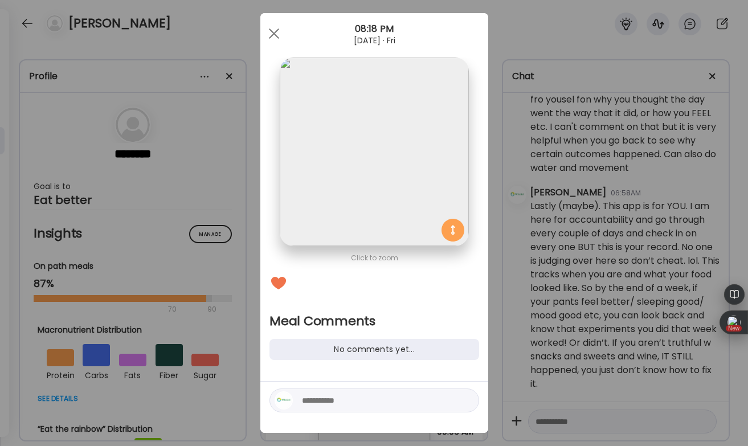
click at [322, 400] on textarea at bounding box center [379, 401] width 154 height 14
type textarea "**********"
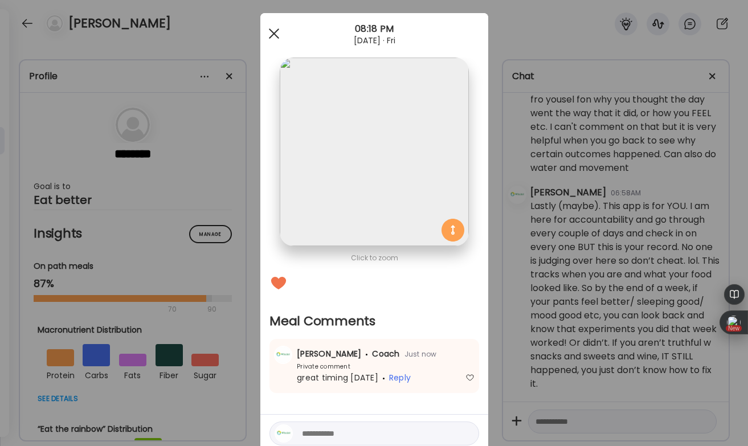
click at [273, 31] on div at bounding box center [274, 33] width 23 height 23
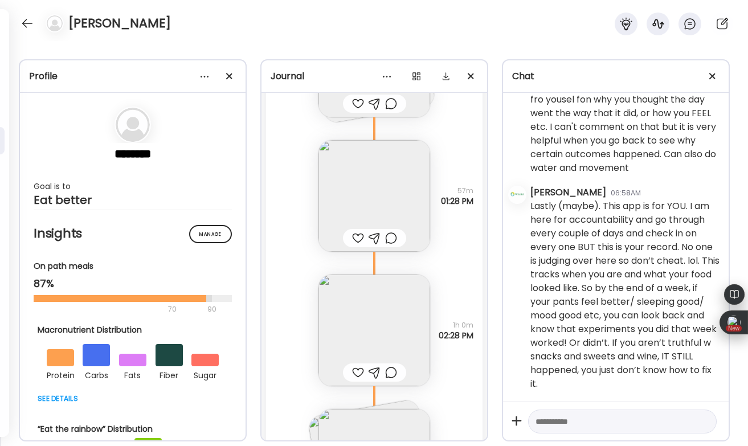
scroll to position [24576, 0]
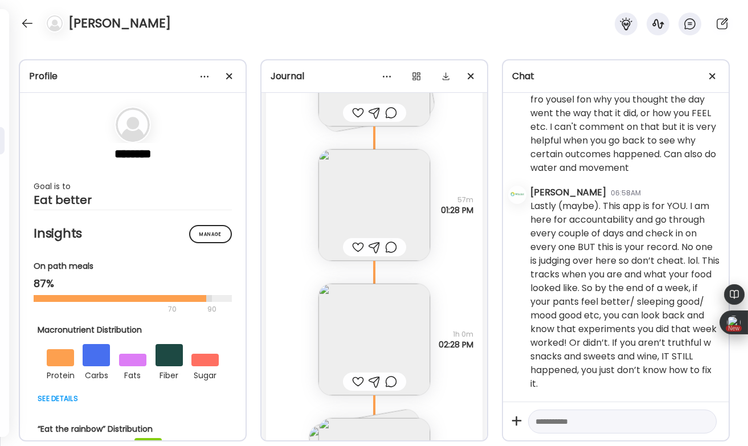
click at [354, 243] on div at bounding box center [358, 247] width 12 height 14
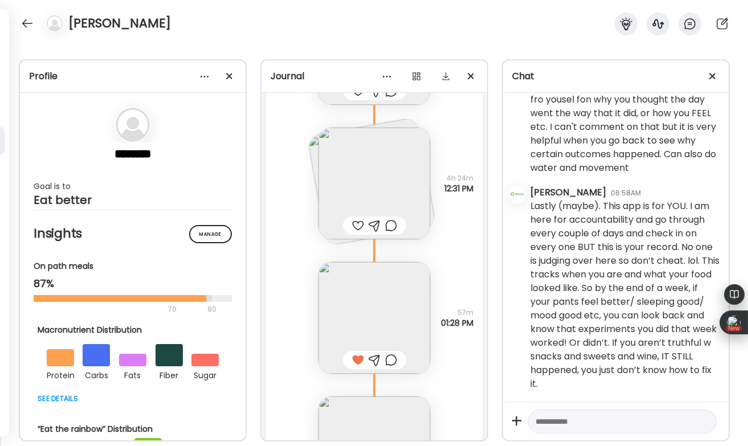
click at [357, 224] on div at bounding box center [358, 226] width 12 height 14
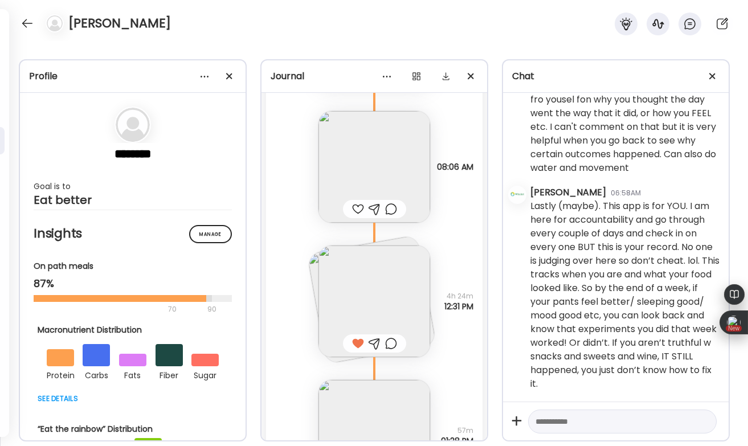
scroll to position [24325, 0]
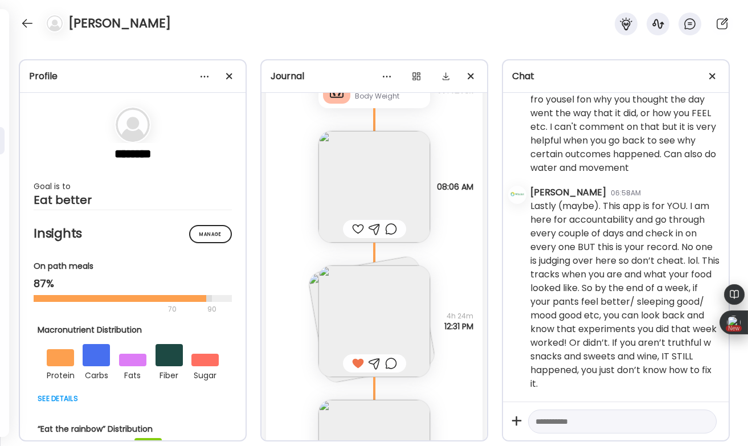
click at [357, 224] on div at bounding box center [358, 229] width 12 height 14
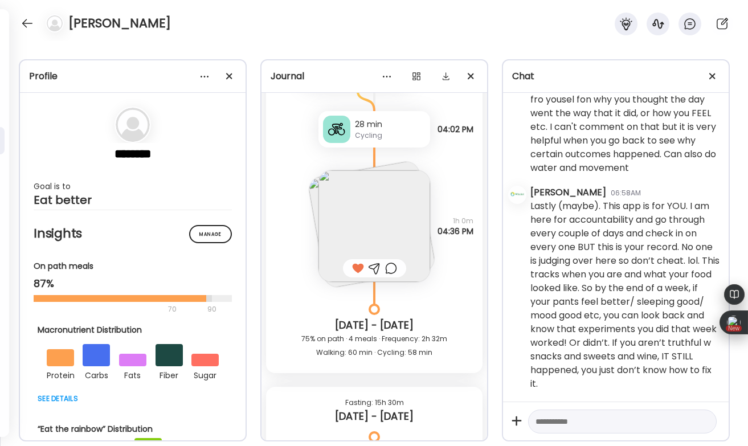
scroll to position [23927, 0]
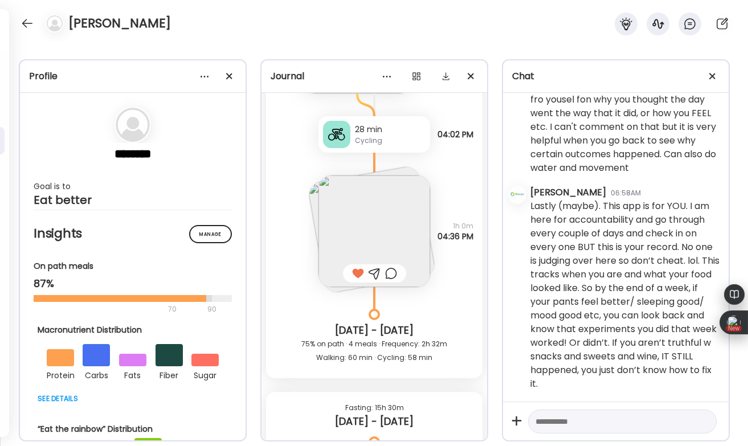
click at [357, 224] on img at bounding box center [374, 231] width 112 height 112
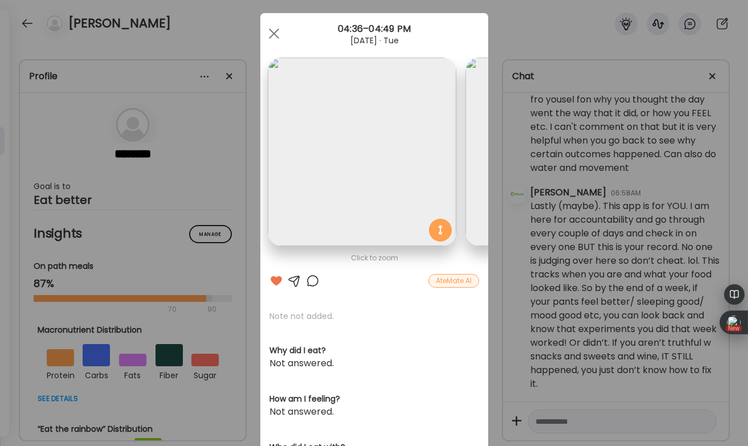
scroll to position [0, 0]
click at [276, 30] on span at bounding box center [273, 33] width 10 height 10
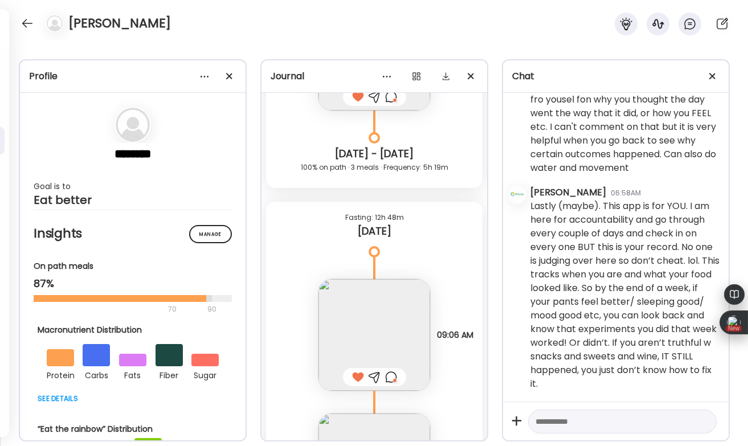
scroll to position [26140, 0]
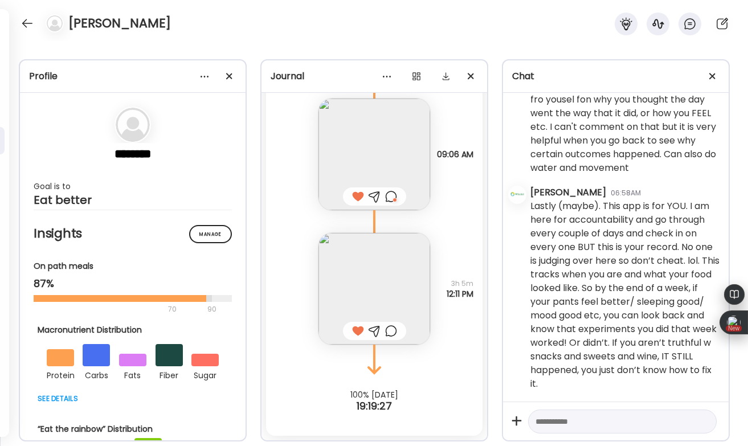
click at [567, 423] on textarea at bounding box center [612, 422] width 153 height 14
type textarea "**********"
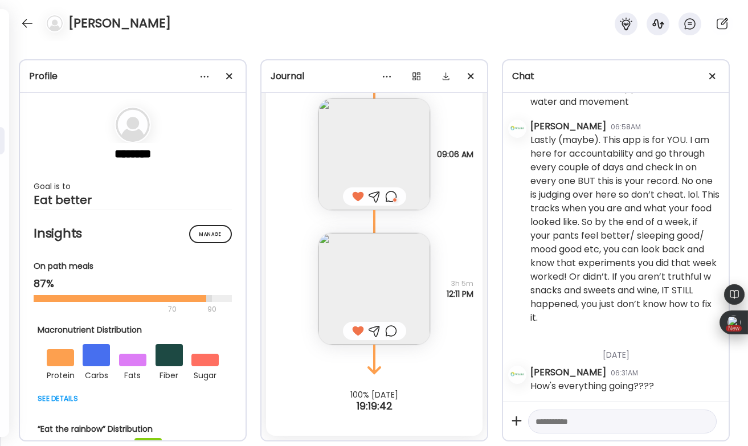
scroll to position [461, 0]
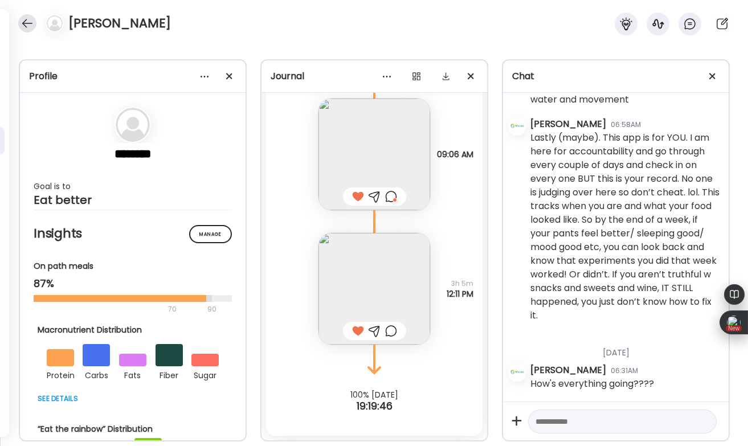
click at [29, 24] on div at bounding box center [27, 23] width 18 height 18
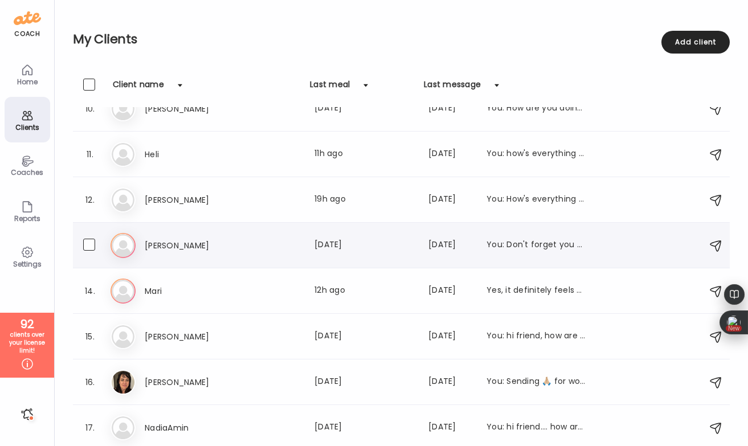
click at [236, 243] on h3 "[PERSON_NAME]" at bounding box center [195, 246] width 100 height 14
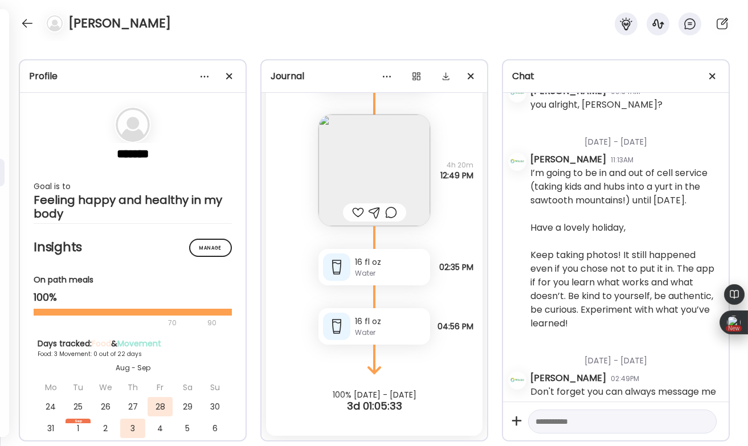
scroll to position [770, 0]
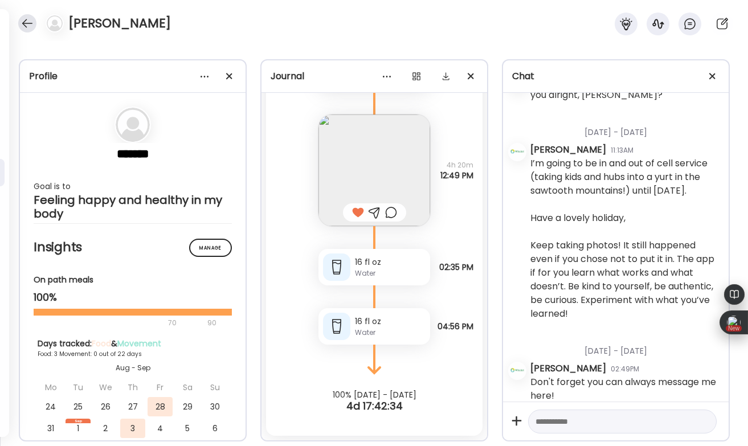
click at [24, 28] on div at bounding box center [27, 23] width 18 height 18
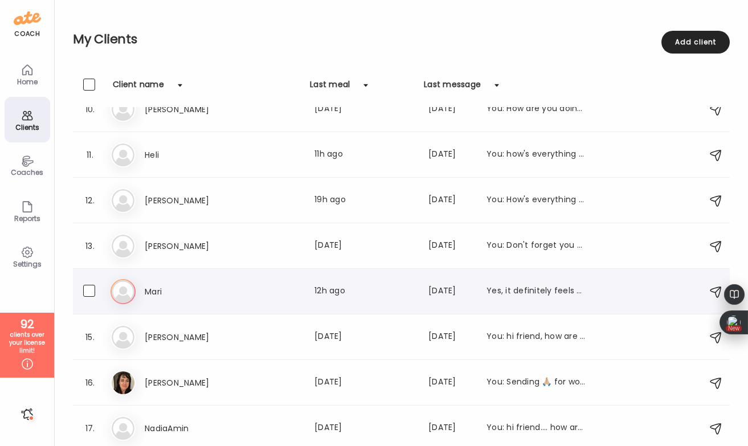
click at [312, 291] on div "[PERSON_NAME] Last meal: 12h ago Last message: [DATE] Yes, it definitely feels …" at bounding box center [366, 292] width 442 height 14
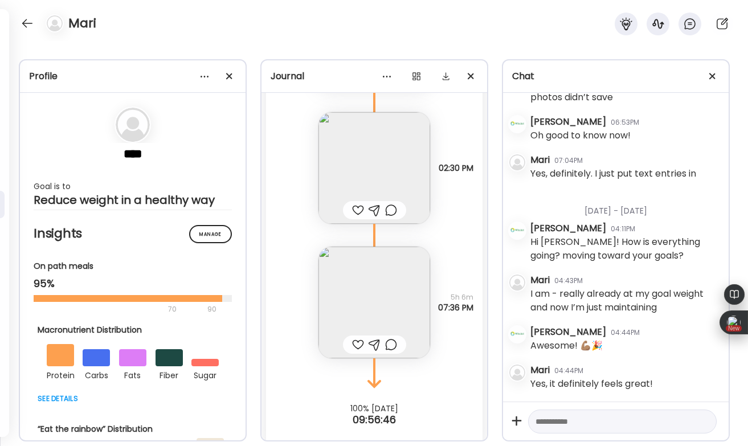
scroll to position [4895, 0]
click at [358, 338] on div at bounding box center [358, 345] width 12 height 14
click at [357, 203] on div at bounding box center [358, 210] width 12 height 14
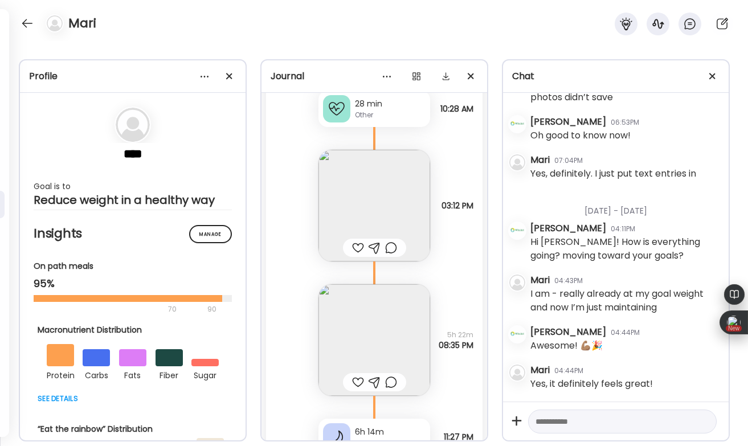
scroll to position [18136, 0]
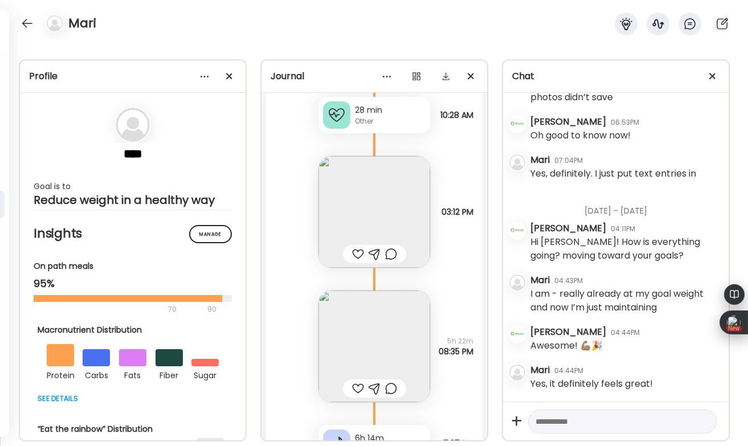
click at [357, 247] on div at bounding box center [358, 254] width 12 height 14
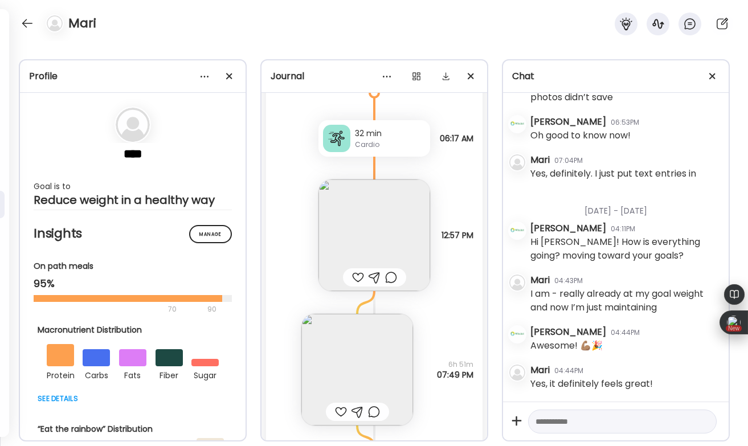
scroll to position [17620, 0]
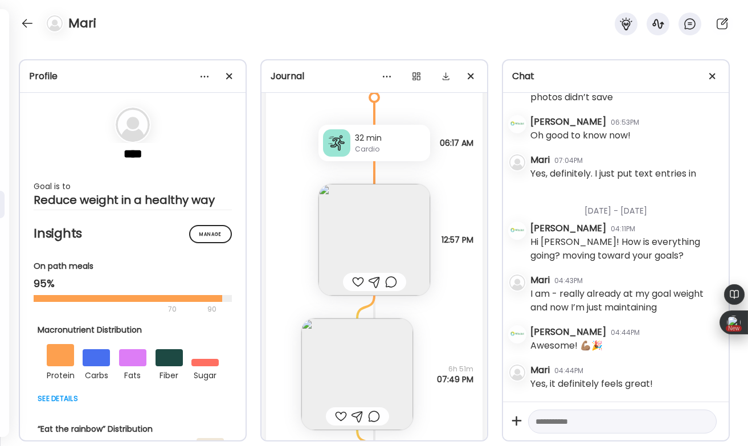
click at [359, 275] on div at bounding box center [358, 282] width 12 height 14
click at [221, 22] on div "Mari" at bounding box center [374, 20] width 748 height 41
click at [31, 23] on div at bounding box center [27, 23] width 18 height 18
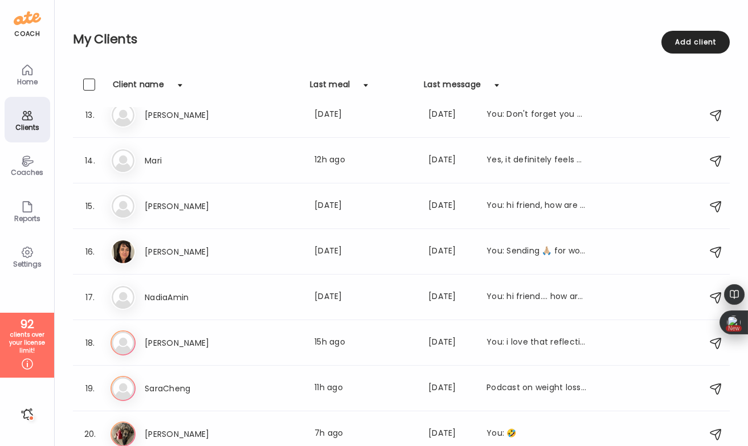
scroll to position [662, 0]
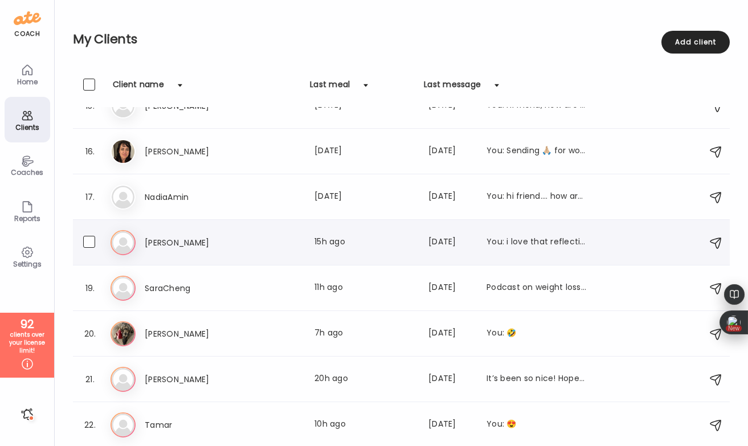
click at [244, 241] on h3 "[PERSON_NAME]" at bounding box center [195, 243] width 100 height 14
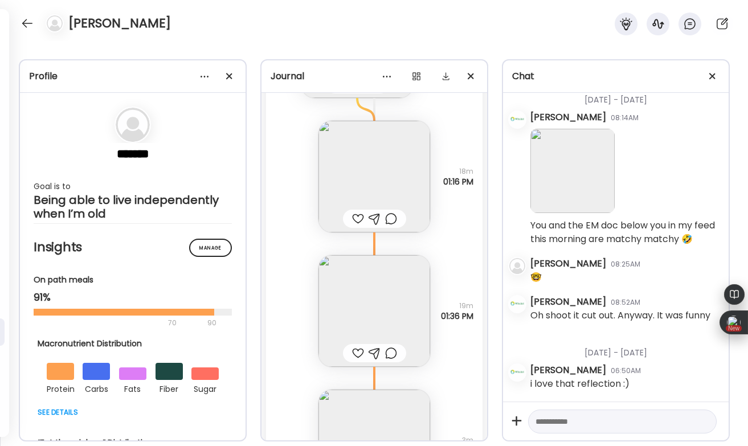
scroll to position [28533, 0]
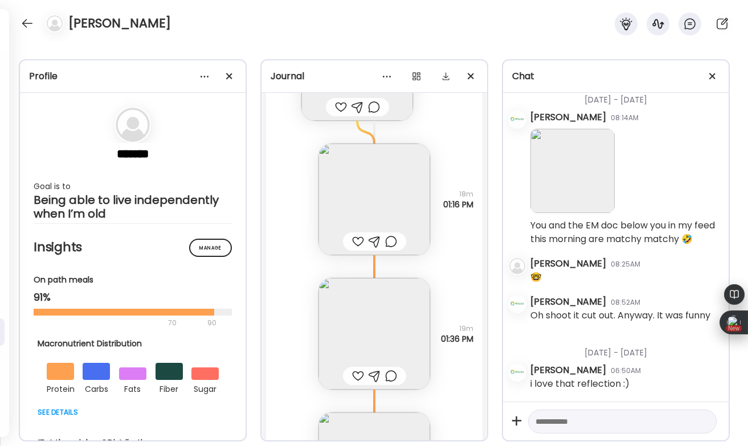
click at [359, 218] on img at bounding box center [374, 200] width 112 height 112
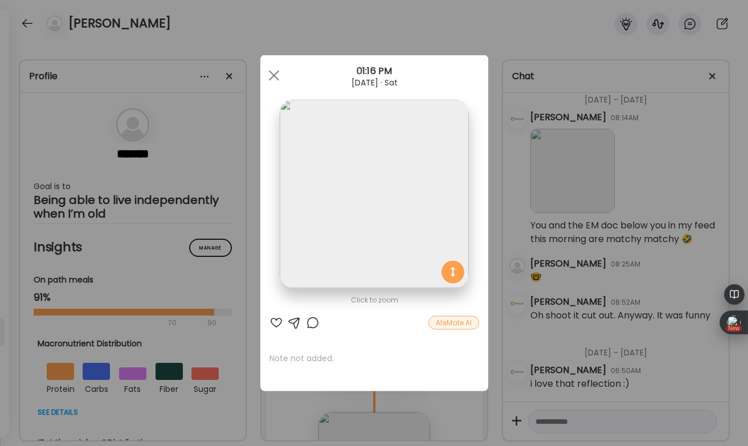
click at [276, 318] on div at bounding box center [276, 323] width 14 height 14
click at [312, 318] on div at bounding box center [313, 323] width 14 height 14
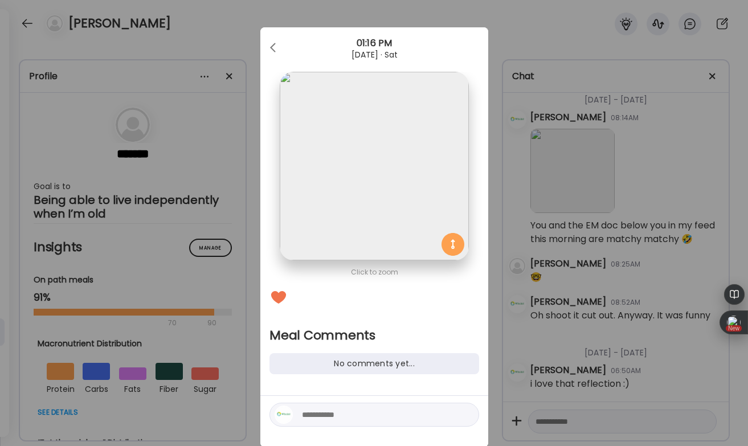
click at [332, 414] on textarea at bounding box center [379, 415] width 154 height 14
click at [318, 412] on textarea at bounding box center [379, 415] width 154 height 14
type textarea "**********"
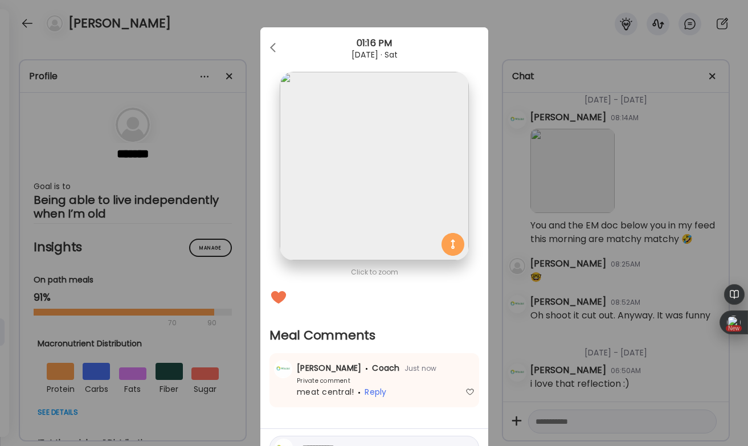
click at [238, 17] on div "Ate Coach Dashboard Wahoo! It’s official Take a moment to set up your Coach Pro…" at bounding box center [374, 223] width 748 height 446
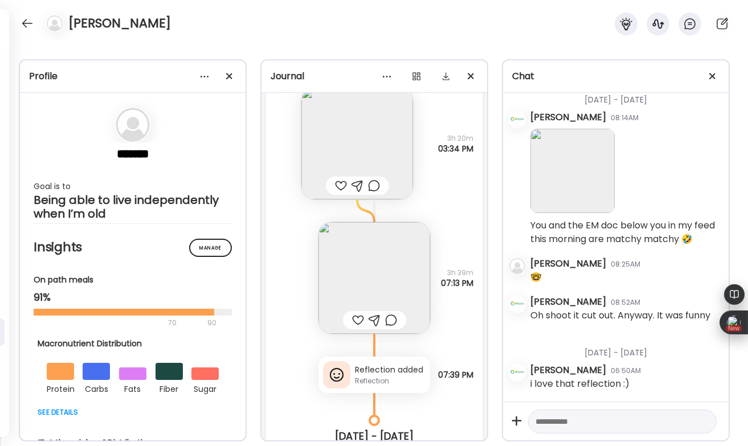
scroll to position [27969, 0]
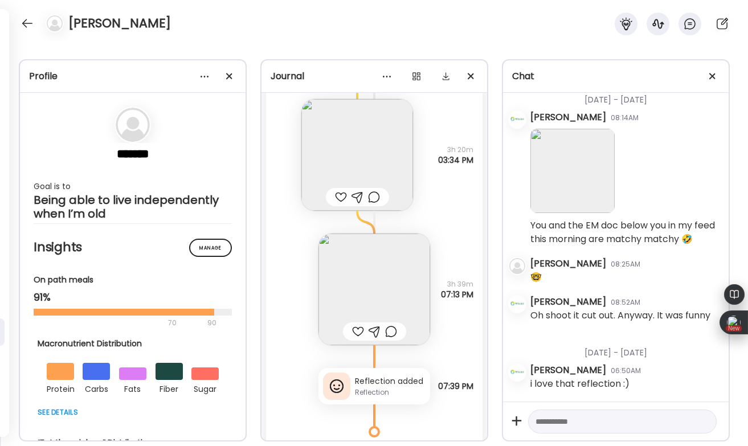
click at [356, 321] on img at bounding box center [374, 290] width 112 height 112
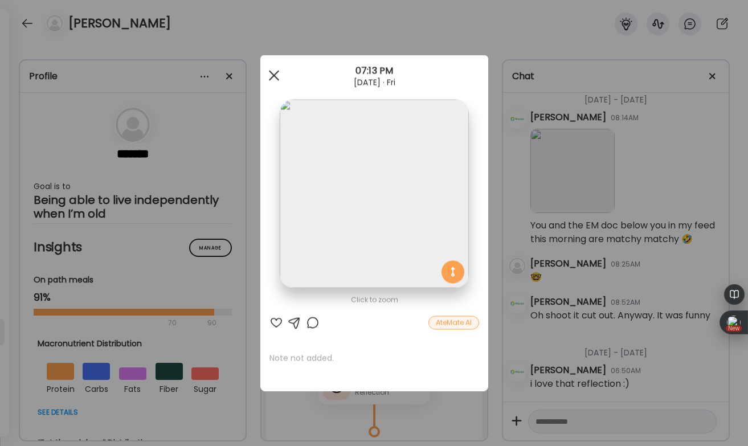
click at [277, 78] on span at bounding box center [273, 75] width 10 height 10
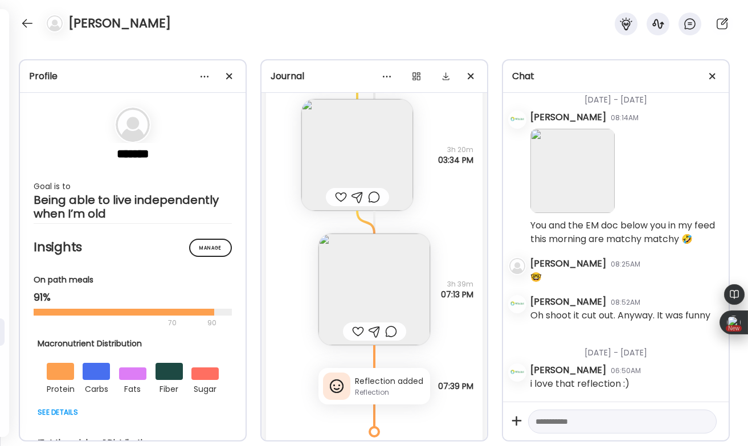
click at [358, 326] on div at bounding box center [358, 332] width 12 height 14
click at [395, 327] on div at bounding box center [391, 332] width 12 height 14
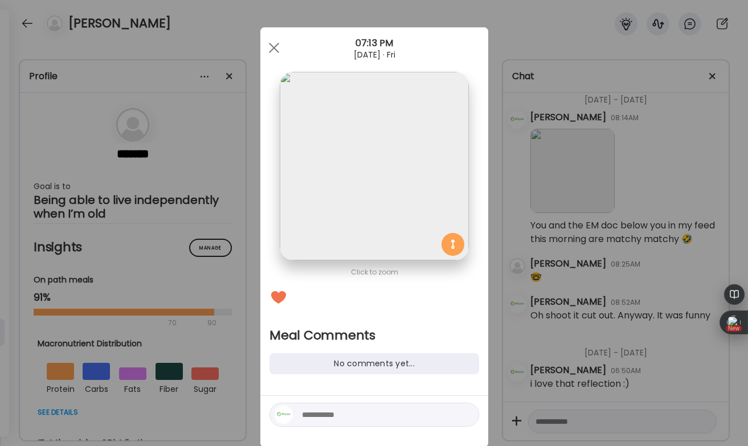
click at [332, 412] on textarea at bounding box center [379, 415] width 154 height 14
type textarea "**********"
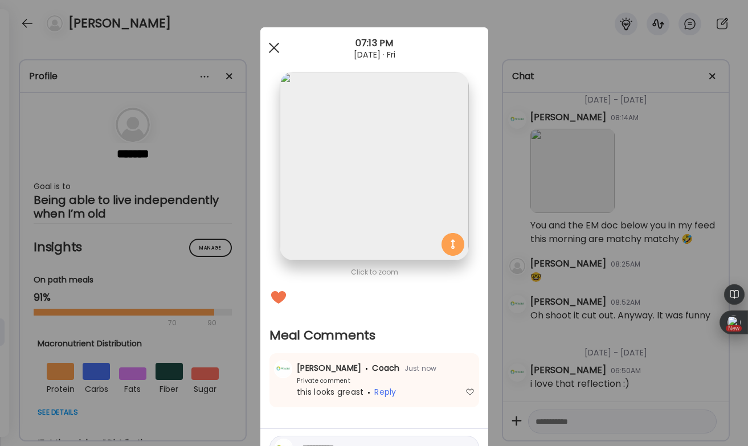
click at [273, 47] on span at bounding box center [273, 48] width 10 height 10
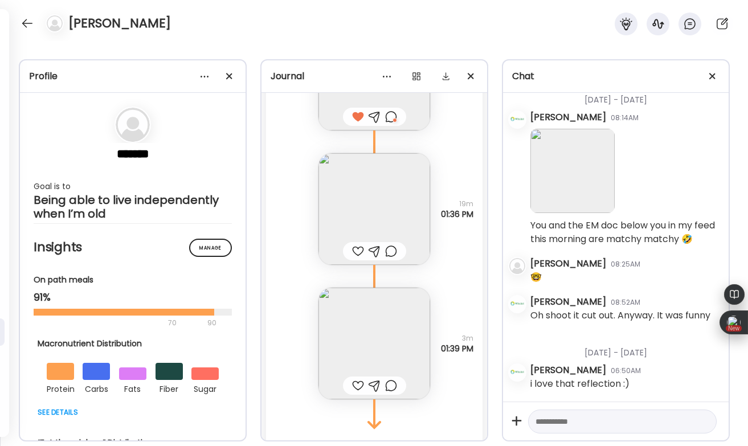
scroll to position [28712, 0]
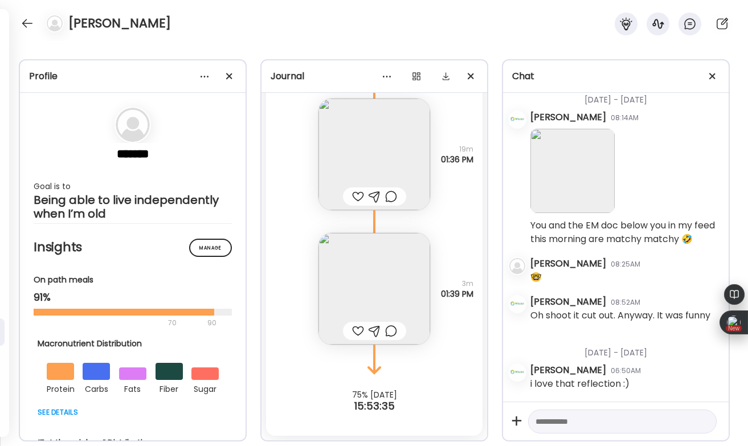
click at [542, 422] on textarea at bounding box center [612, 422] width 153 height 14
click at [27, 27] on div at bounding box center [27, 23] width 18 height 18
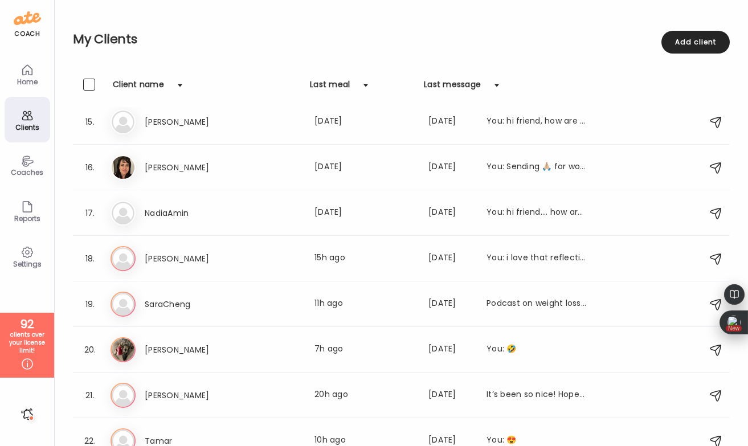
scroll to position [662, 0]
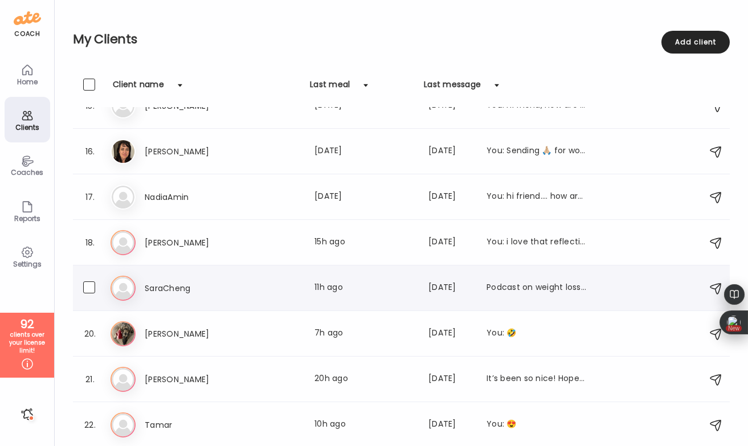
click at [176, 287] on h3 "SaraCheng" at bounding box center [195, 288] width 100 height 14
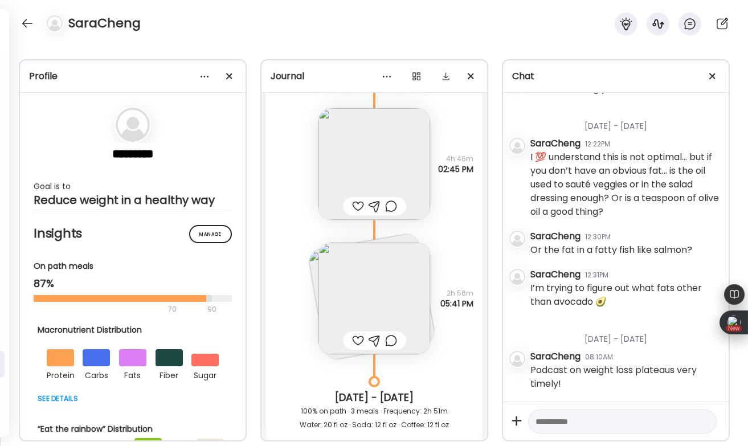
scroll to position [32885, 0]
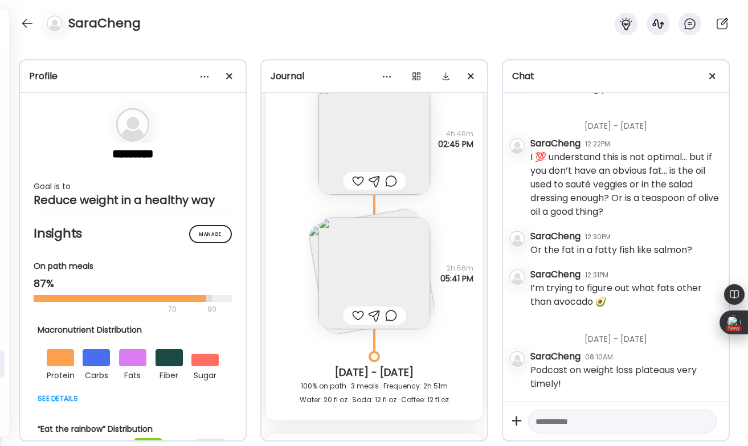
click at [357, 309] on div at bounding box center [358, 316] width 12 height 14
click at [361, 234] on img at bounding box center [374, 274] width 112 height 112
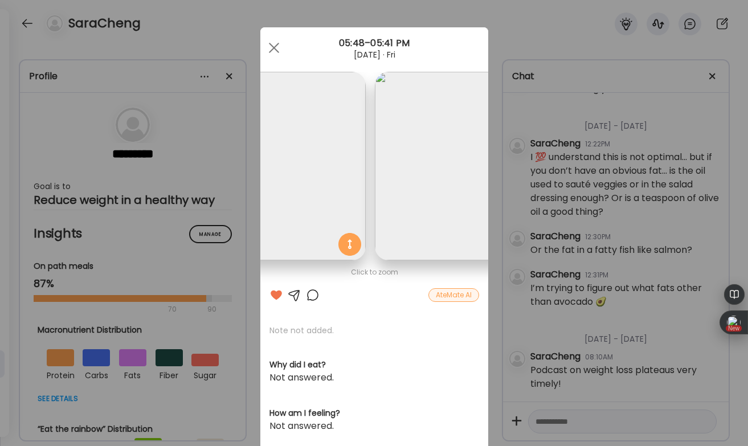
scroll to position [0, 0]
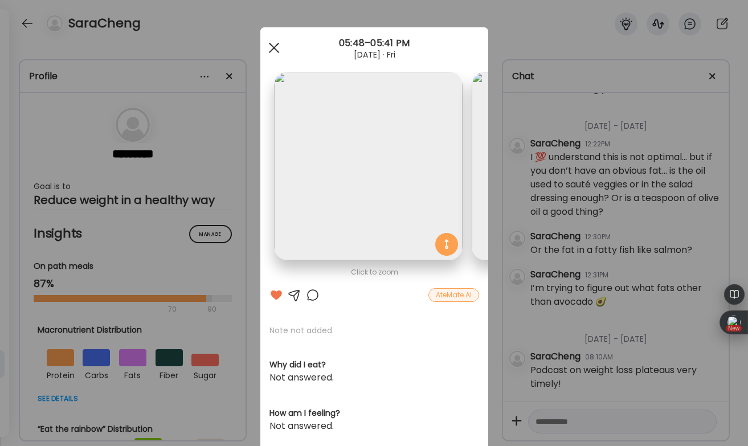
click at [269, 46] on div at bounding box center [274, 47] width 23 height 23
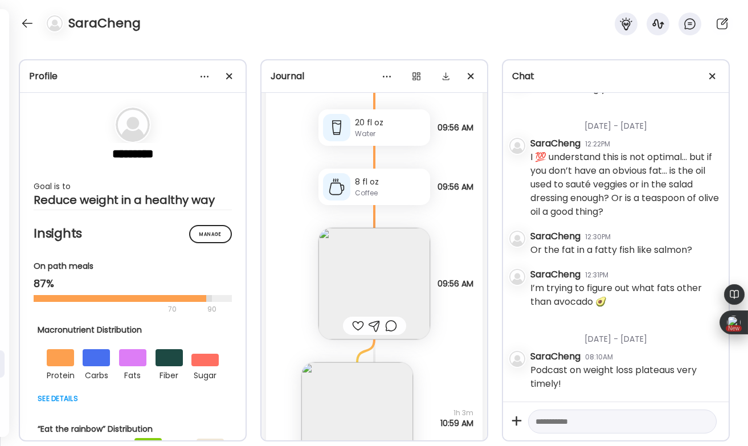
scroll to position [33310, 0]
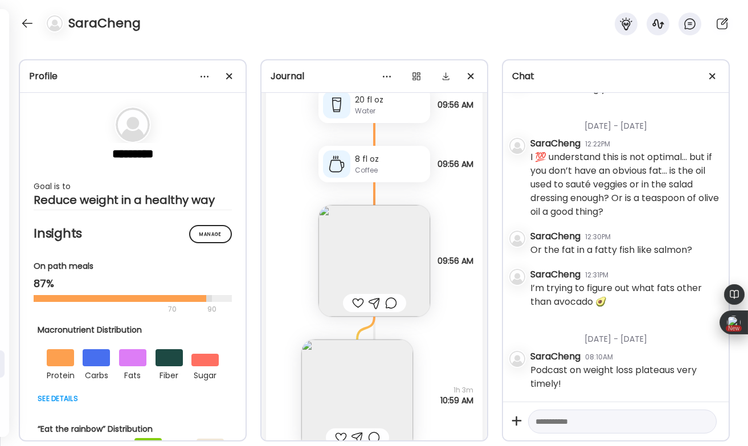
click at [359, 296] on div at bounding box center [358, 303] width 12 height 14
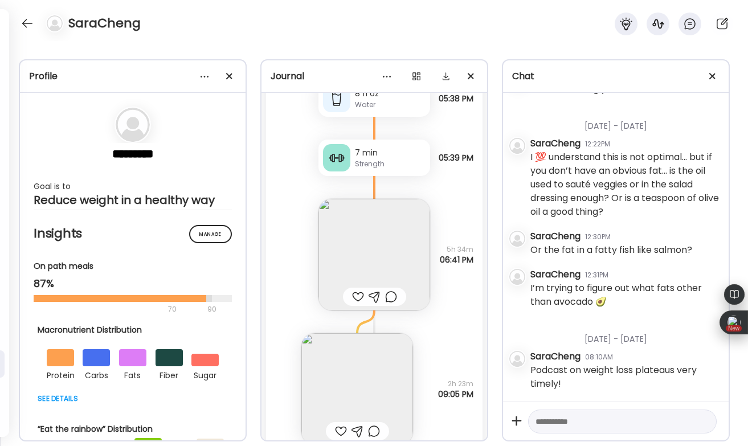
scroll to position [33965, 0]
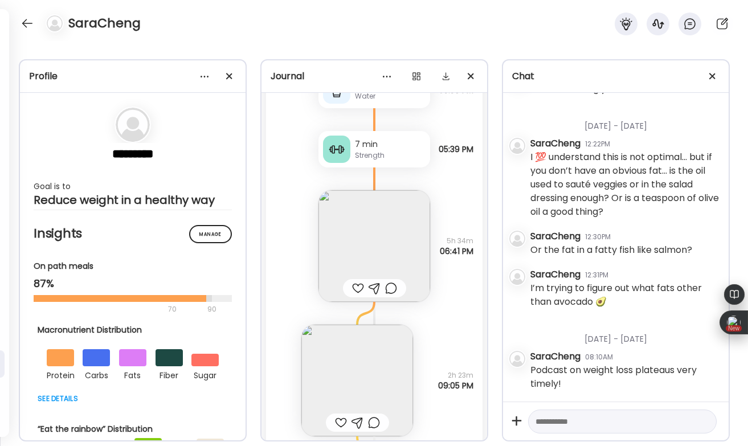
click at [357, 281] on div at bounding box center [358, 288] width 12 height 14
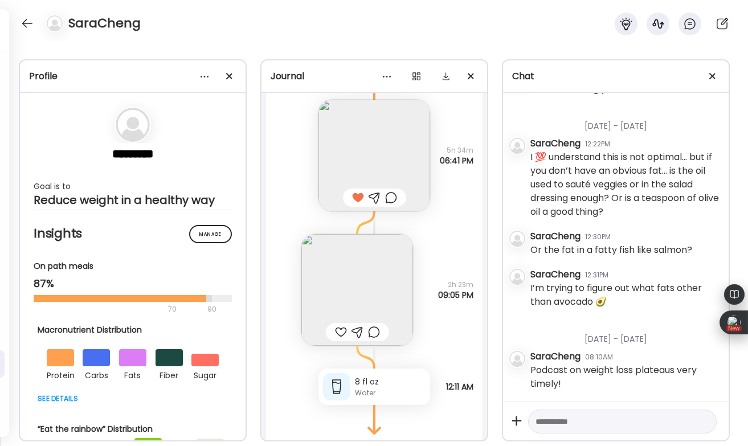
scroll to position [34102, 0]
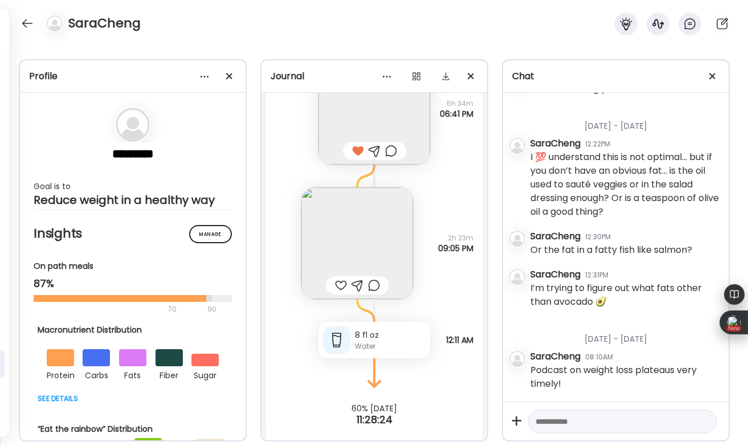
click at [545, 427] on textarea at bounding box center [612, 422] width 153 height 14
type textarea "**********"
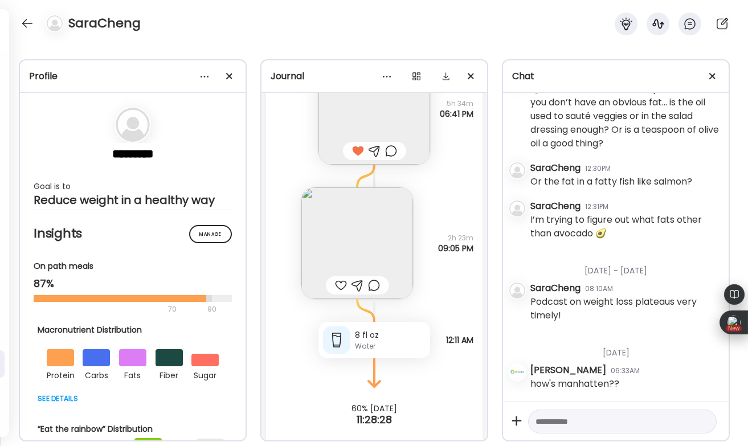
scroll to position [4397, 0]
click at [563, 421] on textarea at bounding box center [612, 422] width 153 height 14
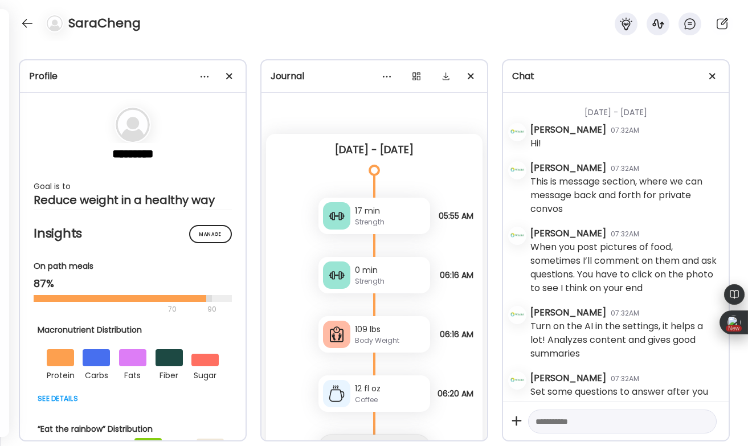
scroll to position [4397, 0]
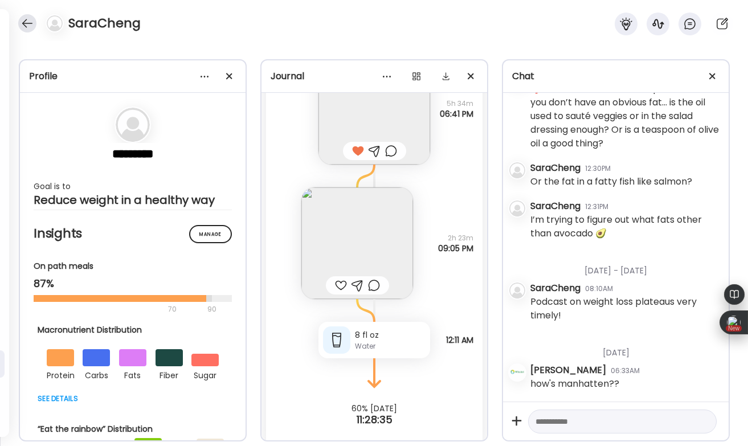
click at [25, 21] on div at bounding box center [27, 23] width 18 height 18
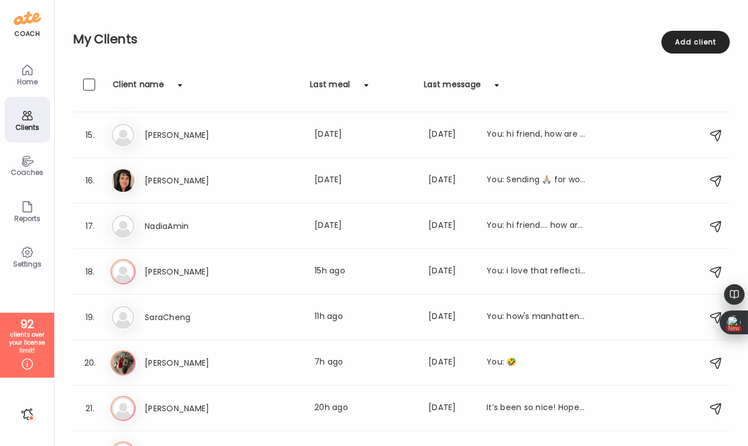
scroll to position [662, 0]
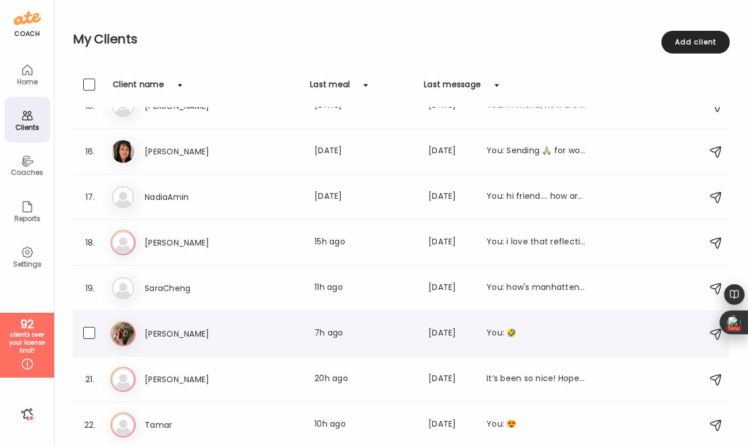
click at [249, 341] on div "Sa Sarah Last meal: 7h ago Last message: 1d ago You: 🤣" at bounding box center [403, 333] width 585 height 25
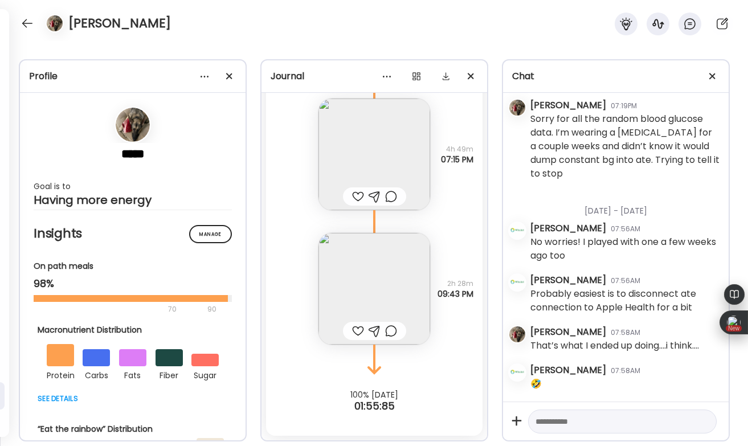
scroll to position [41492, 0]
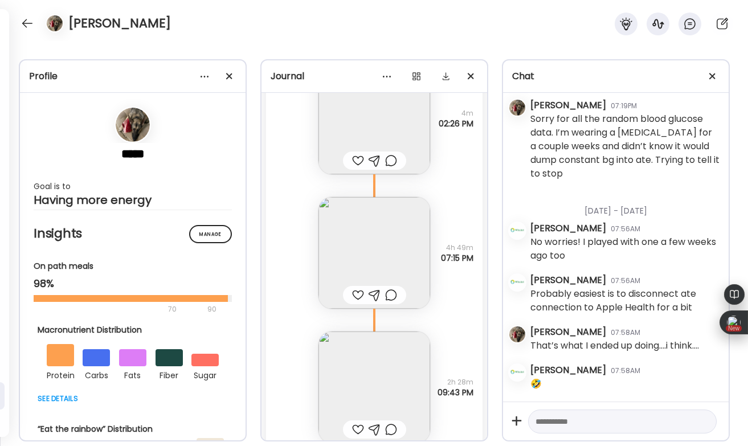
click at [356, 292] on div at bounding box center [358, 295] width 12 height 14
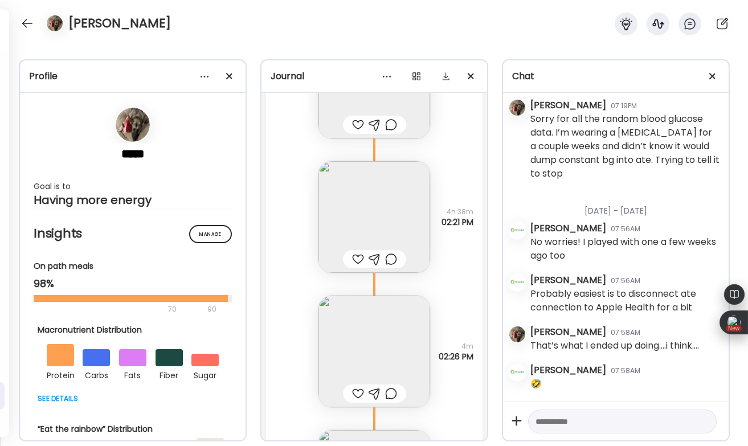
scroll to position [41239, 0]
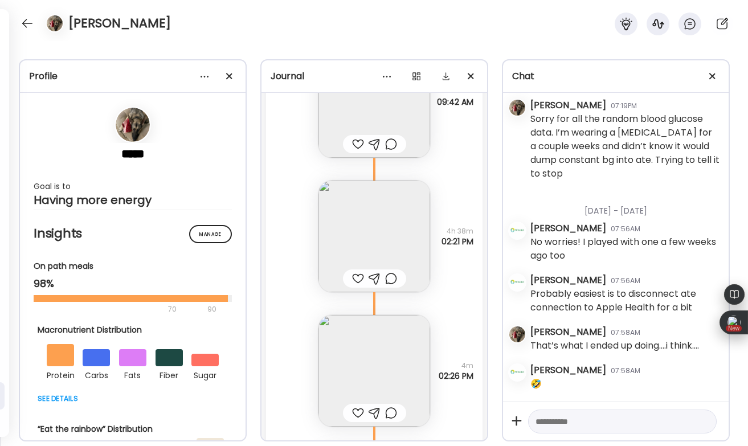
click at [357, 272] on div at bounding box center [358, 279] width 12 height 14
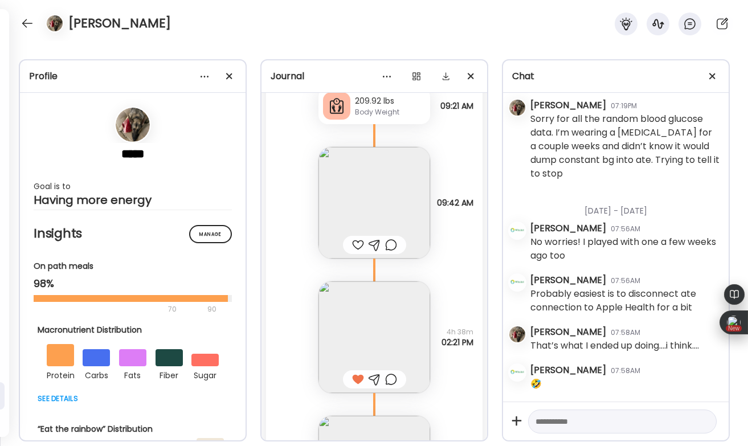
scroll to position [41137, 0]
click at [361, 246] on div at bounding box center [358, 246] width 12 height 14
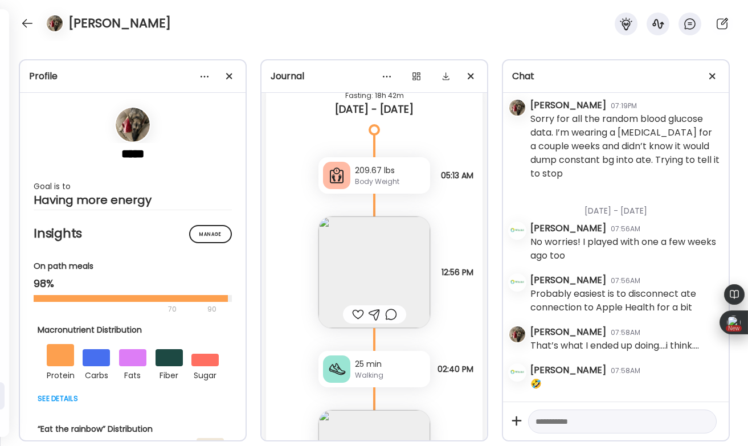
scroll to position [40327, 0]
click at [356, 313] on div at bounding box center [358, 316] width 12 height 14
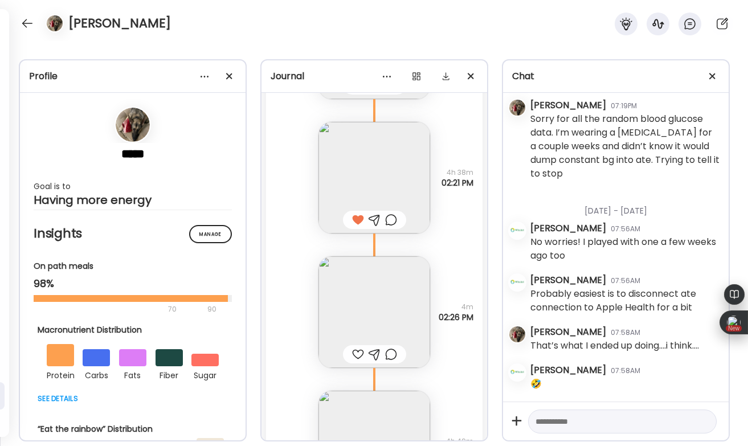
scroll to position [41590, 0]
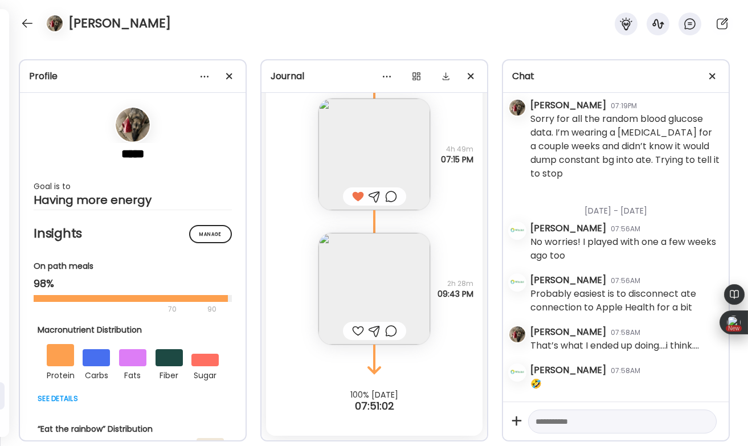
click at [555, 420] on textarea at bounding box center [612, 422] width 153 height 14
type textarea "**********"
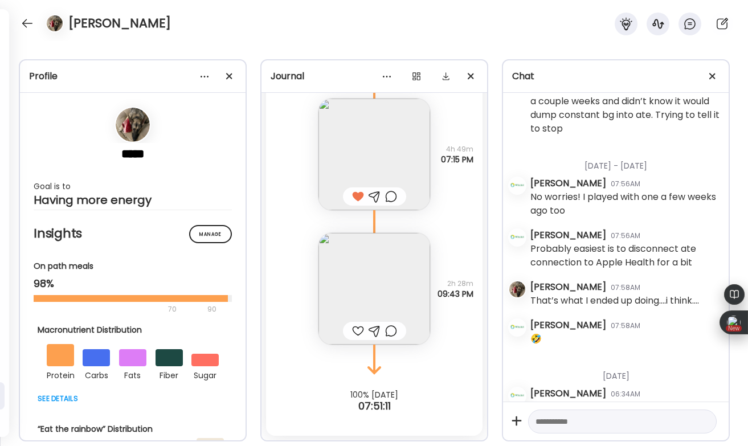
scroll to position [1261, 0]
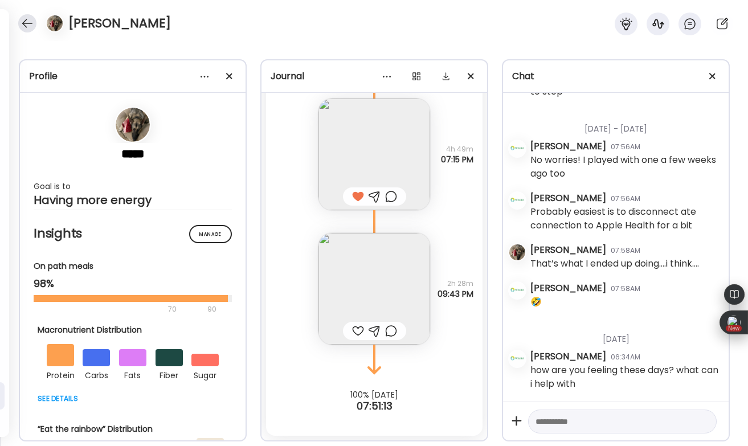
click at [34, 26] on div at bounding box center [27, 23] width 18 height 18
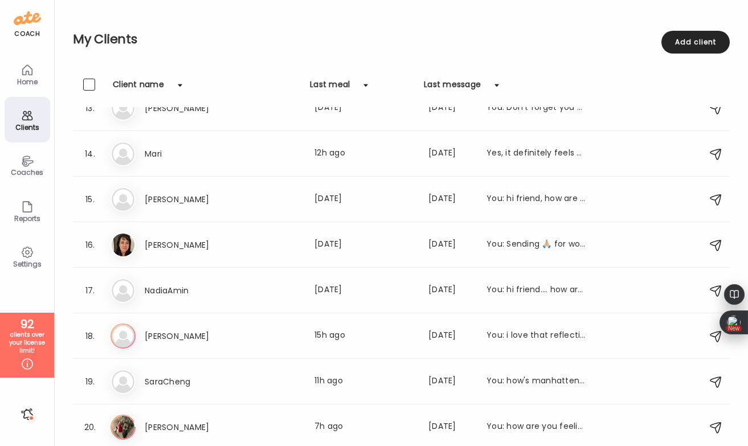
scroll to position [662, 0]
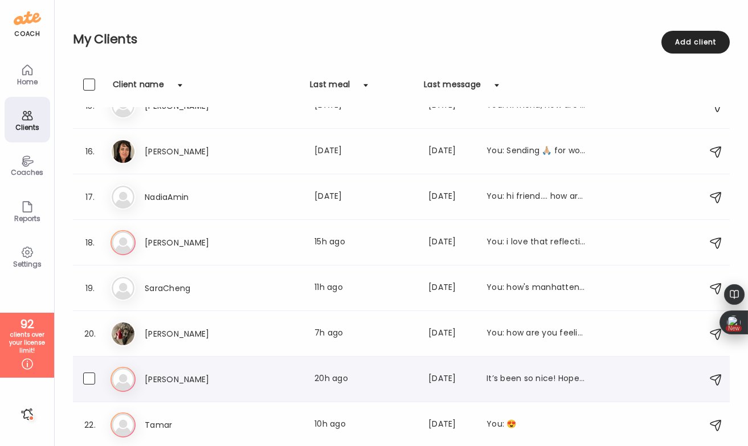
click at [256, 380] on div "Susie Last meal: 20h ago Last message: 2d ago It’s been so nice! Hopefully not …" at bounding box center [366, 380] width 442 height 14
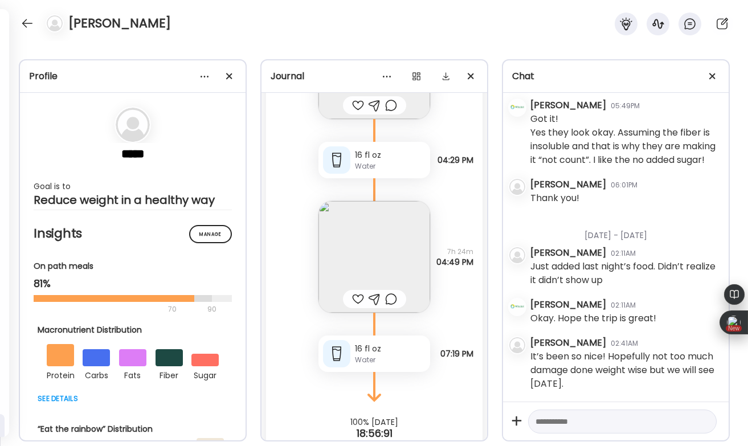
scroll to position [2196, 0]
click at [358, 292] on div at bounding box center [358, 299] width 12 height 14
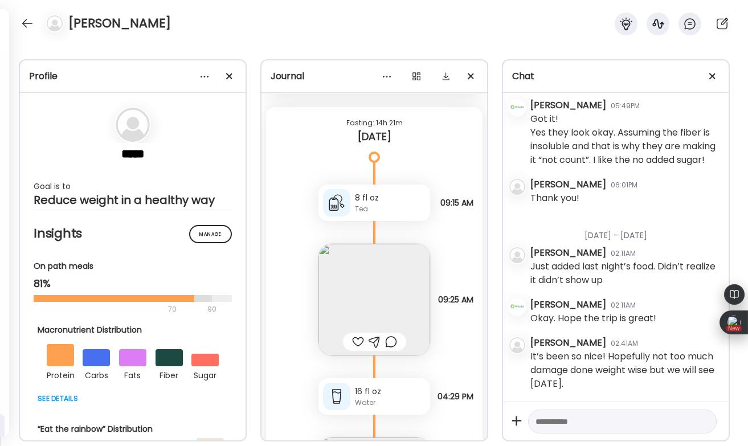
scroll to position [26995, 0]
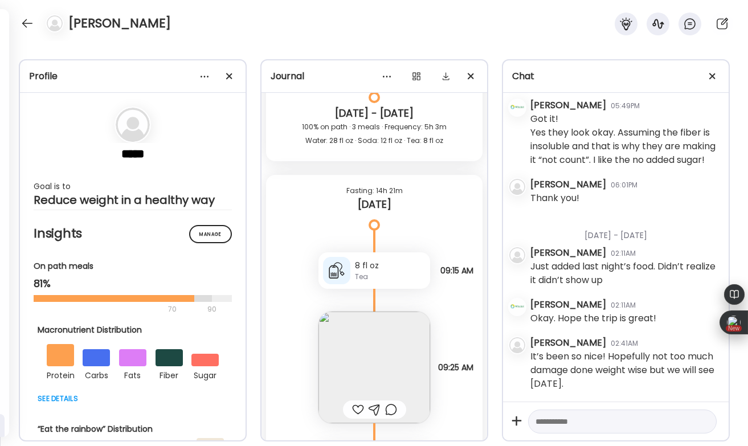
click at [354, 403] on div at bounding box center [358, 410] width 12 height 14
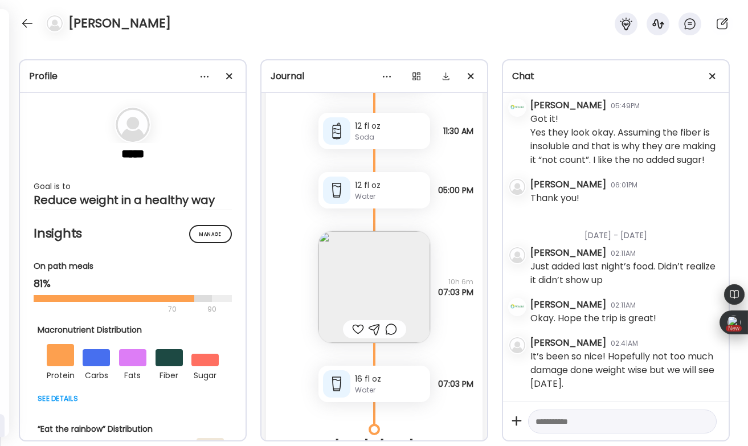
scroll to position [26634, 0]
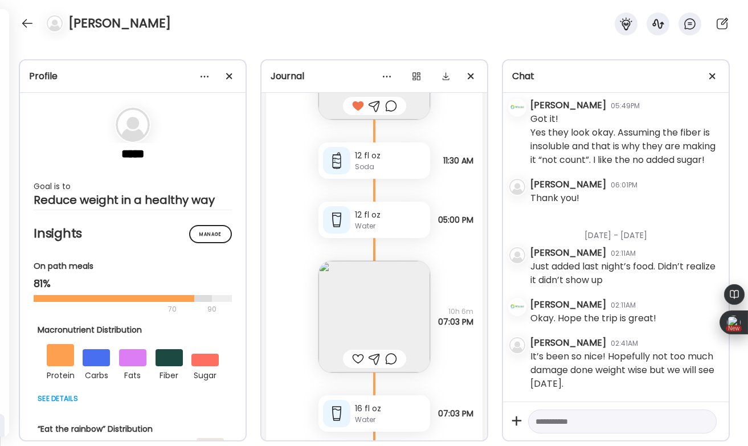
click at [356, 352] on div at bounding box center [358, 359] width 12 height 14
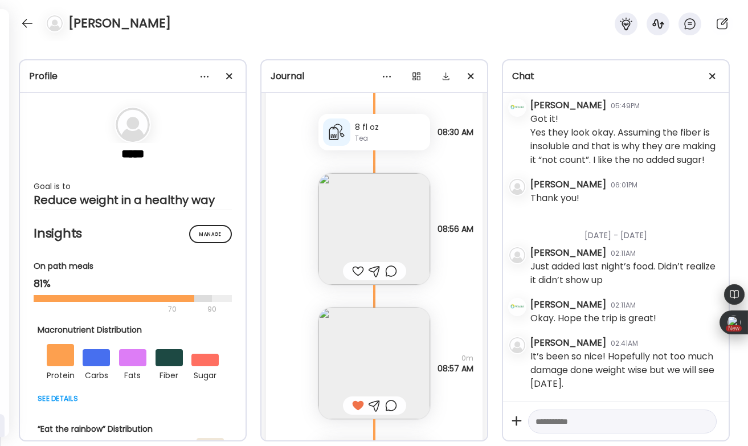
scroll to position [26336, 0]
click at [356, 262] on div at bounding box center [358, 269] width 12 height 14
click at [554, 418] on textarea at bounding box center [612, 422] width 153 height 14
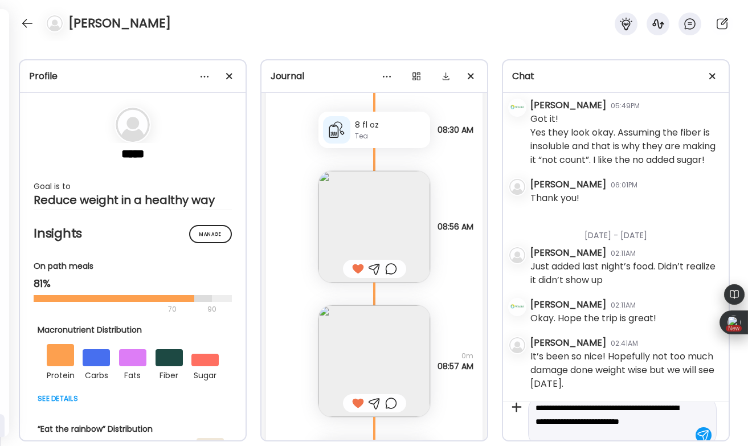
scroll to position [27, 0]
type textarea "**********"
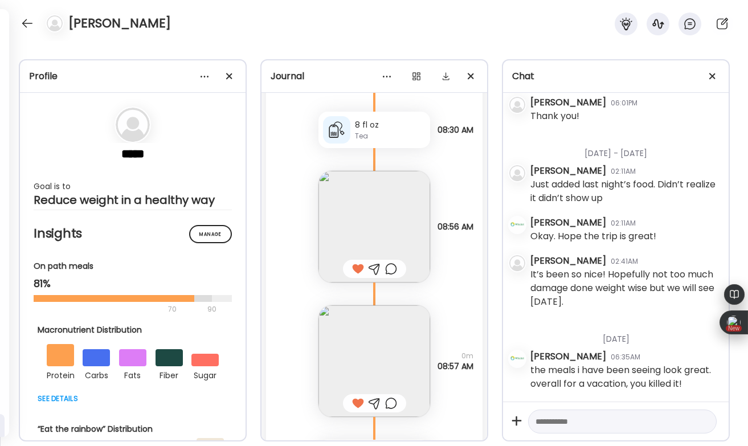
scroll to position [2278, 0]
click at [27, 19] on div at bounding box center [27, 23] width 18 height 18
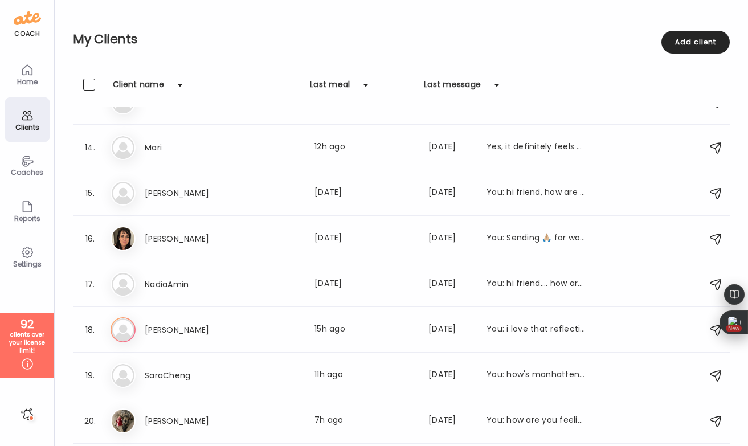
scroll to position [662, 0]
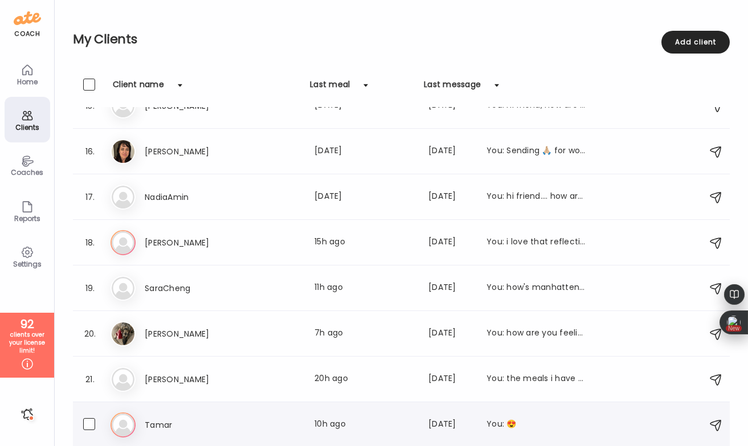
click at [271, 428] on div "Tamar Last meal: 10h ago Last message: 109d ago You: 😍" at bounding box center [366, 425] width 442 height 14
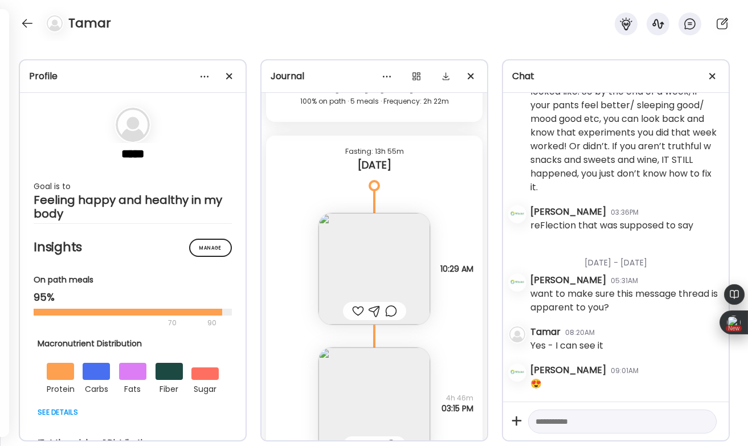
scroll to position [18455, 0]
click at [355, 311] on div at bounding box center [358, 314] width 12 height 14
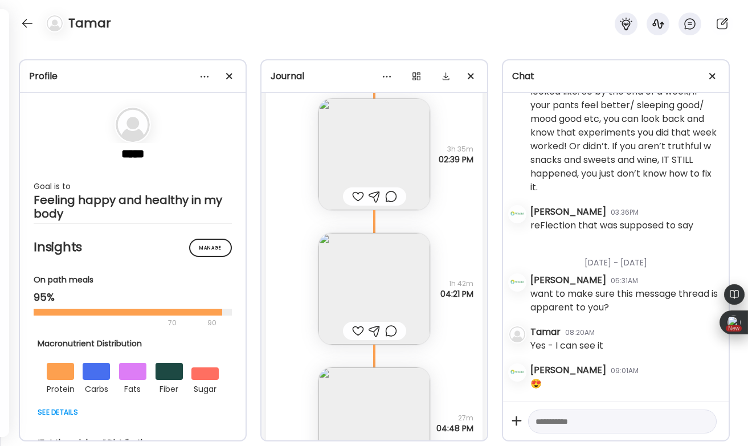
scroll to position [17884, 0]
click at [357, 333] on div at bounding box center [358, 335] width 12 height 14
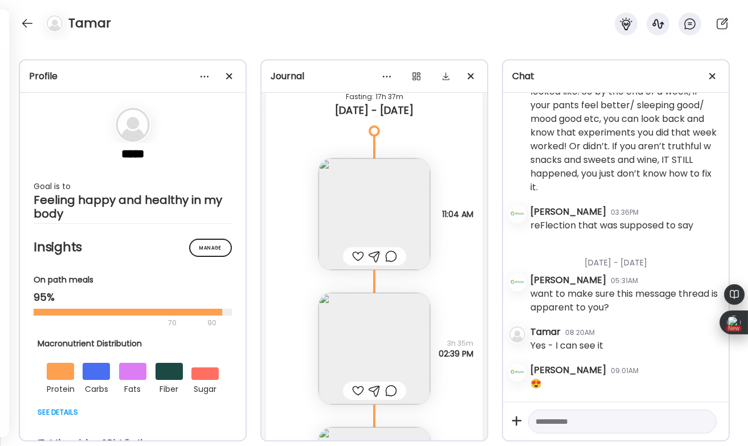
scroll to position [17691, 0]
click at [358, 258] on div at bounding box center [358, 259] width 12 height 14
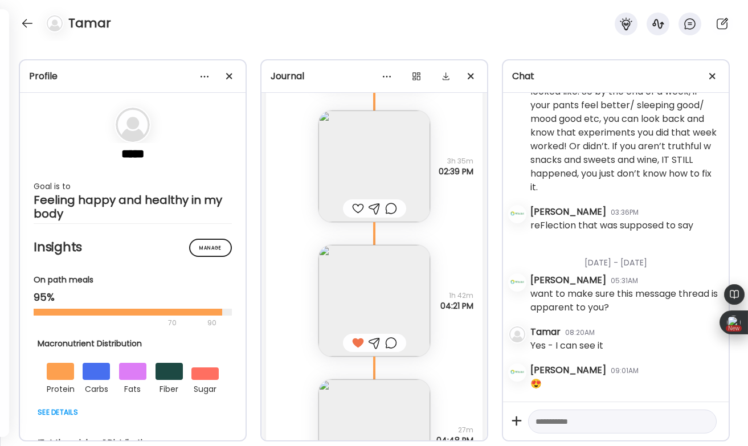
scroll to position [0, 0]
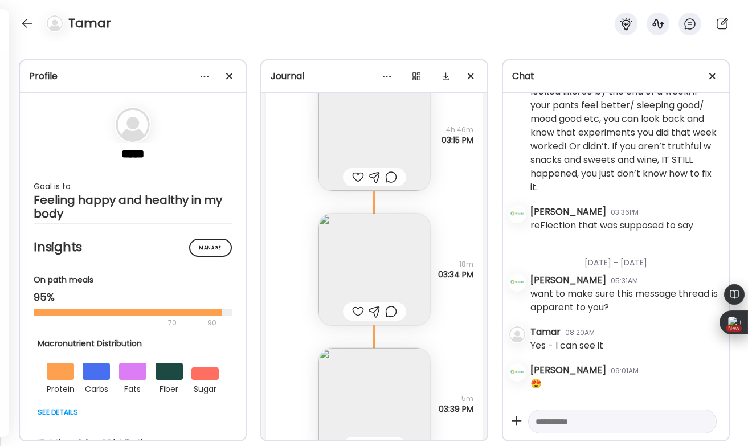
click at [354, 305] on div at bounding box center [358, 312] width 12 height 14
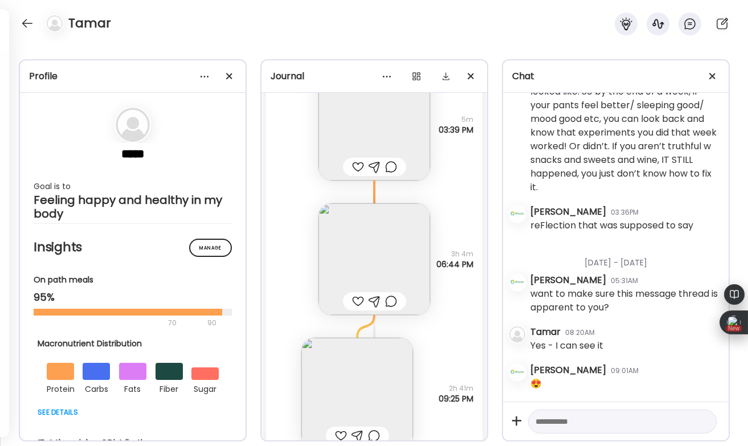
click at [357, 301] on div at bounding box center [358, 302] width 12 height 14
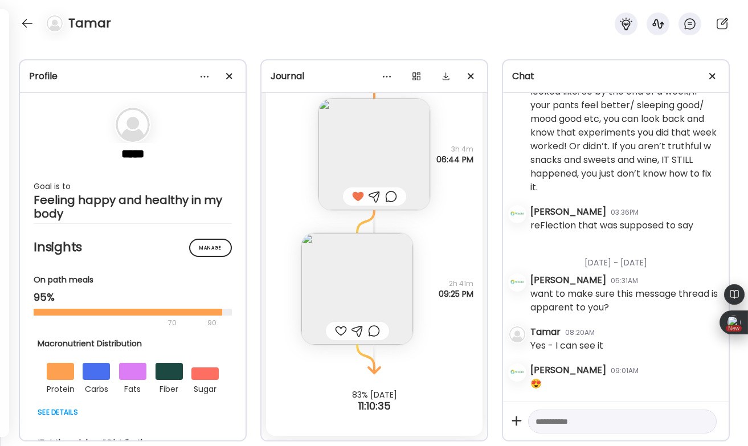
click at [550, 423] on textarea at bounding box center [612, 422] width 153 height 14
type textarea "**********"
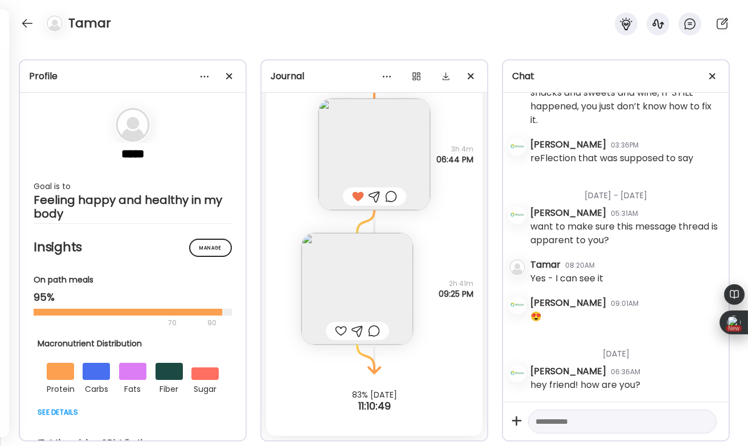
scroll to position [659, 0]
click at [31, 27] on div at bounding box center [27, 23] width 18 height 18
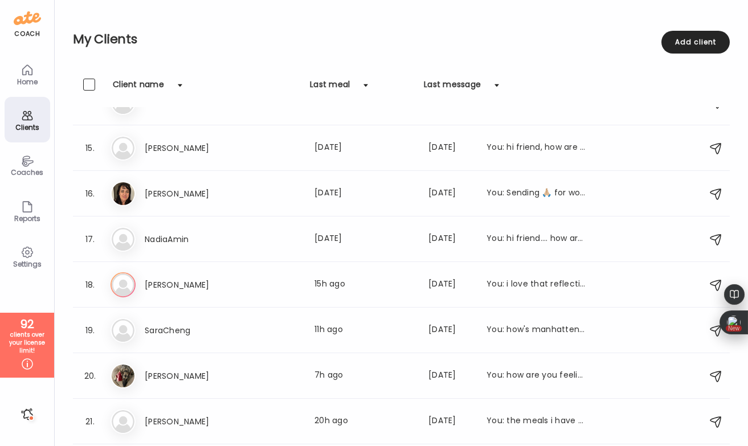
scroll to position [662, 0]
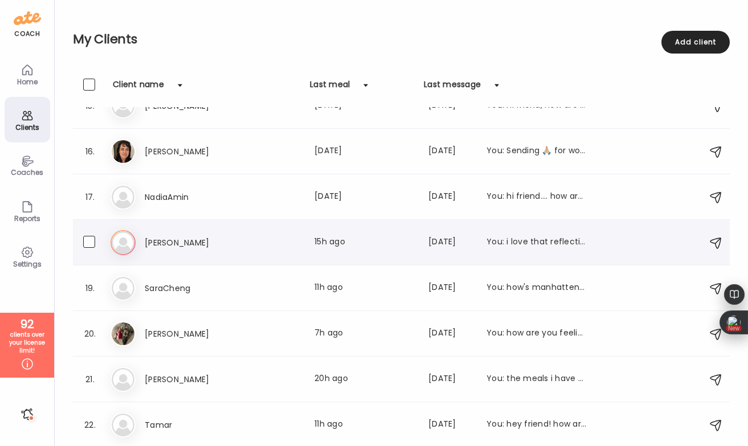
click at [223, 247] on h3 "[PERSON_NAME]" at bounding box center [195, 243] width 100 height 14
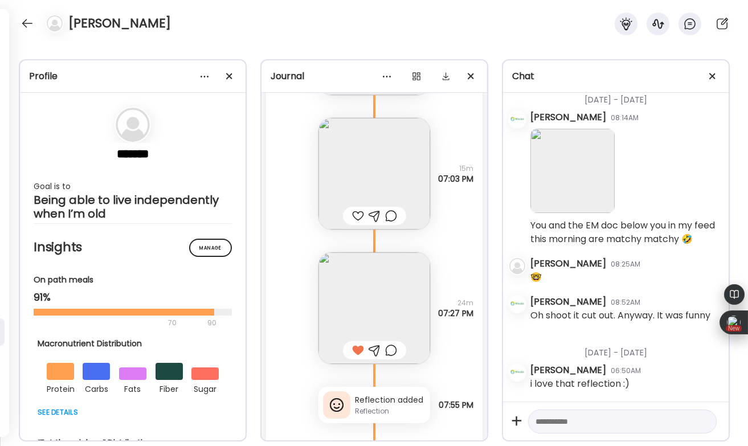
scroll to position [24975, 0]
click at [29, 23] on div at bounding box center [27, 23] width 18 height 18
